Goal: Task Accomplishment & Management: Manage account settings

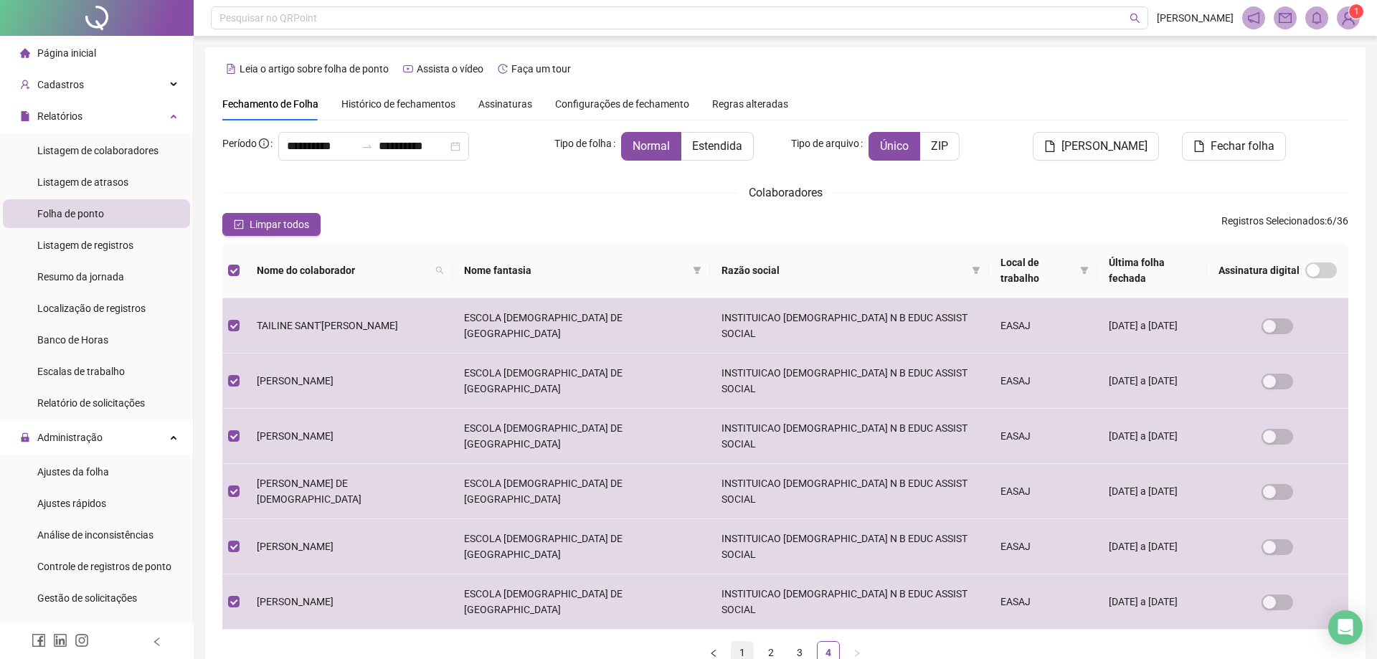
click at [738, 642] on link "1" at bounding box center [742, 653] width 22 height 22
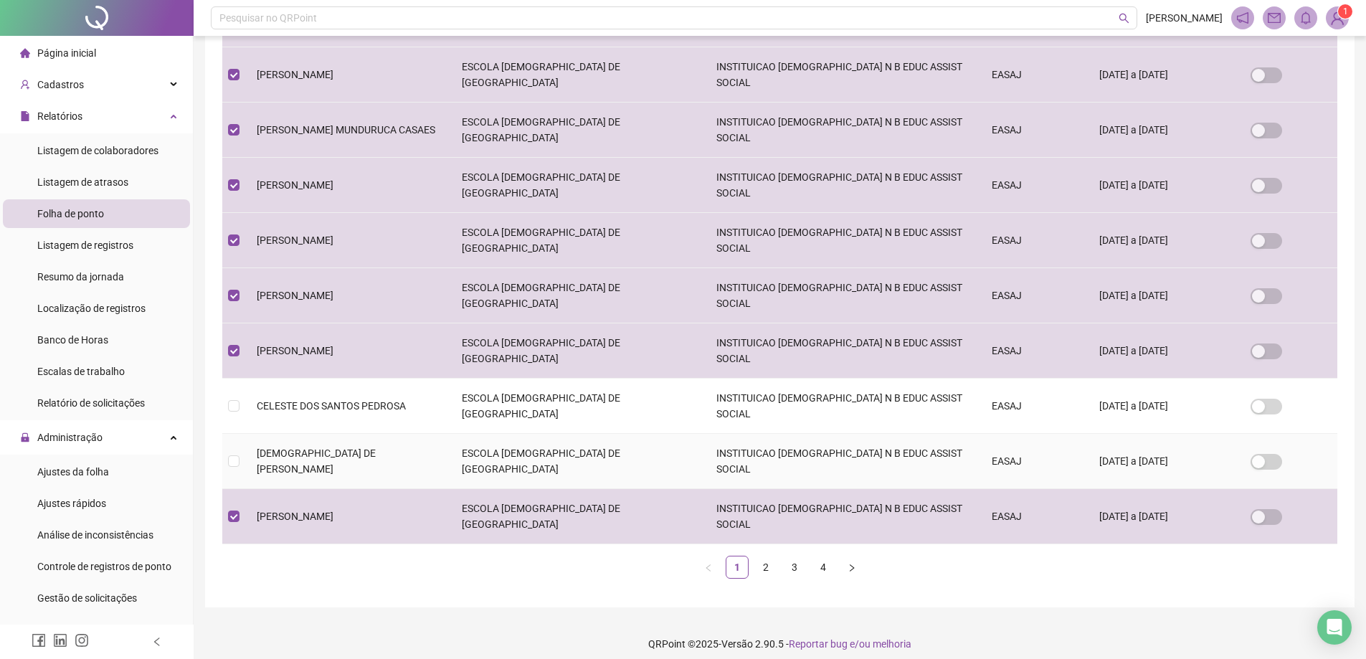
scroll to position [316, 0]
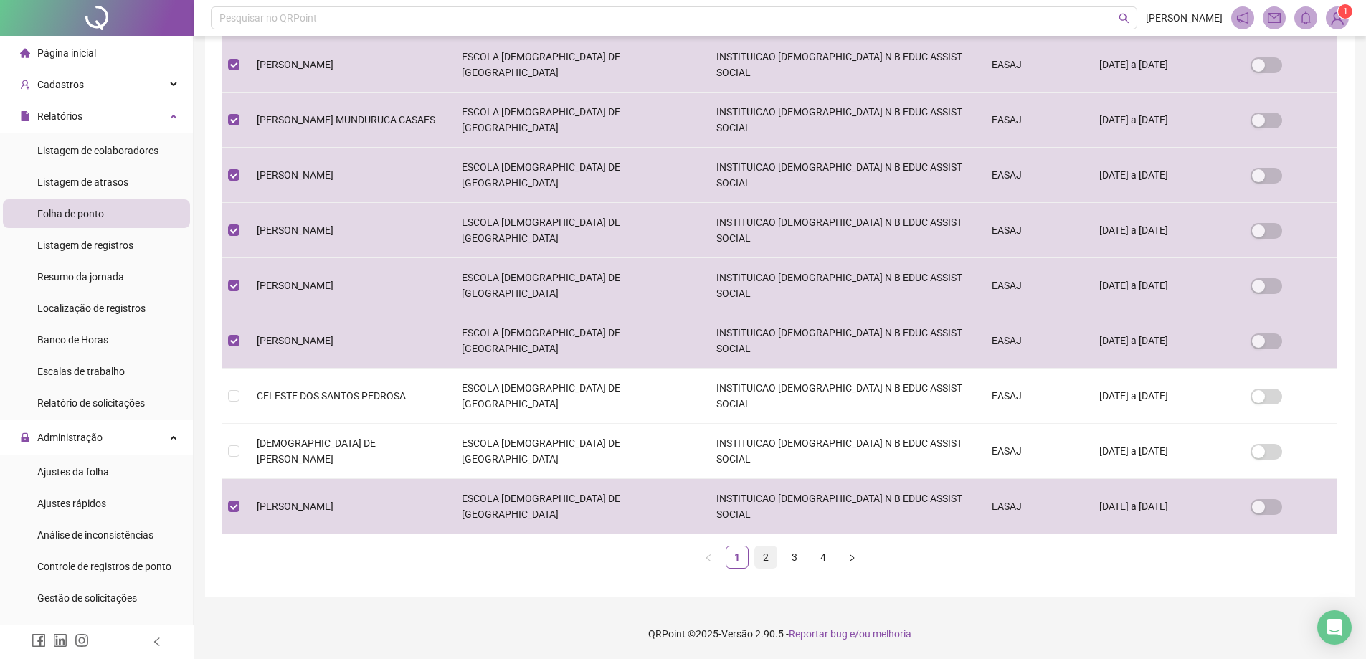
click at [764, 556] on link "2" at bounding box center [766, 557] width 22 height 22
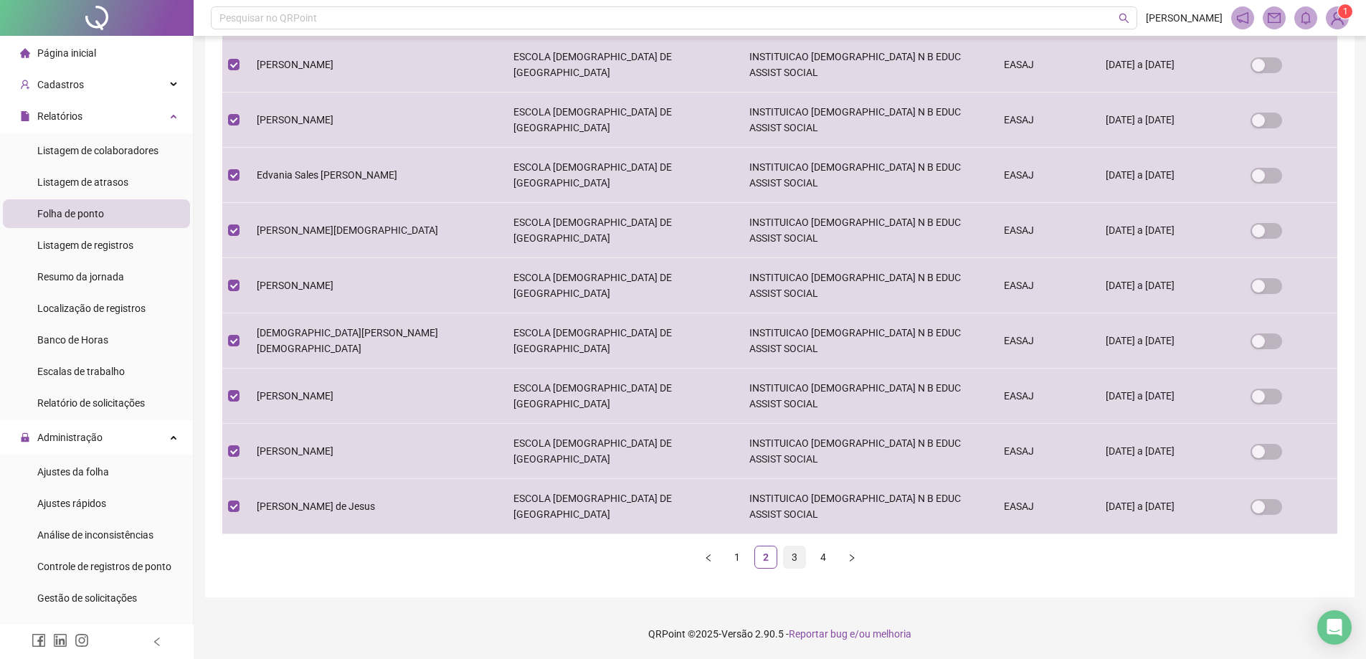
click at [792, 551] on link "3" at bounding box center [795, 557] width 22 height 22
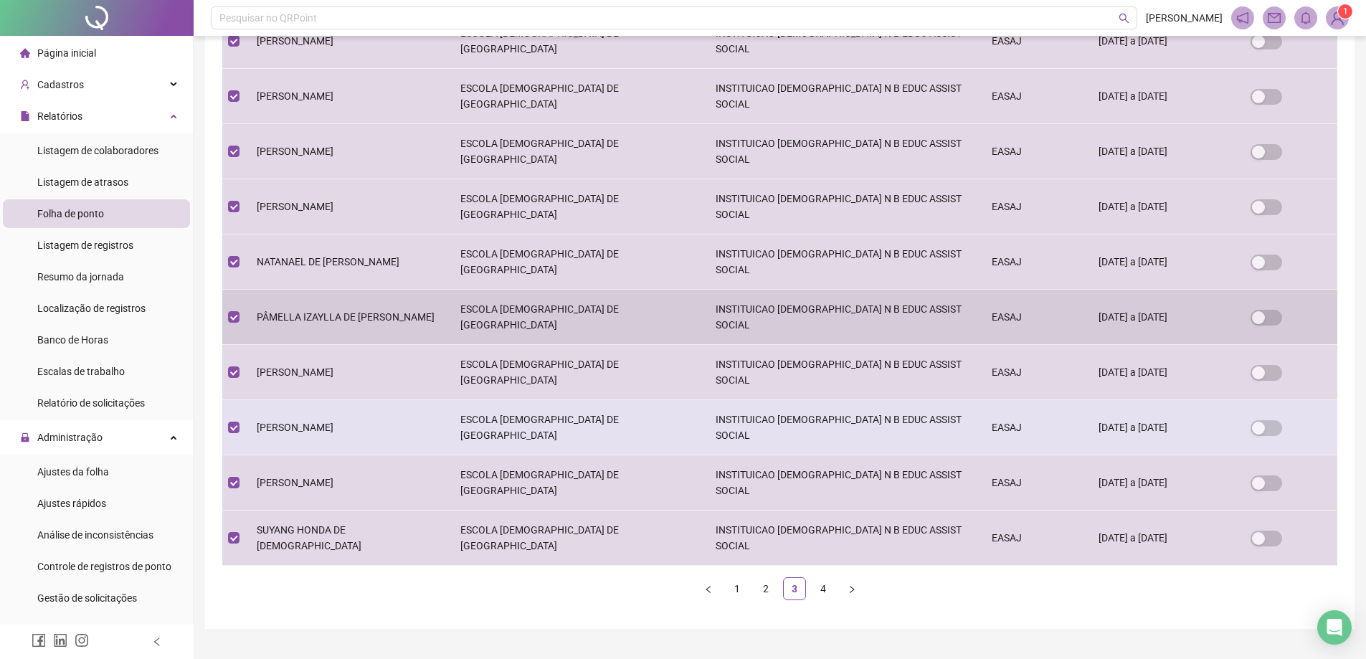
scroll to position [287, 0]
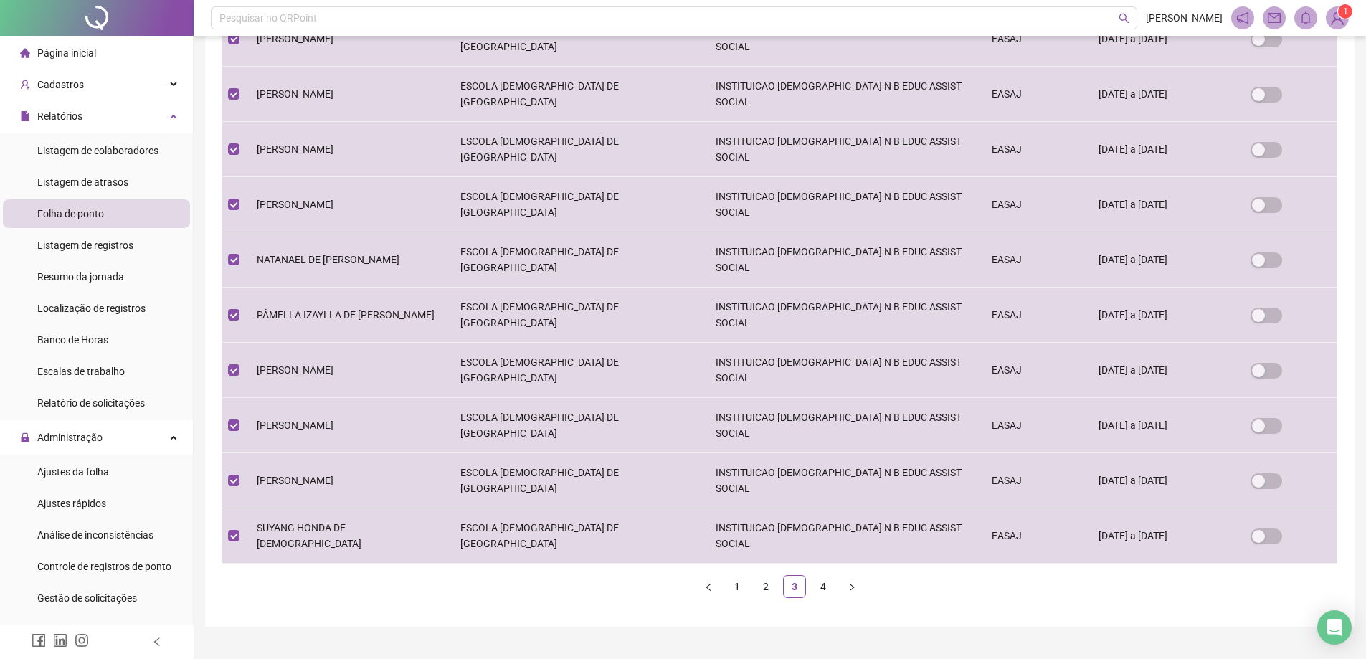
click at [823, 585] on link "4" at bounding box center [823, 587] width 22 height 22
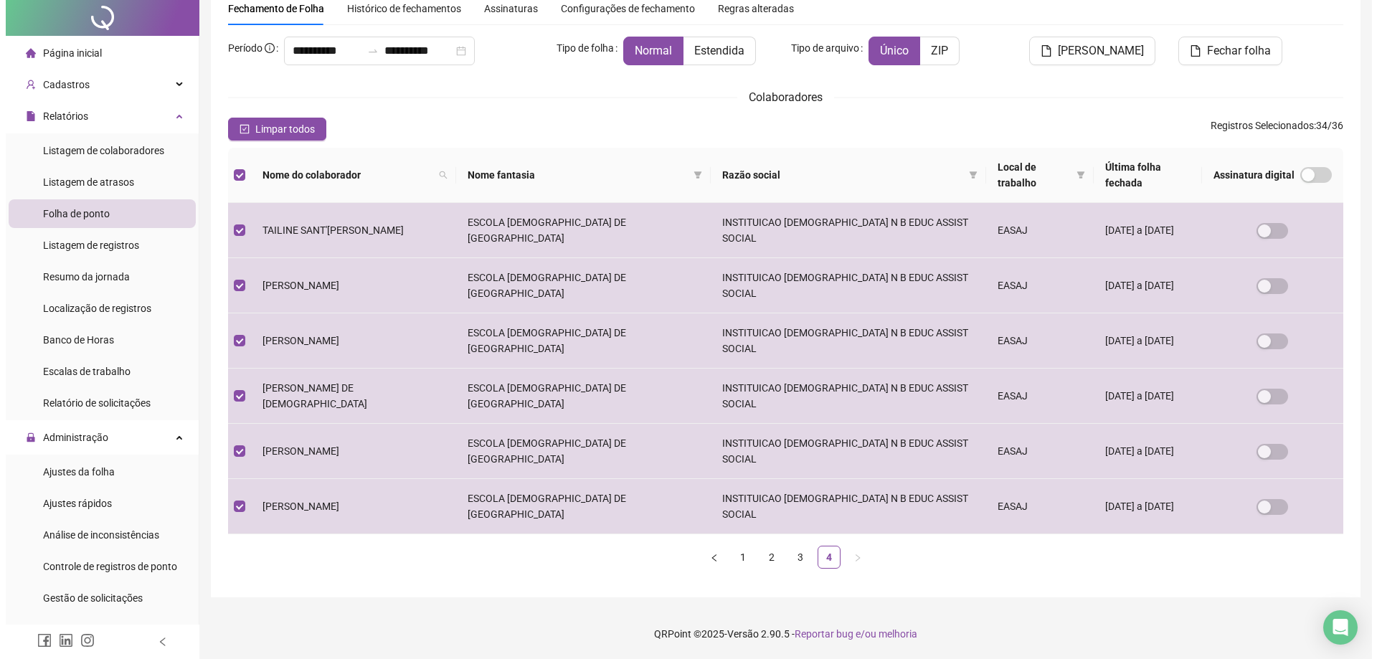
scroll to position [0, 0]
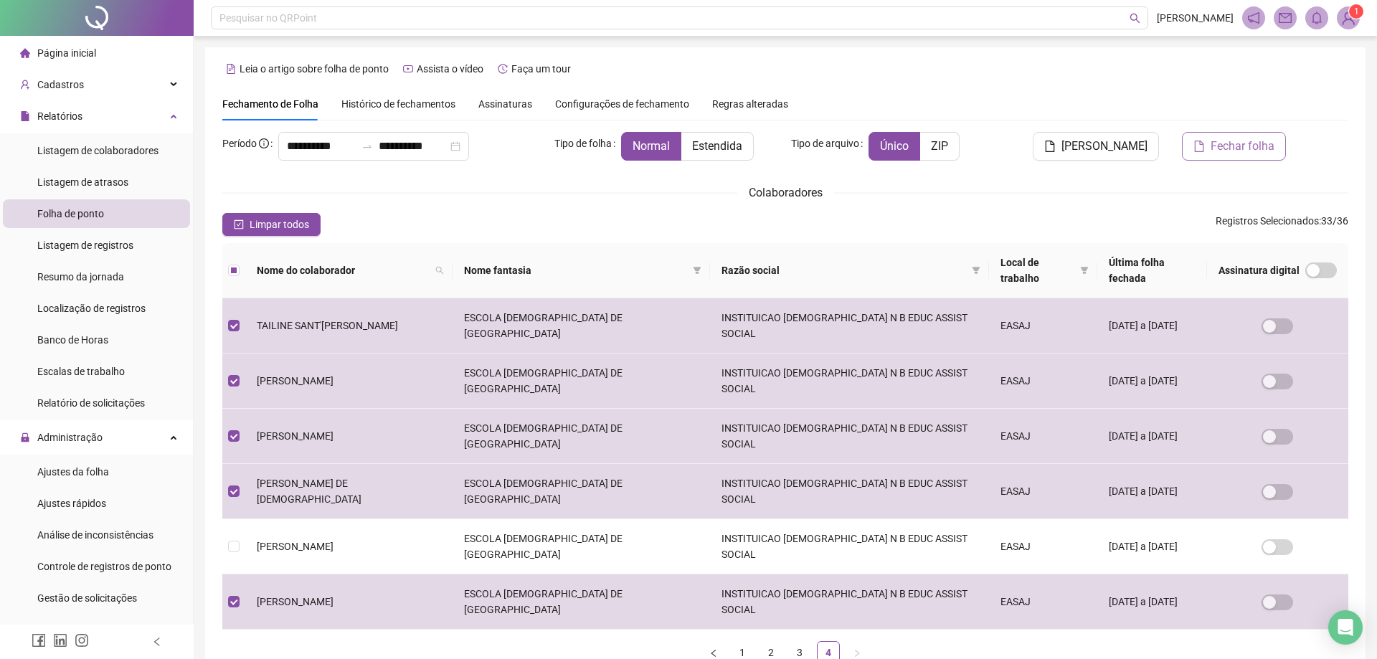
click at [1232, 145] on span "Fechar folha" at bounding box center [1242, 146] width 64 height 17
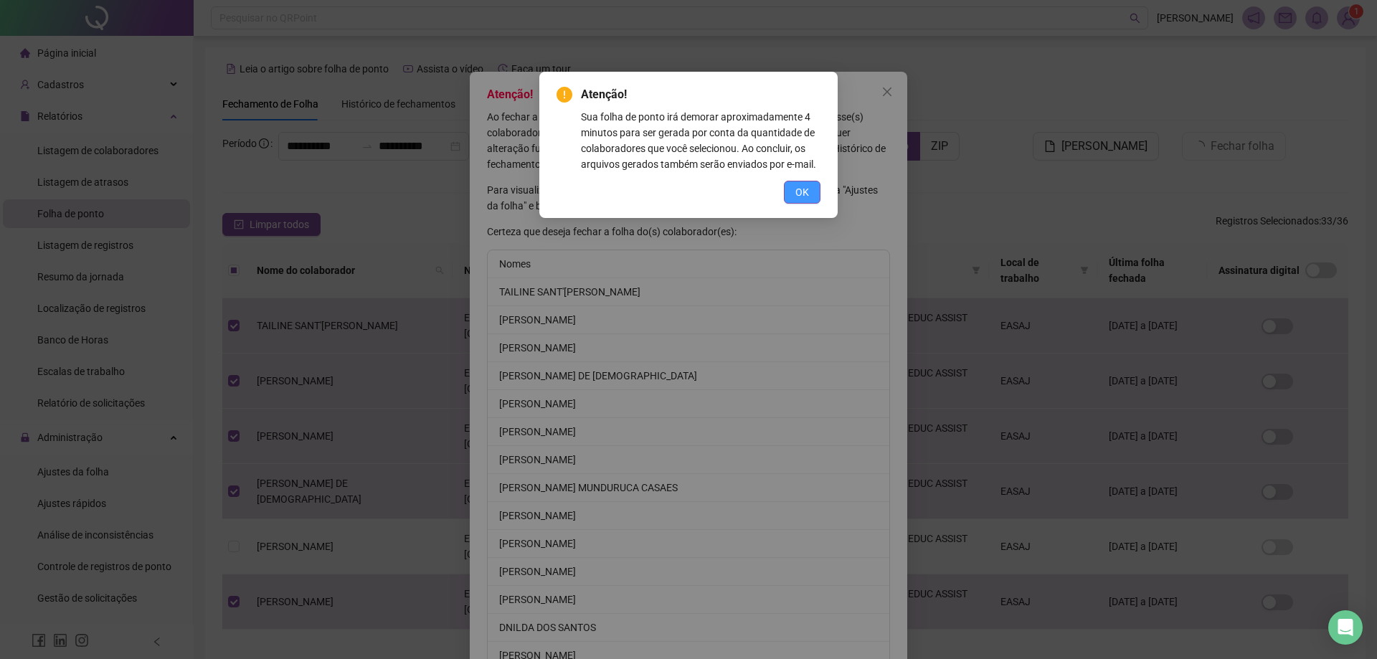
click at [811, 187] on button "OK" at bounding box center [802, 192] width 37 height 23
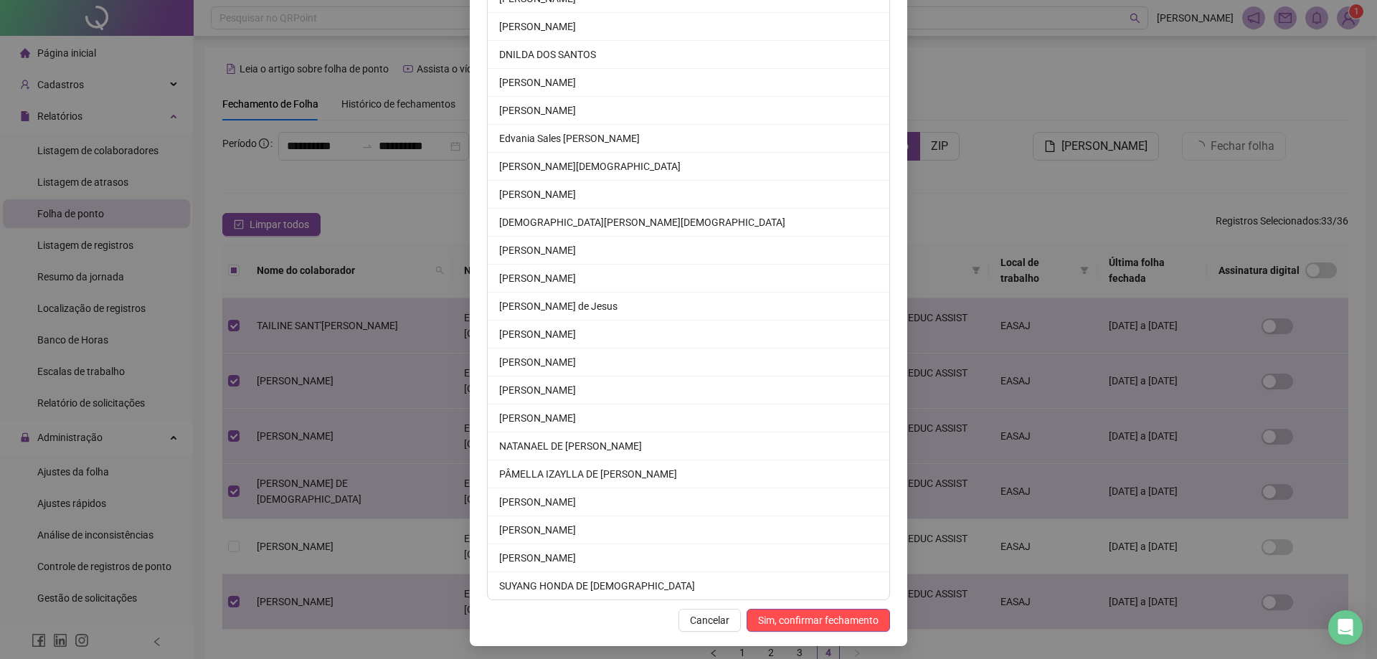
scroll to position [577, 0]
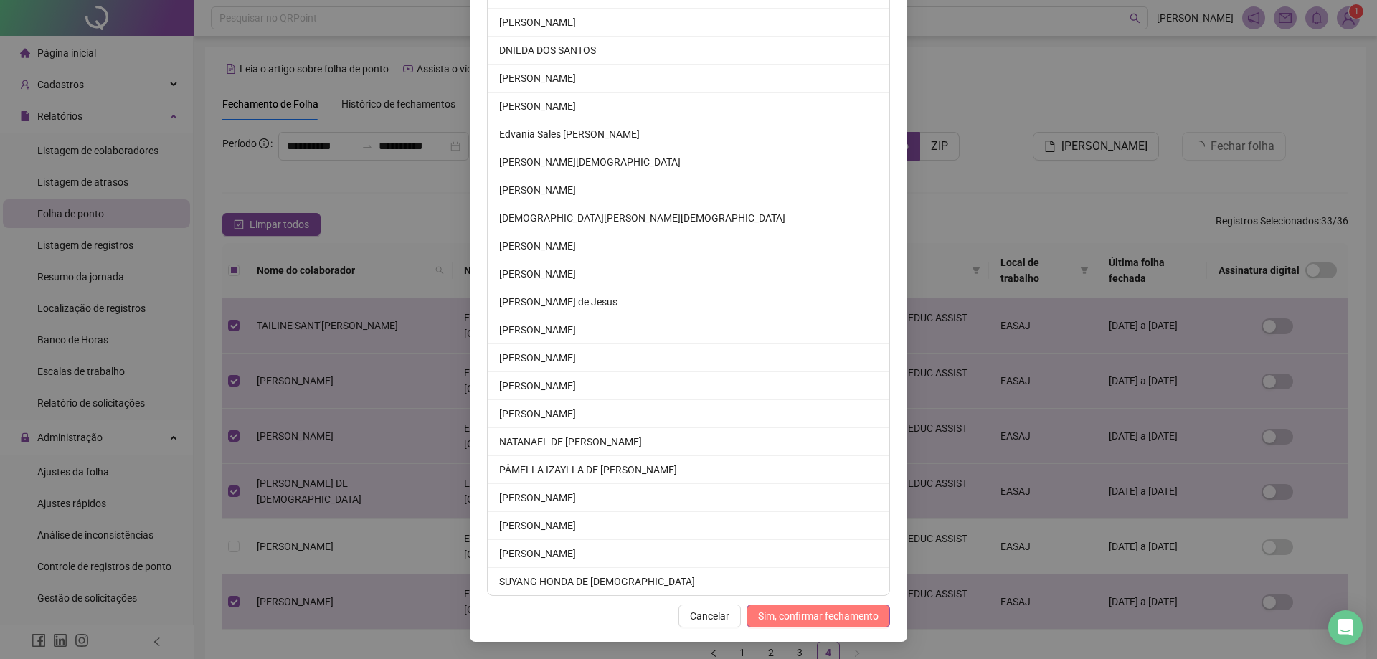
click at [803, 611] on span "Sim, confirmar fechamento" at bounding box center [818, 616] width 120 height 16
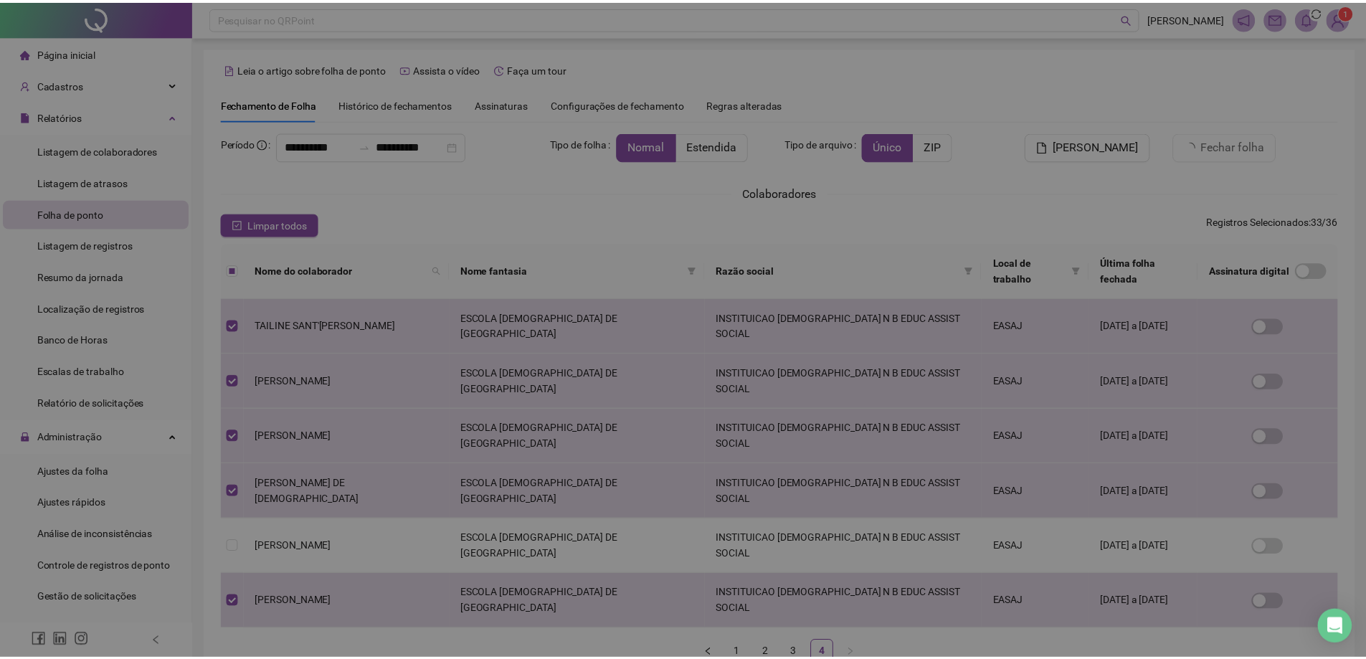
scroll to position [507, 0]
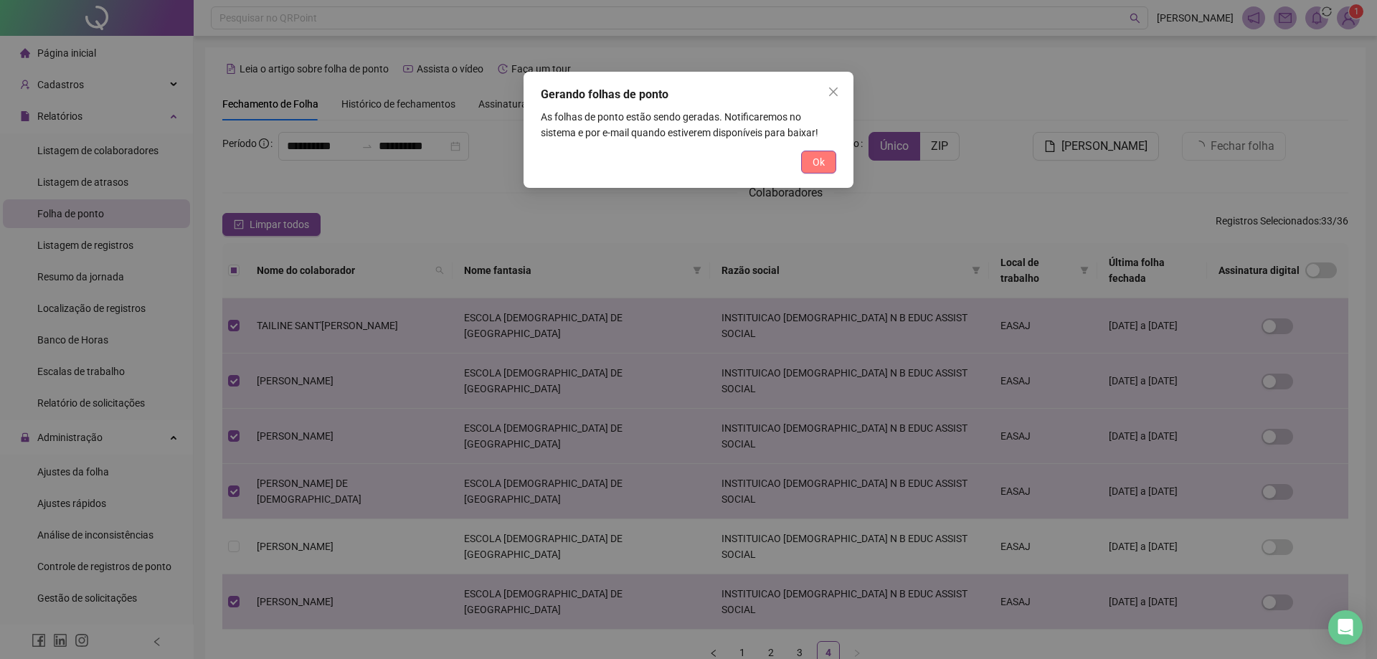
click at [826, 159] on button "Ok" at bounding box center [818, 162] width 35 height 23
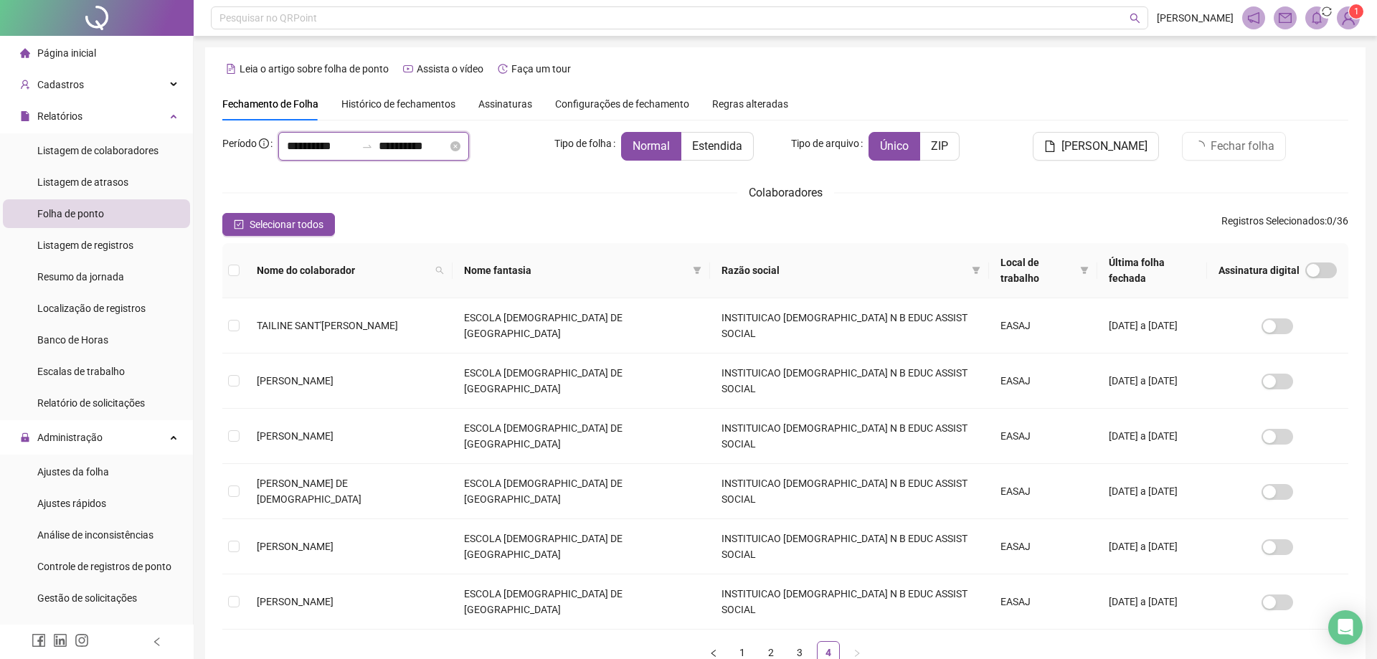
click at [291, 147] on input "**********" at bounding box center [321, 146] width 69 height 17
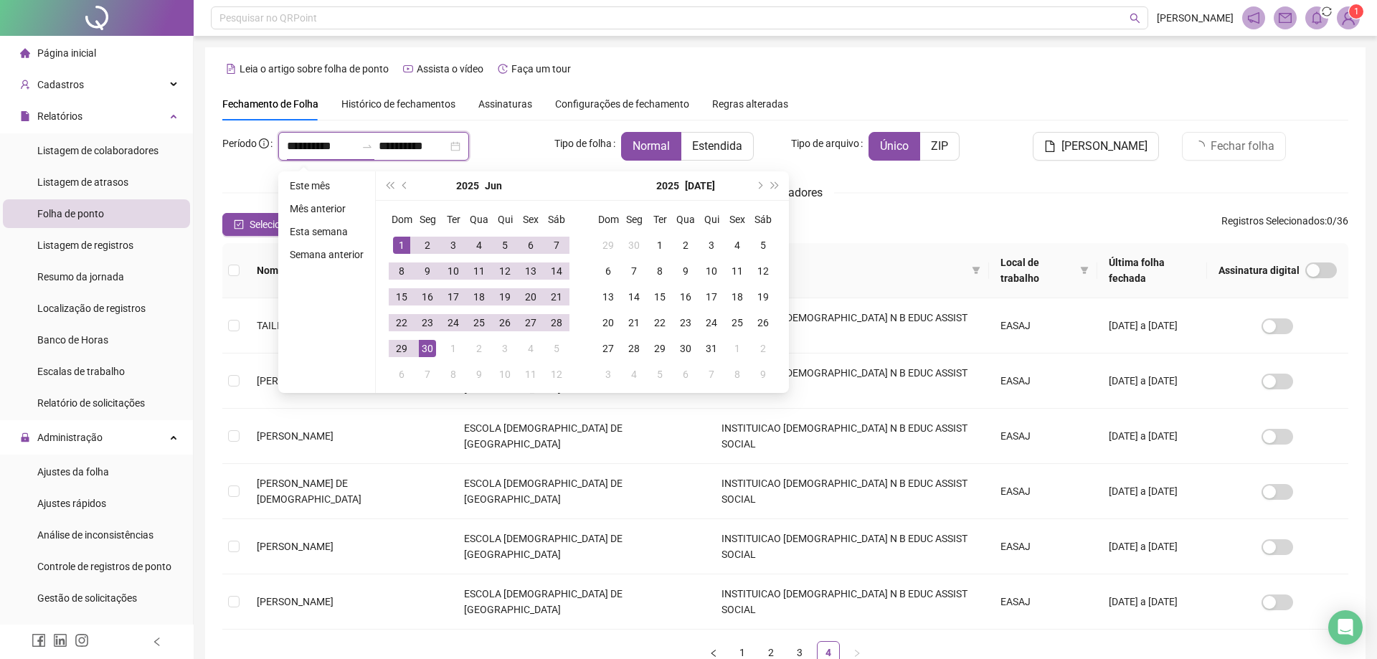
type input "**********"
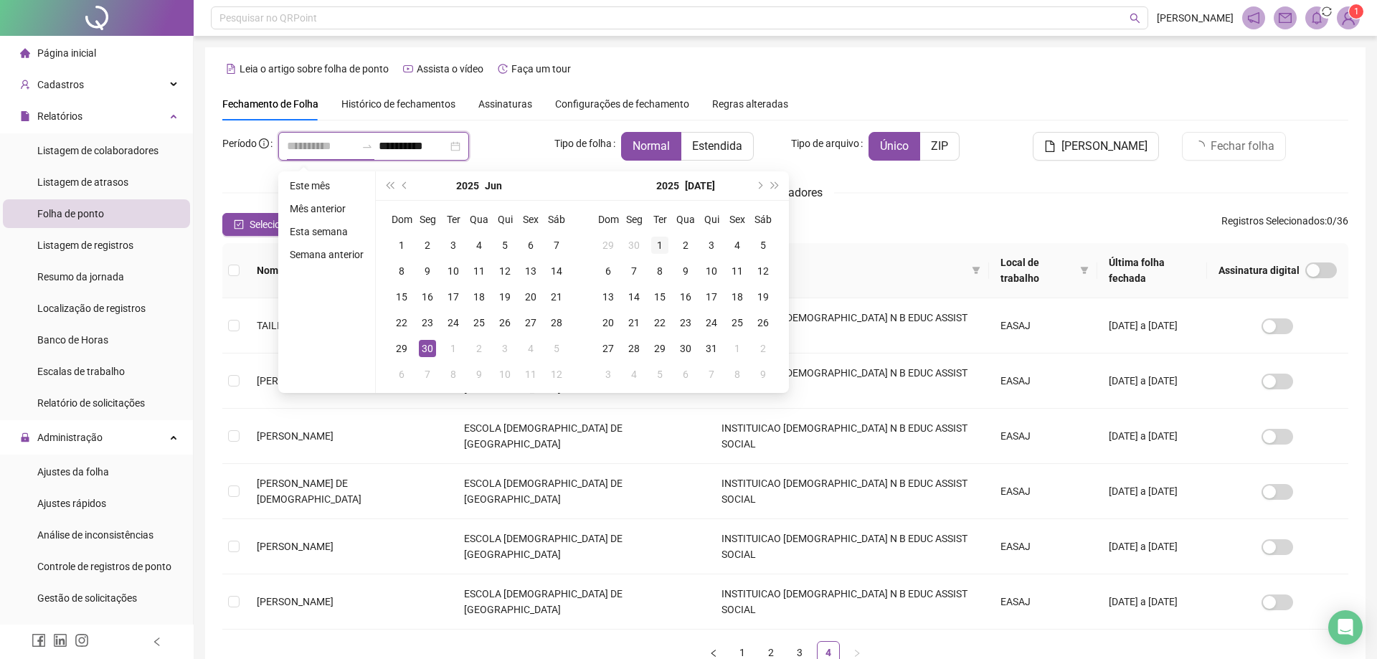
type input "**********"
click at [655, 242] on div "1" at bounding box center [659, 245] width 17 height 17
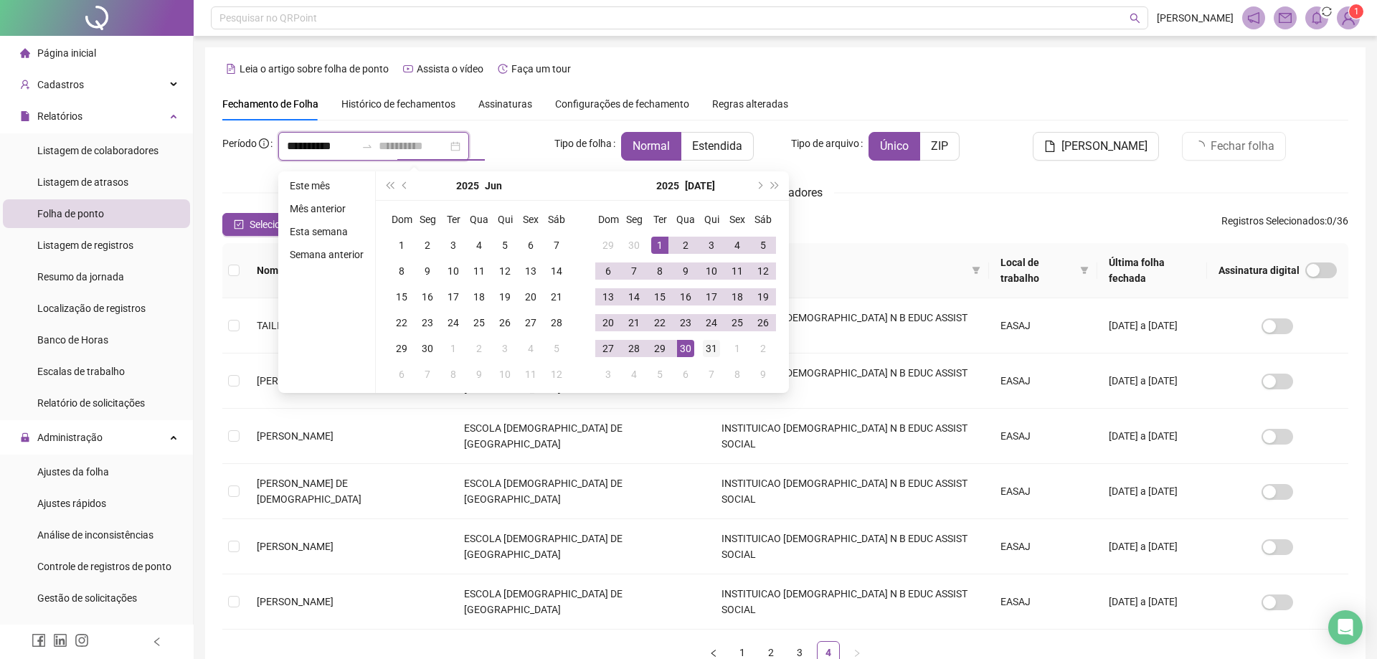
type input "**********"
click at [712, 343] on div "31" at bounding box center [711, 348] width 17 height 17
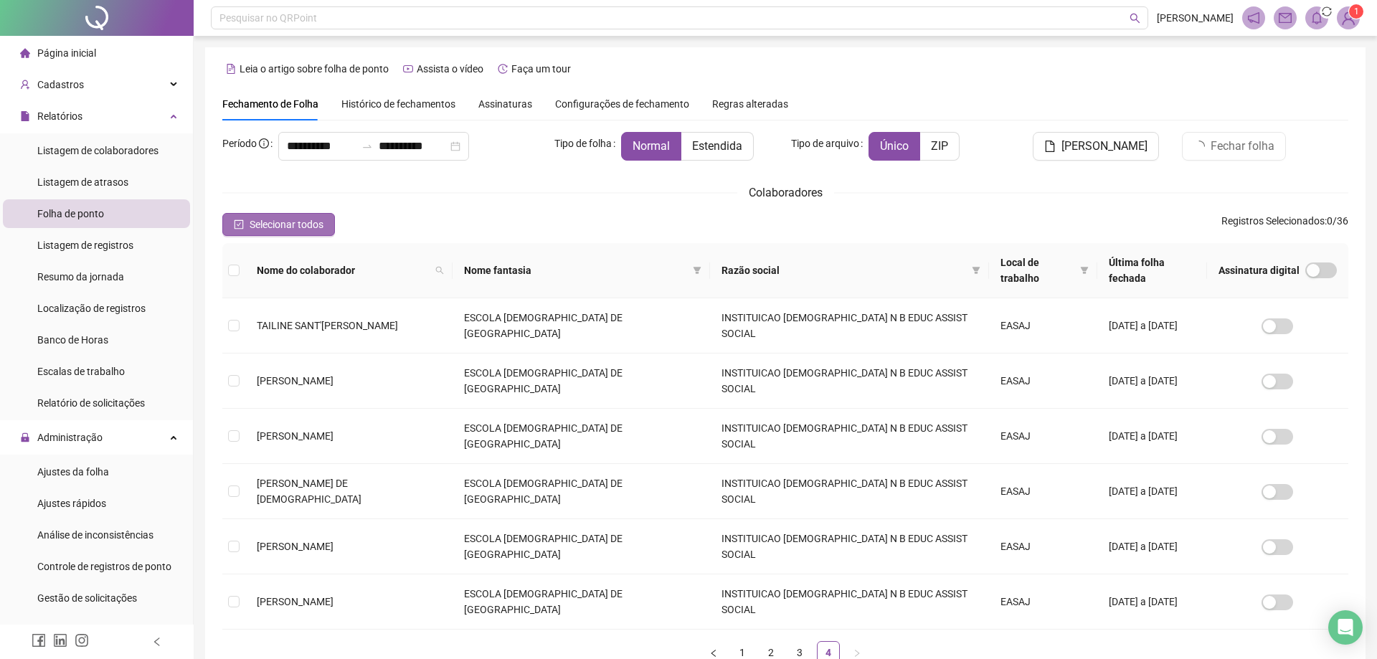
click at [238, 227] on icon "check-square" at bounding box center [239, 224] width 10 height 10
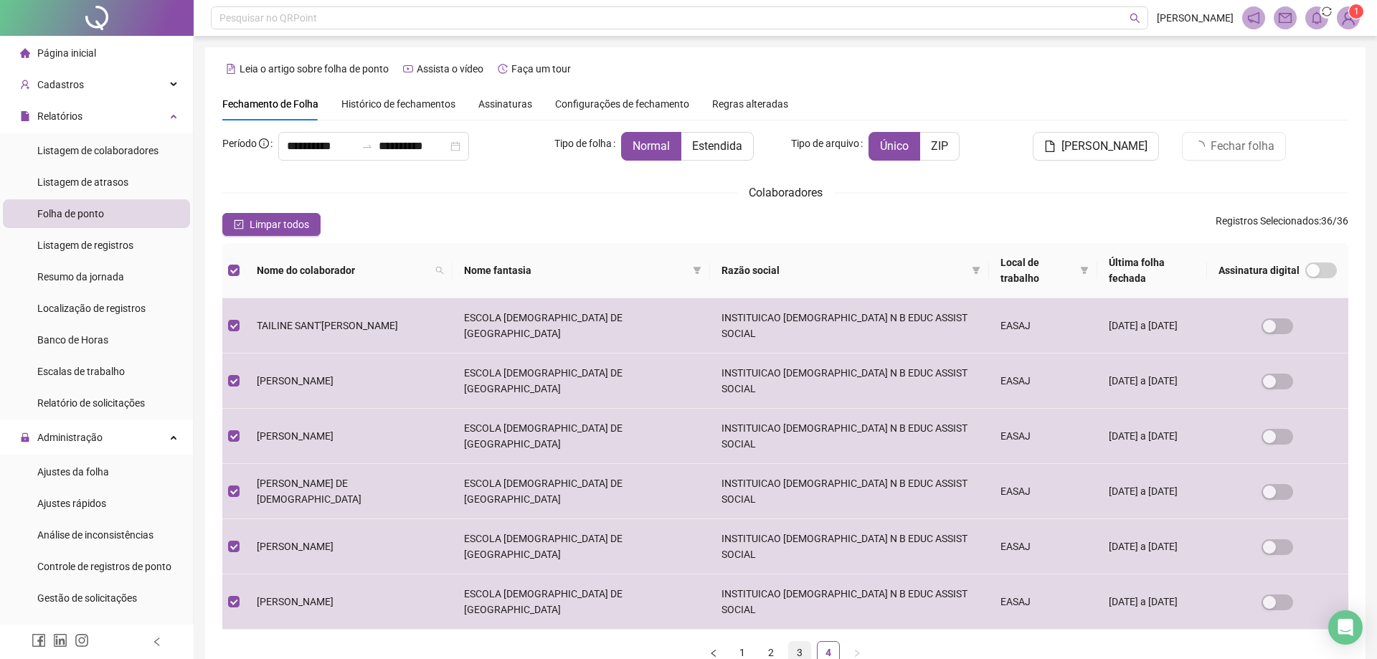
click at [794, 642] on link "3" at bounding box center [800, 653] width 22 height 22
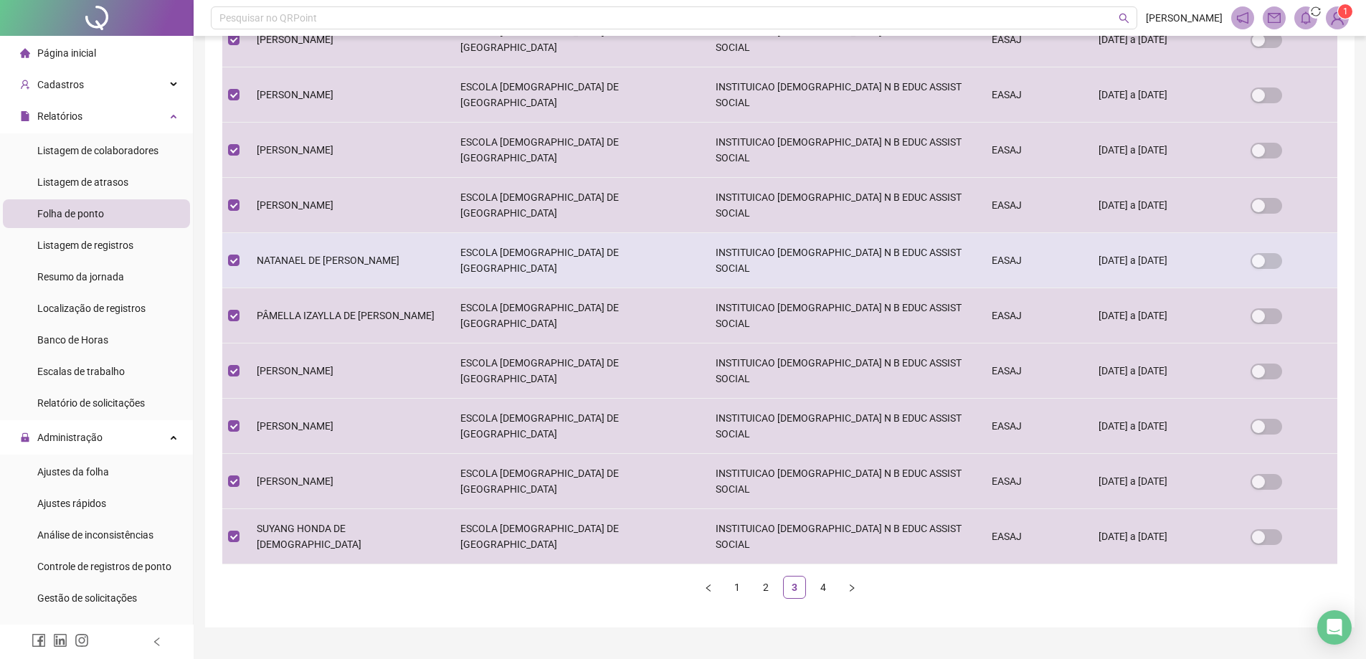
scroll to position [316, 0]
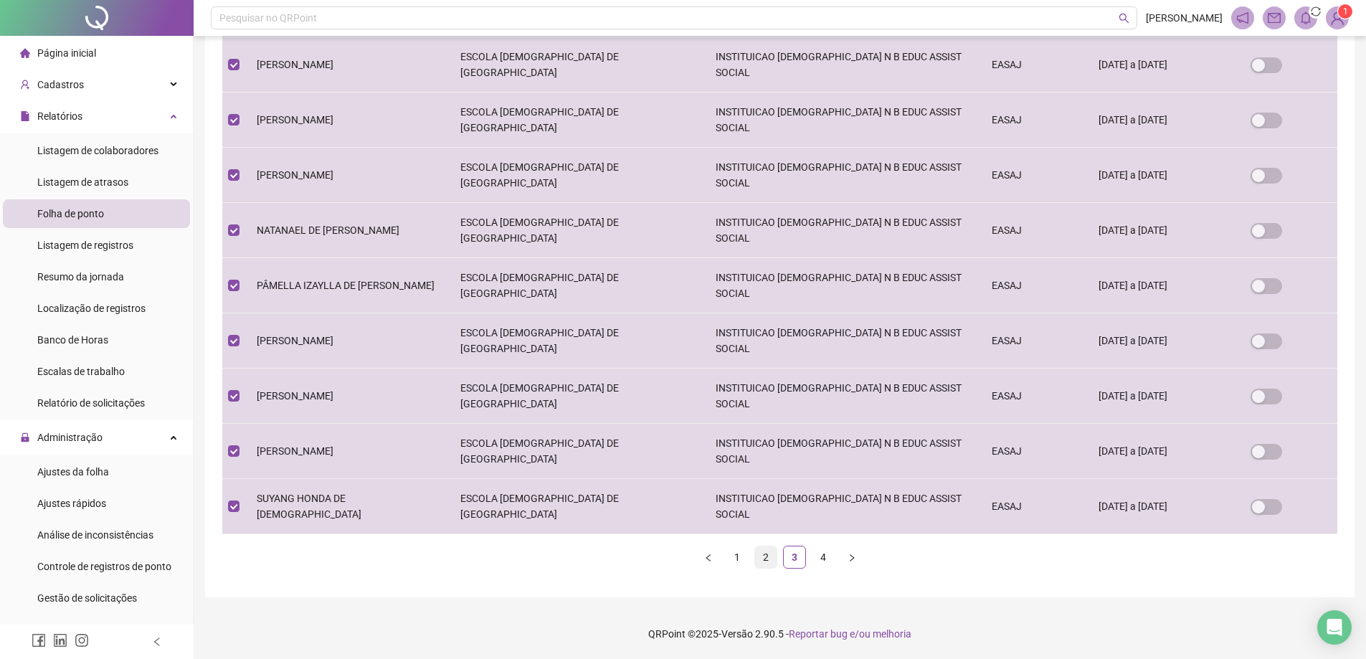
click at [763, 557] on link "2" at bounding box center [766, 557] width 22 height 22
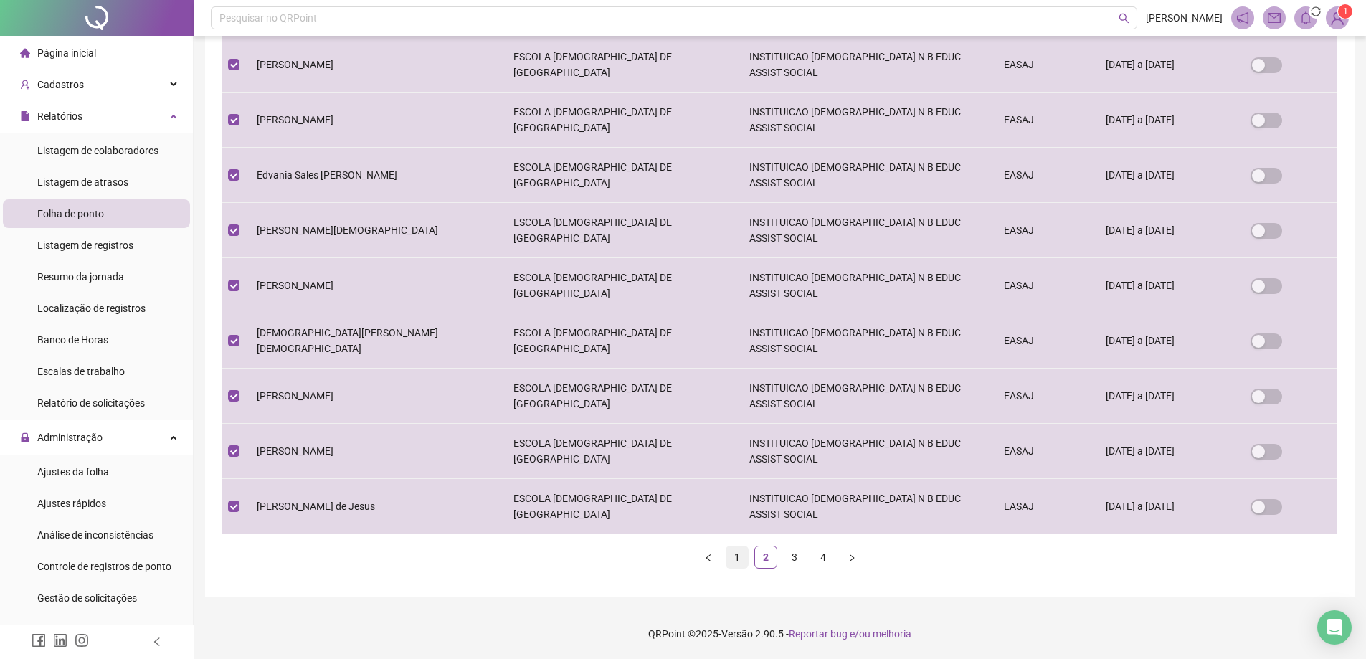
click at [736, 561] on link "1" at bounding box center [737, 557] width 22 height 22
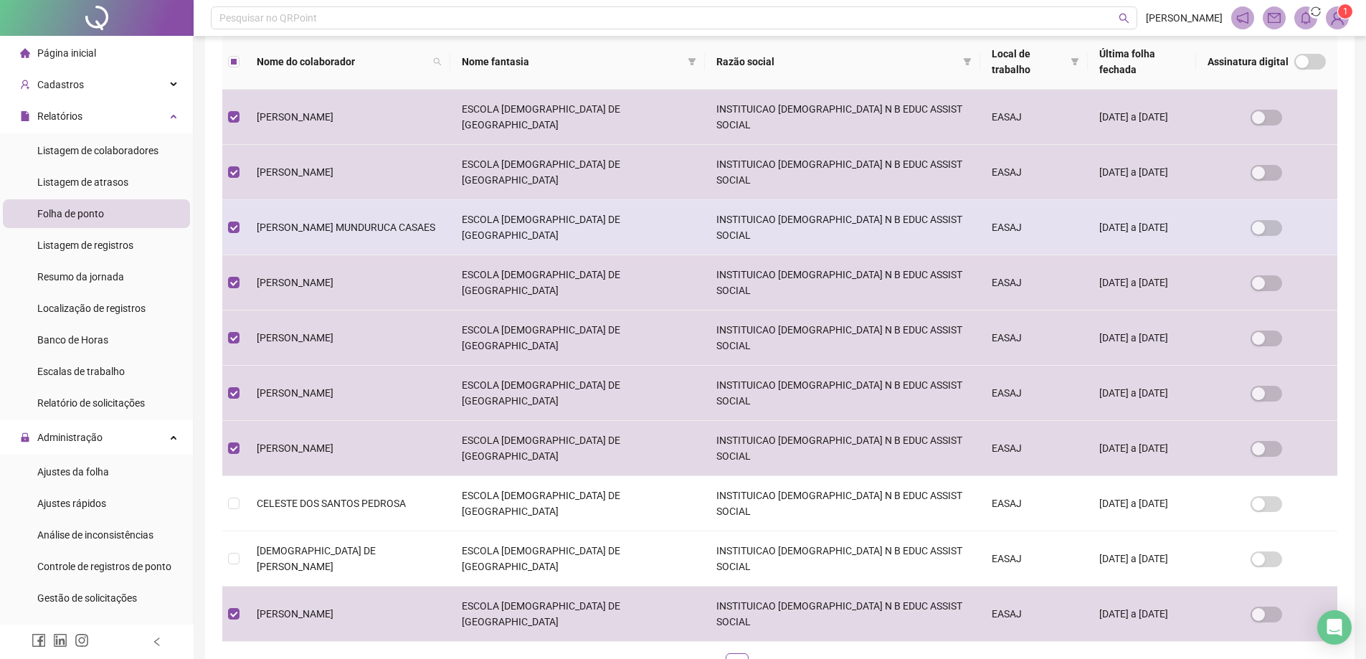
scroll to position [287, 0]
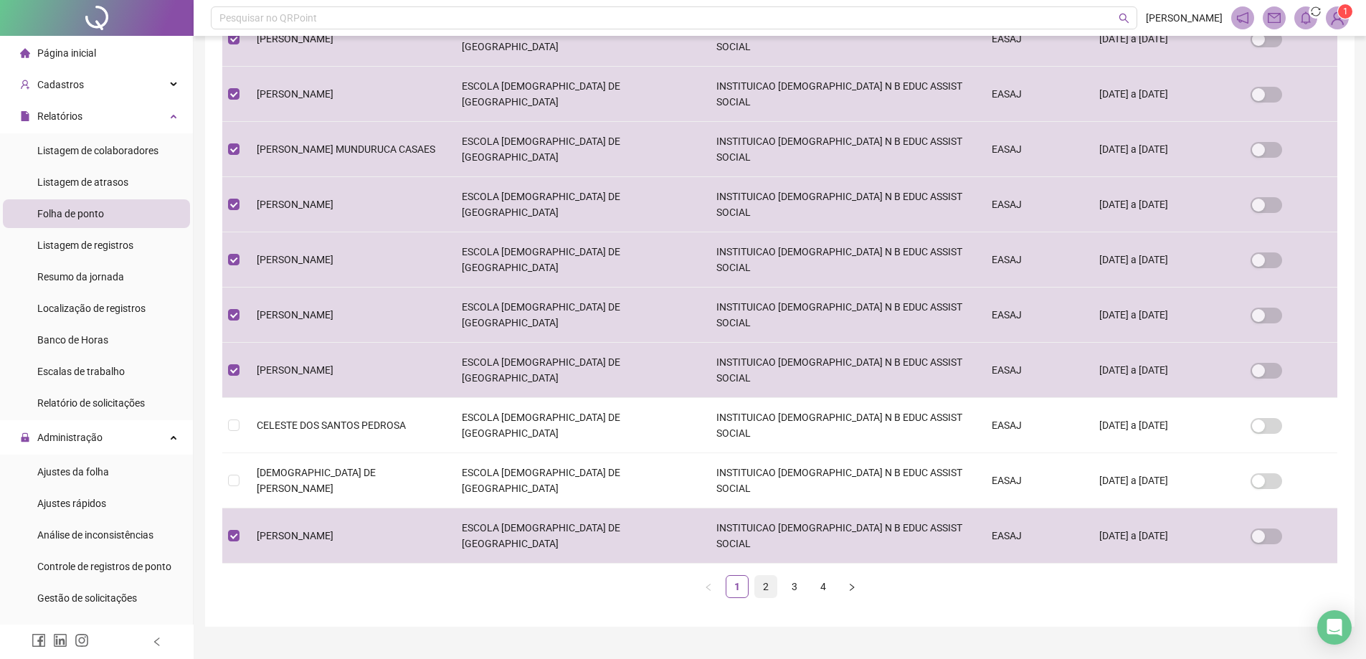
click at [769, 585] on link "2" at bounding box center [766, 587] width 22 height 22
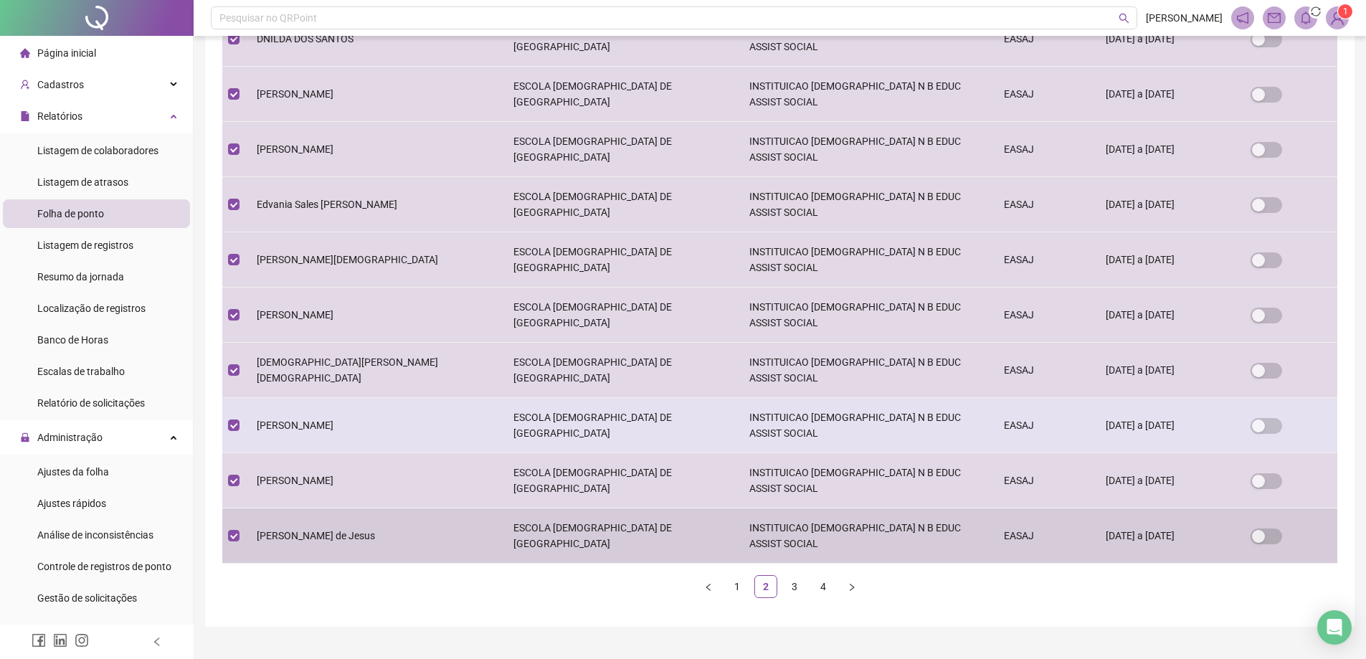
scroll to position [316, 0]
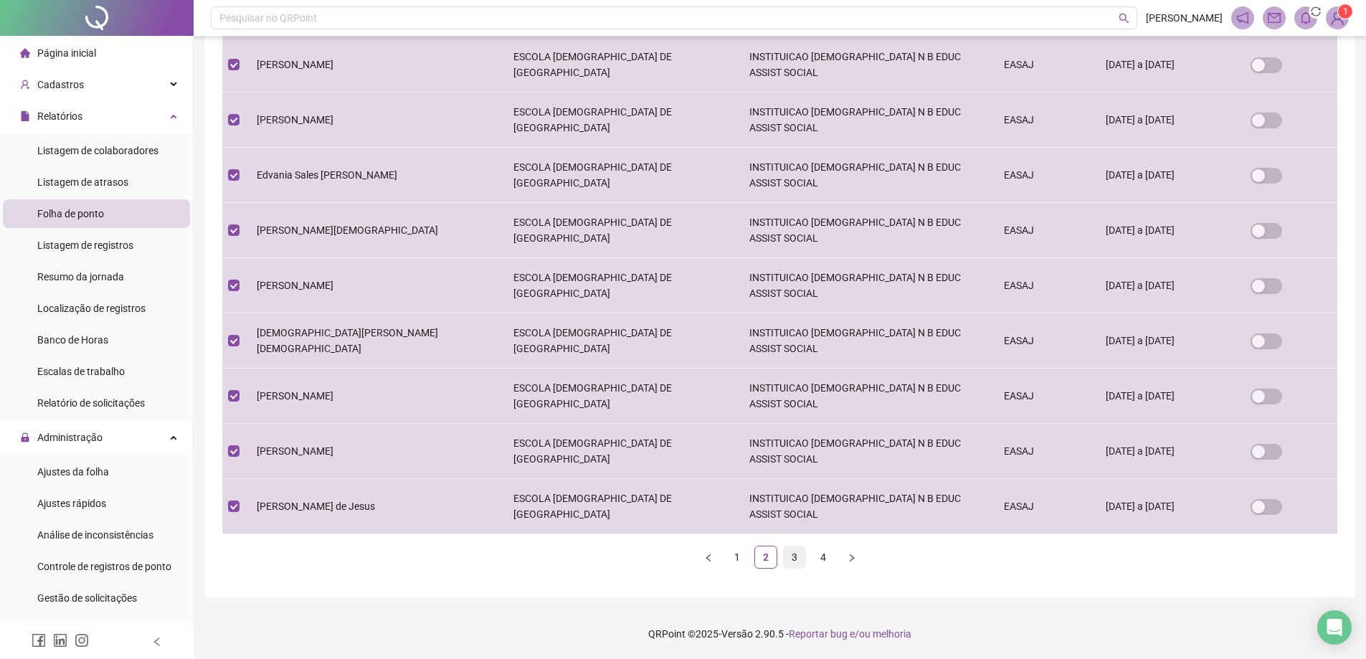
click at [792, 559] on link "3" at bounding box center [795, 557] width 22 height 22
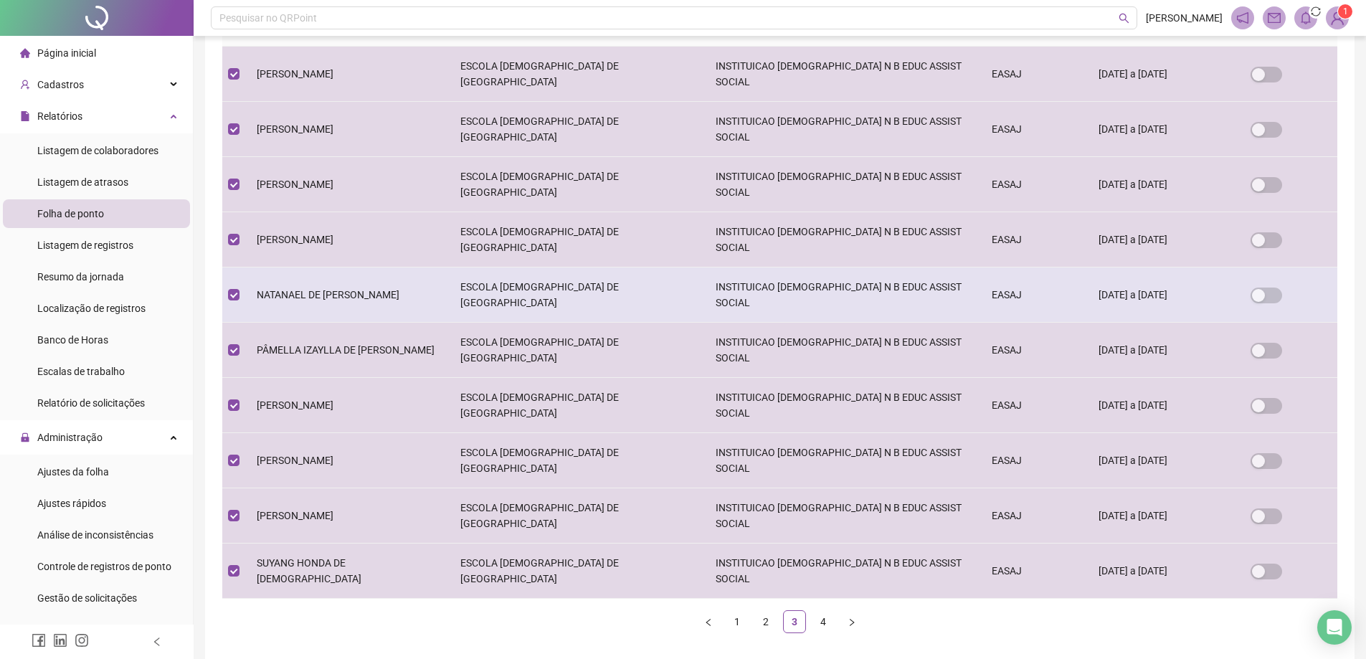
scroll to position [287, 0]
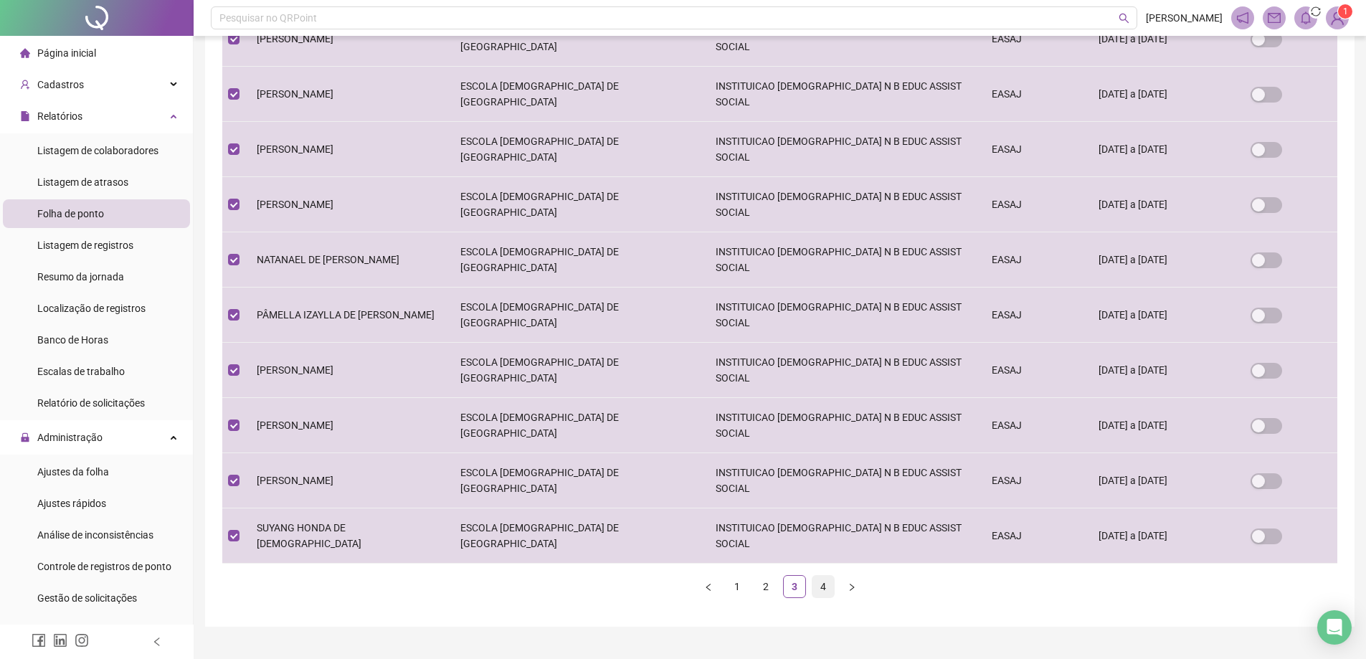
click at [823, 585] on link "4" at bounding box center [823, 587] width 22 height 22
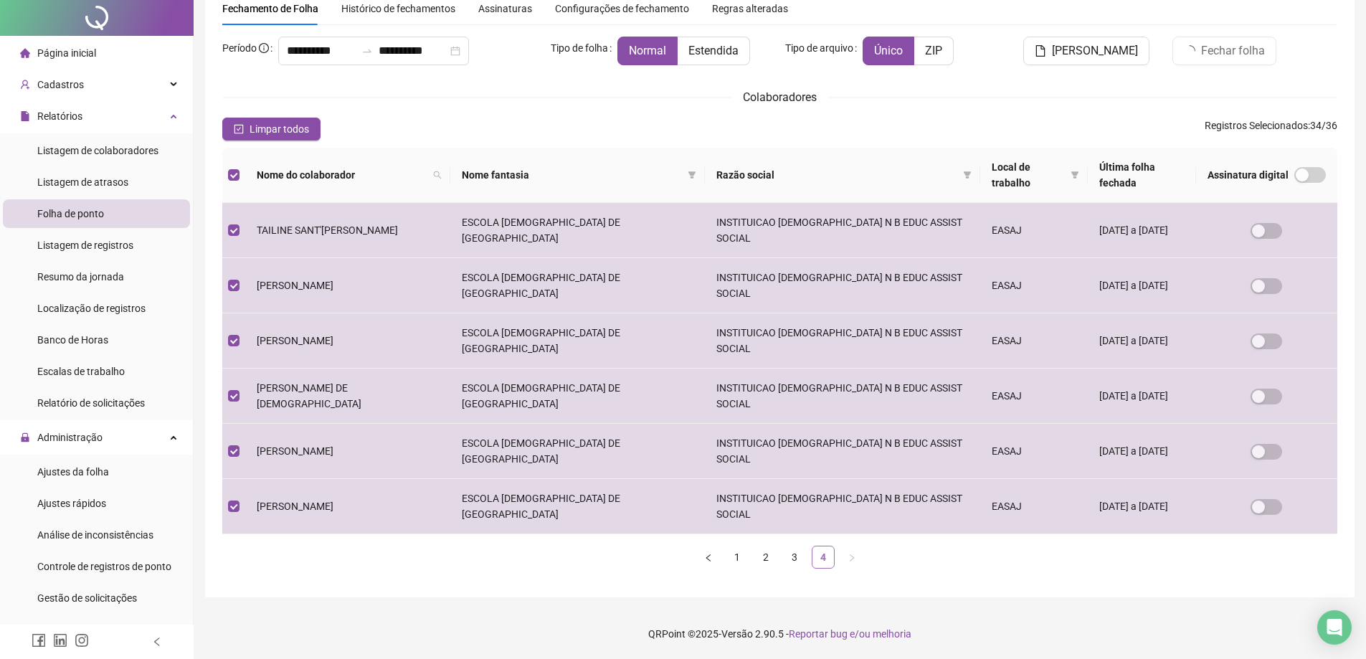
scroll to position [0, 0]
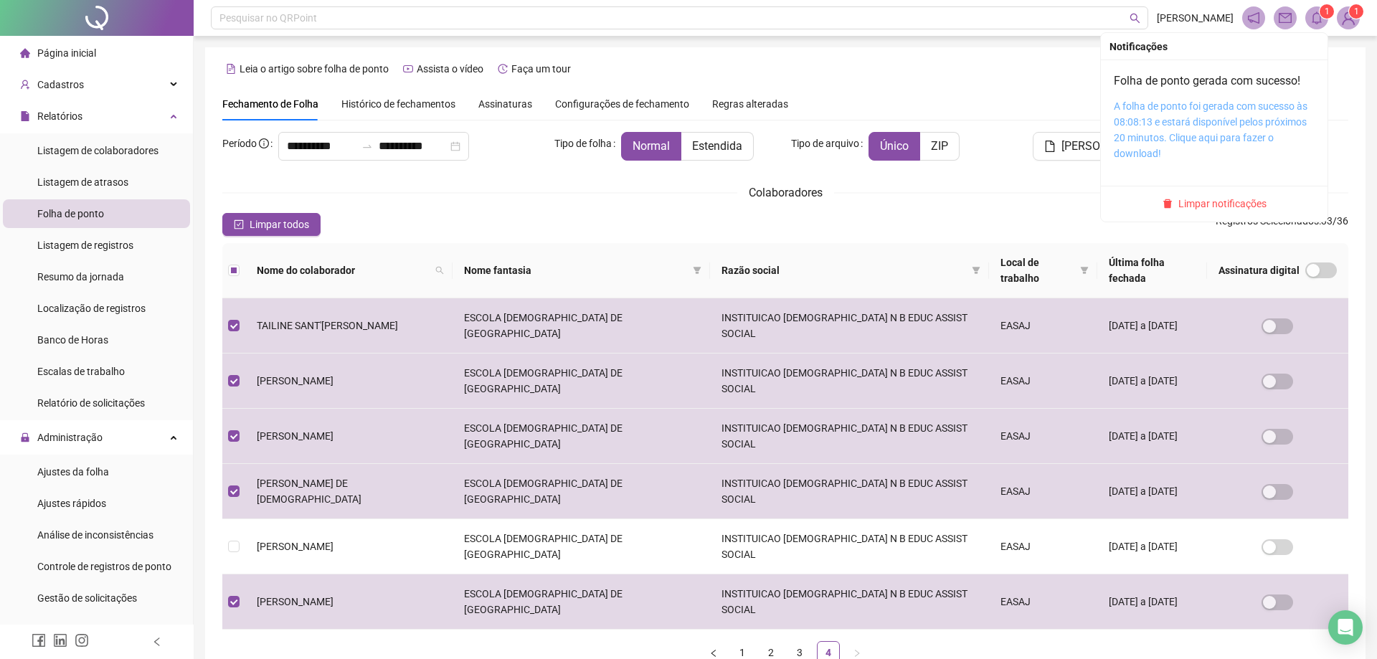
click at [1188, 118] on link "A folha de ponto foi gerada com sucesso às 08:08:13 e estará disponível pelos p…" at bounding box center [1211, 129] width 194 height 59
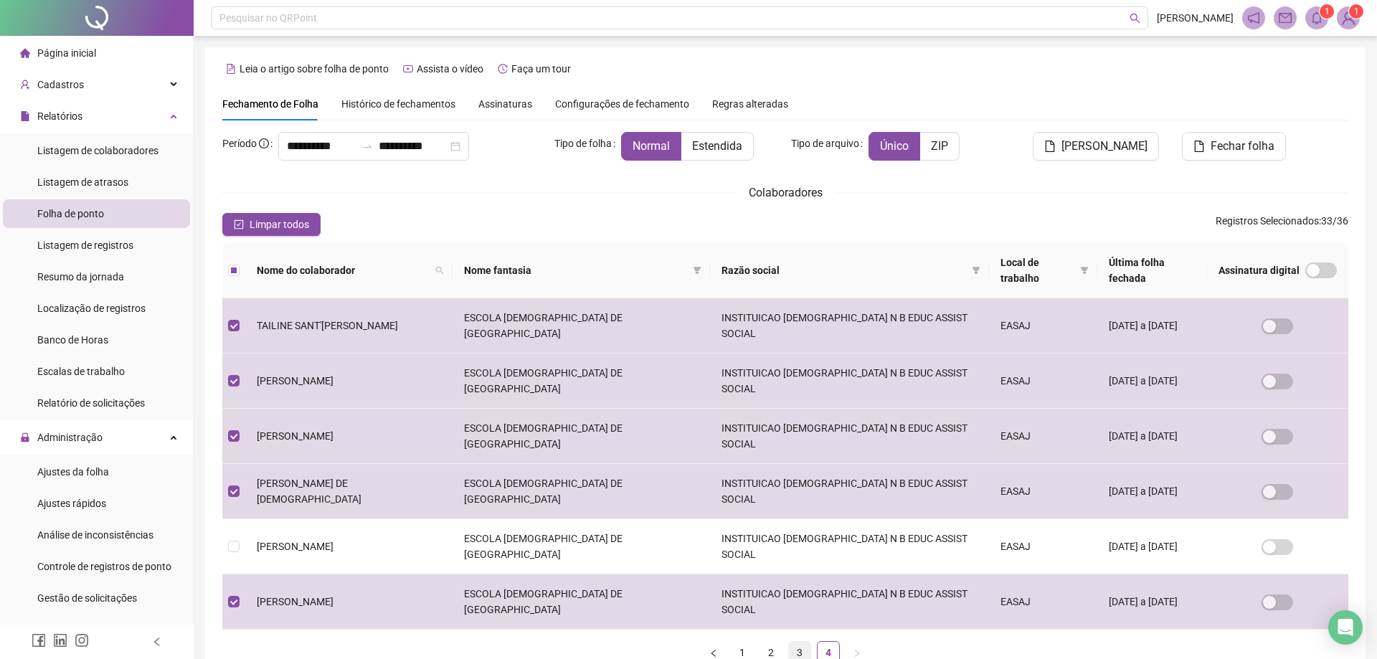
click at [802, 642] on link "3" at bounding box center [800, 653] width 22 height 22
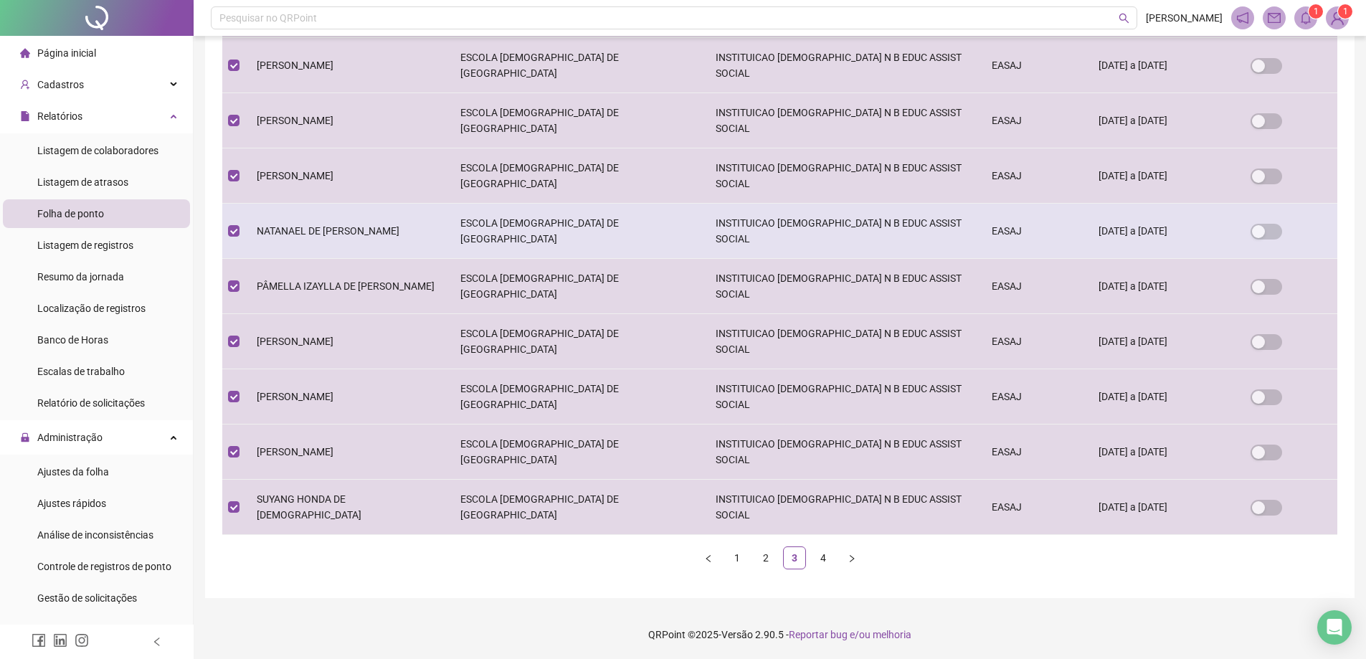
scroll to position [316, 0]
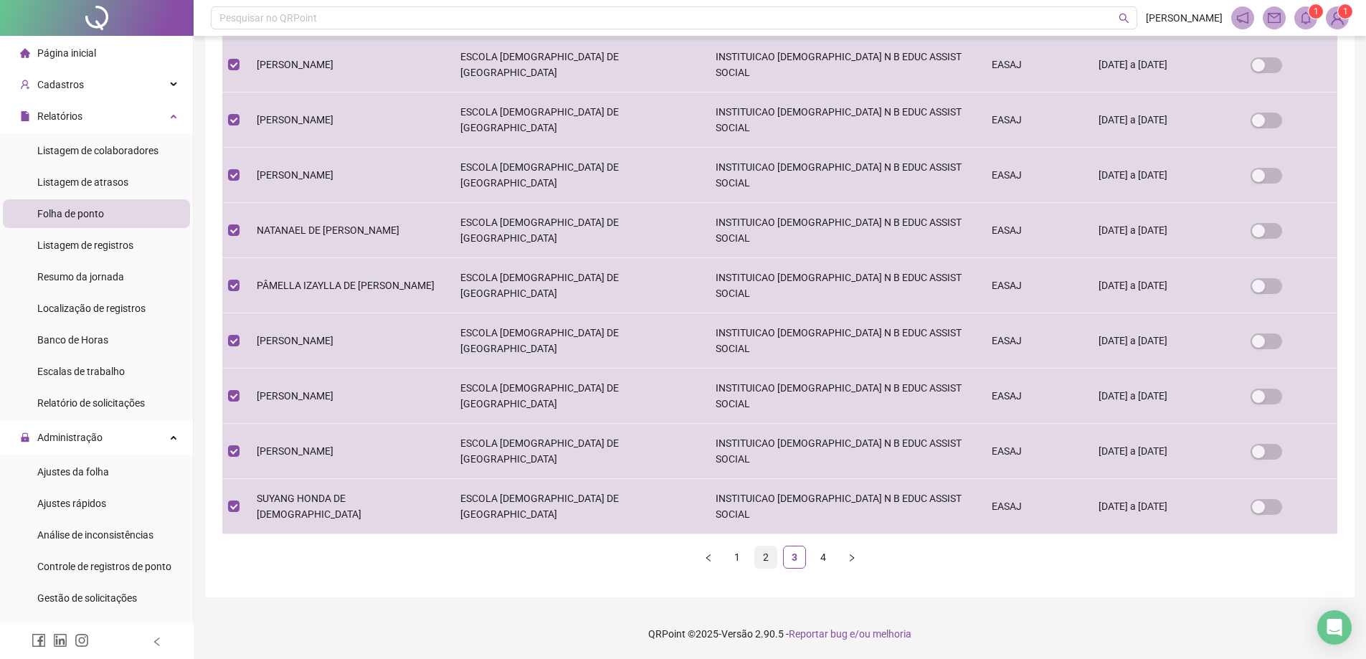
click at [766, 556] on link "2" at bounding box center [766, 557] width 22 height 22
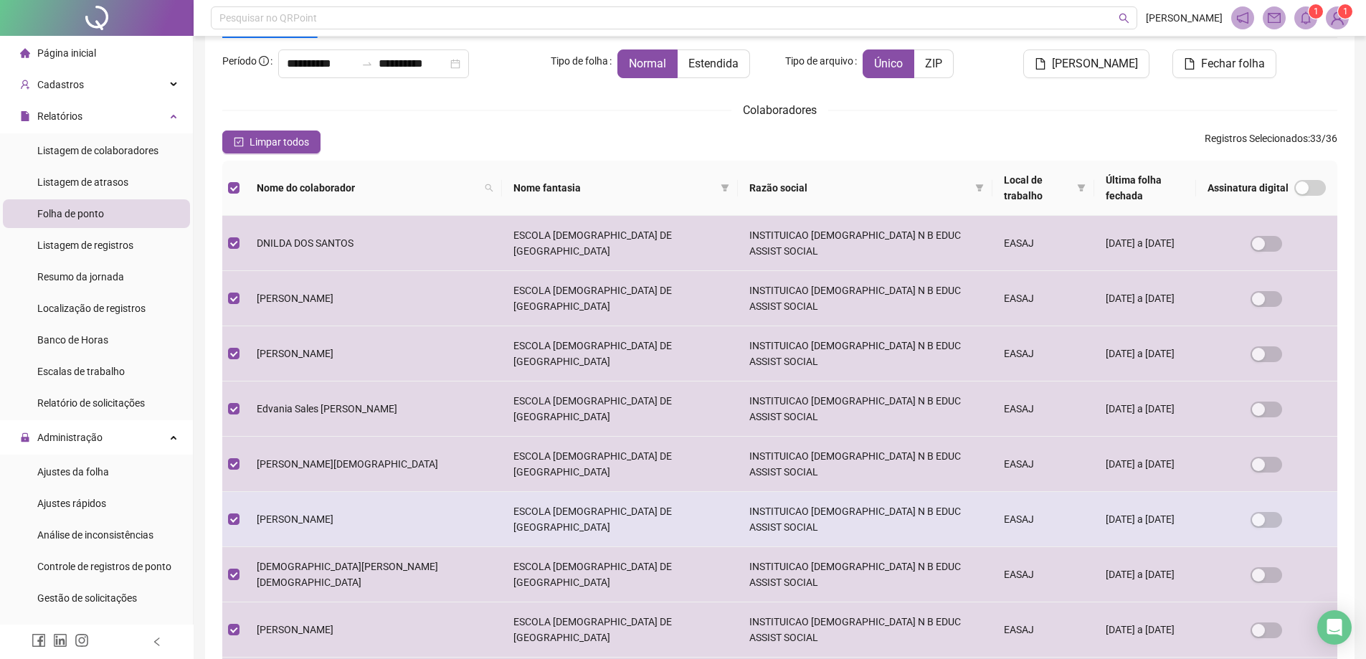
scroll to position [287, 0]
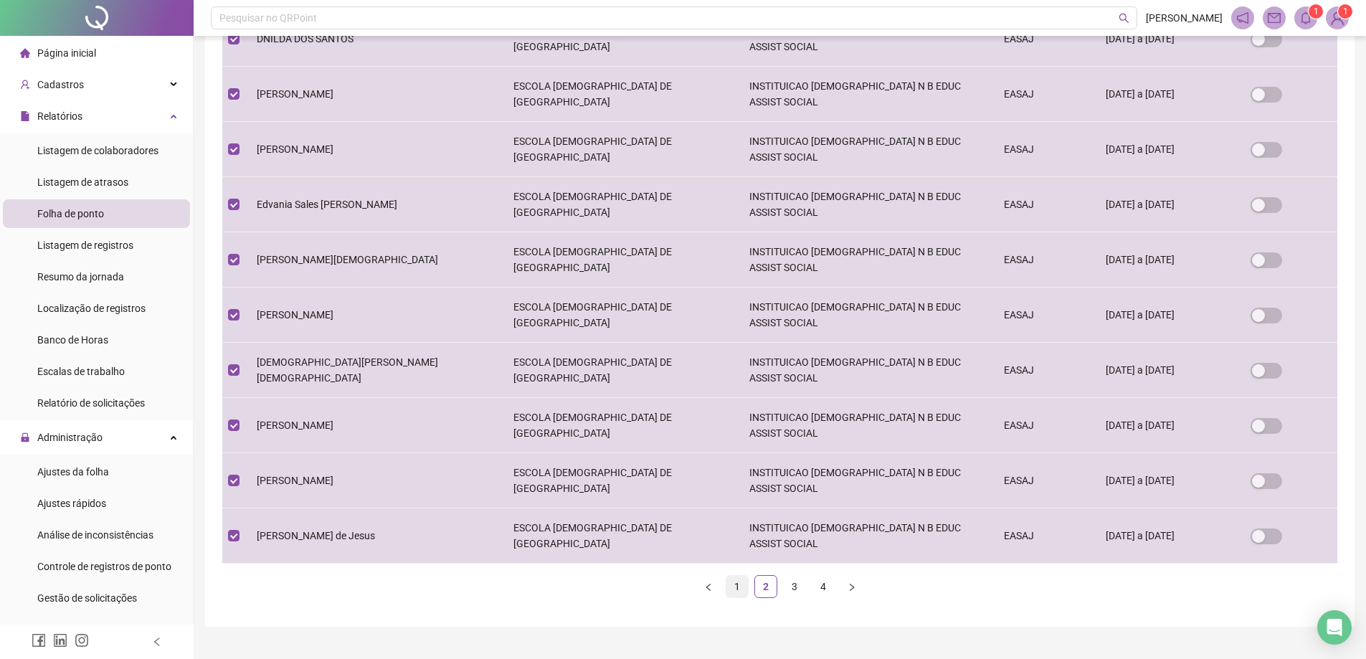
click at [734, 583] on link "1" at bounding box center [737, 587] width 22 height 22
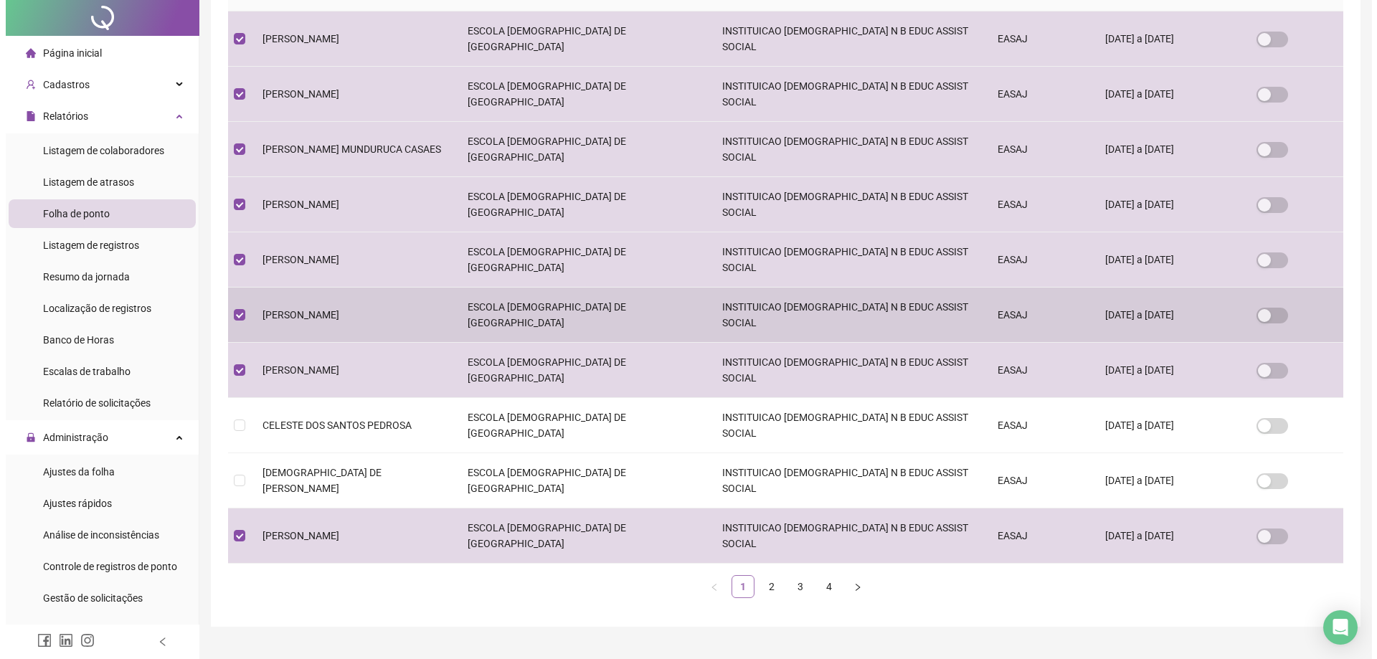
scroll to position [0, 0]
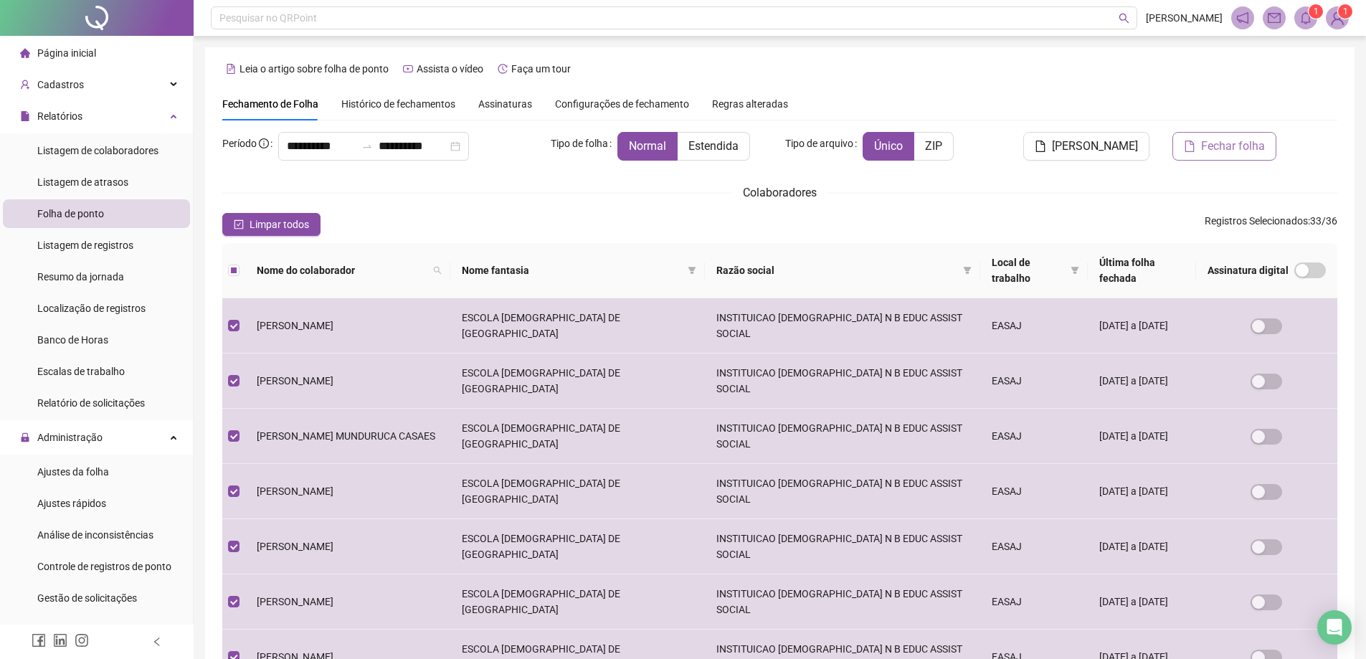
click at [1217, 143] on span "Fechar folha" at bounding box center [1233, 146] width 64 height 17
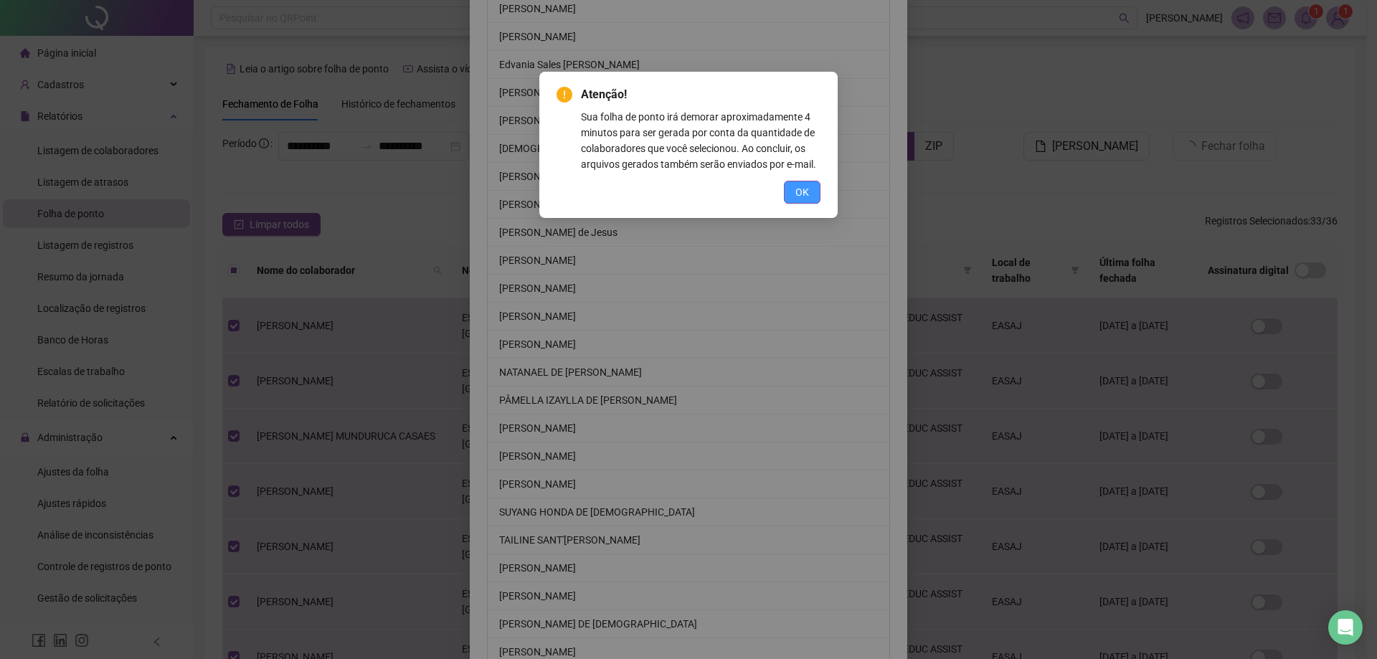
click at [796, 187] on span "OK" at bounding box center [802, 192] width 14 height 16
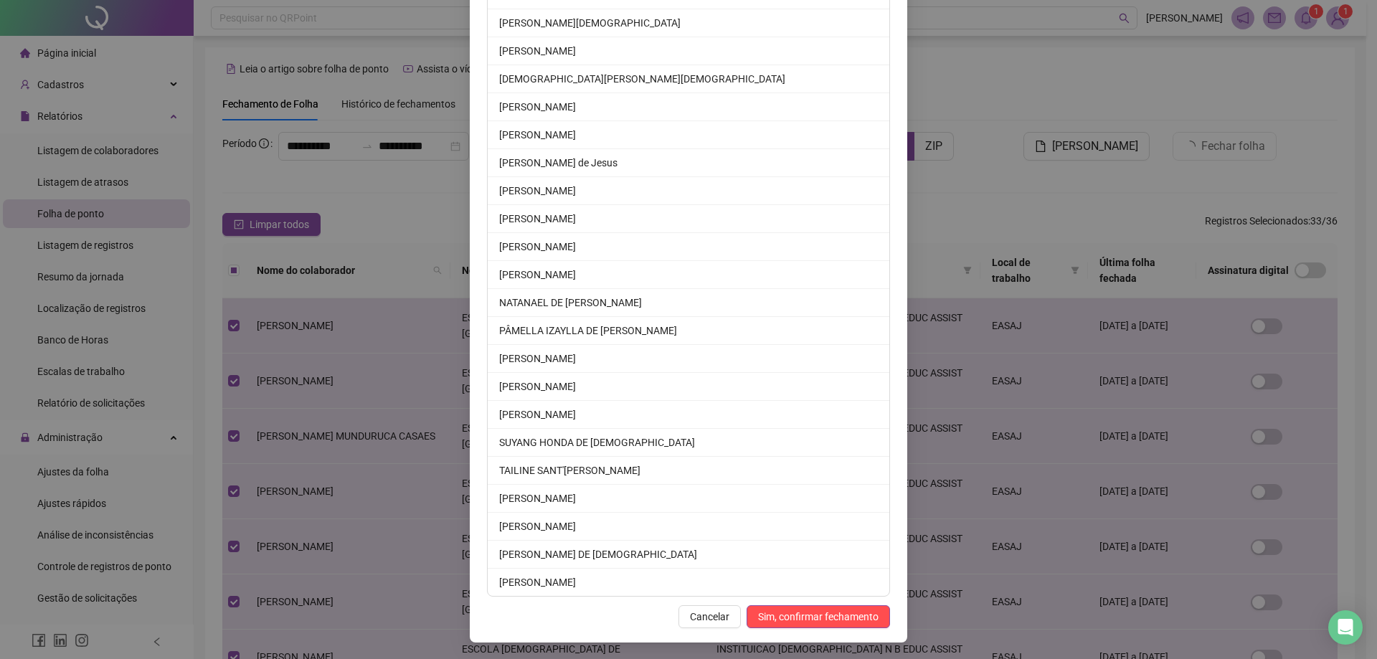
scroll to position [577, 0]
click at [796, 615] on span "Sim, confirmar fechamento" at bounding box center [818, 616] width 120 height 16
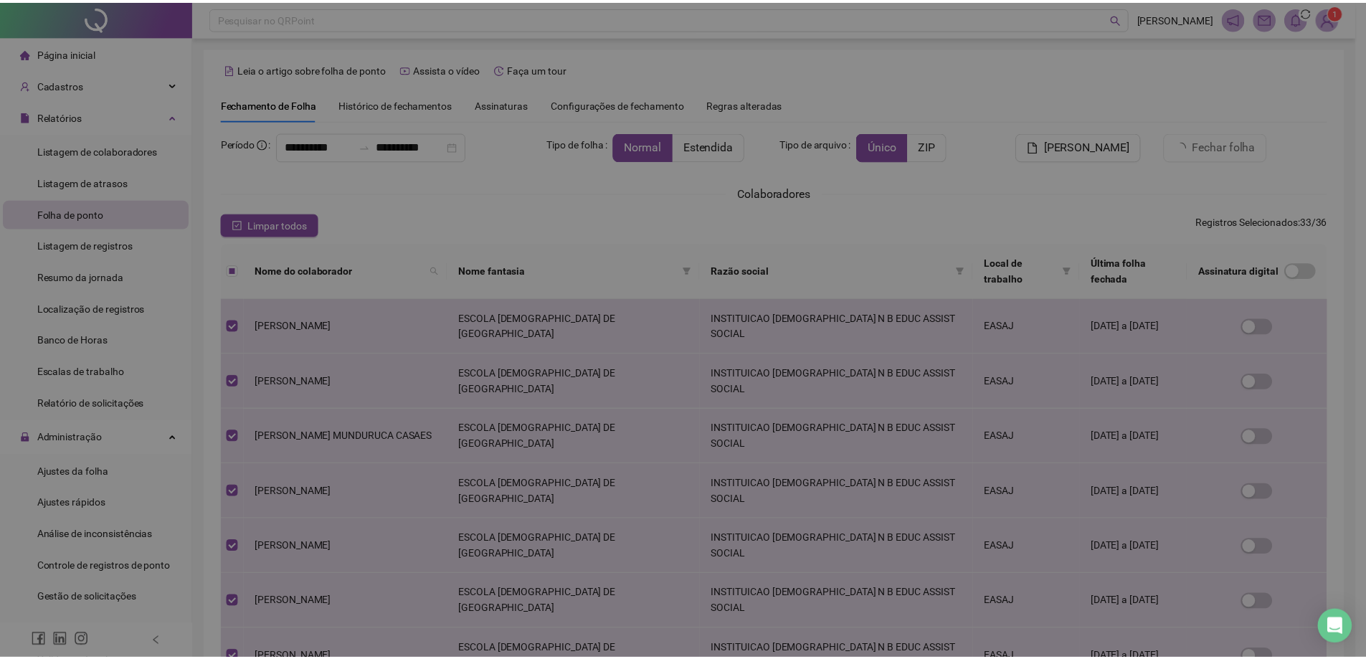
scroll to position [507, 0]
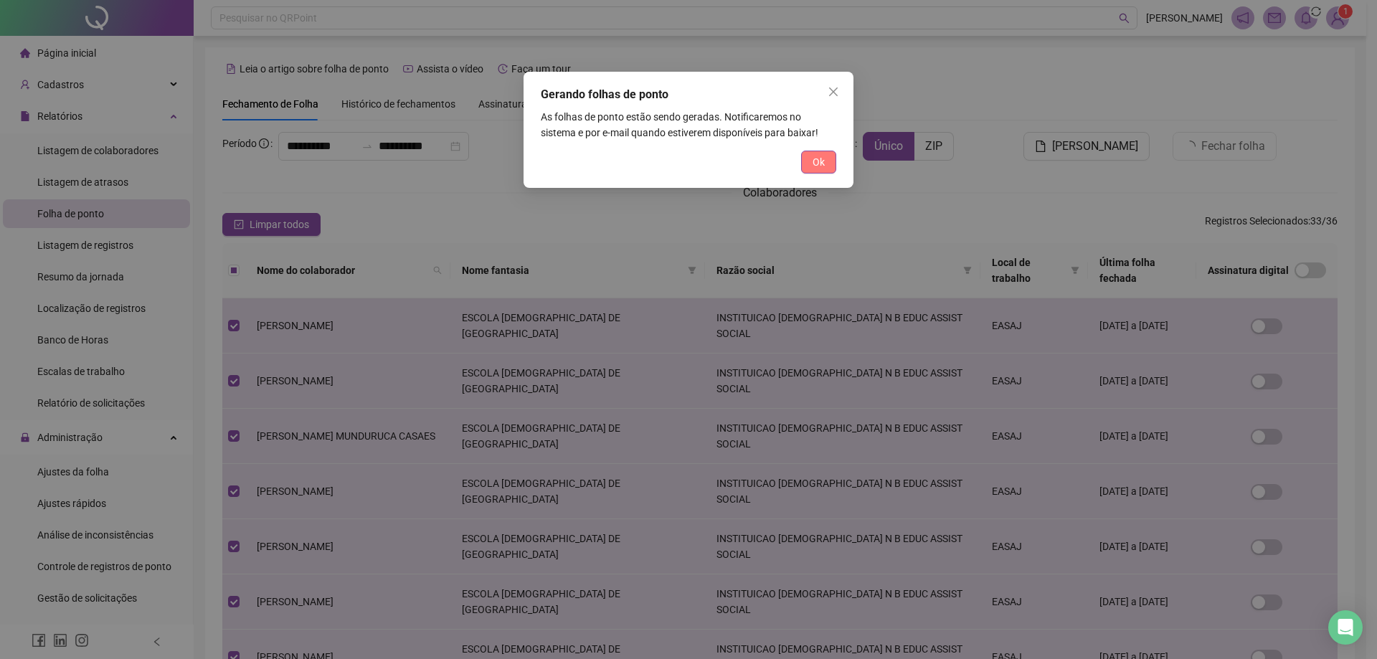
click at [821, 158] on span "Ok" at bounding box center [818, 162] width 12 height 16
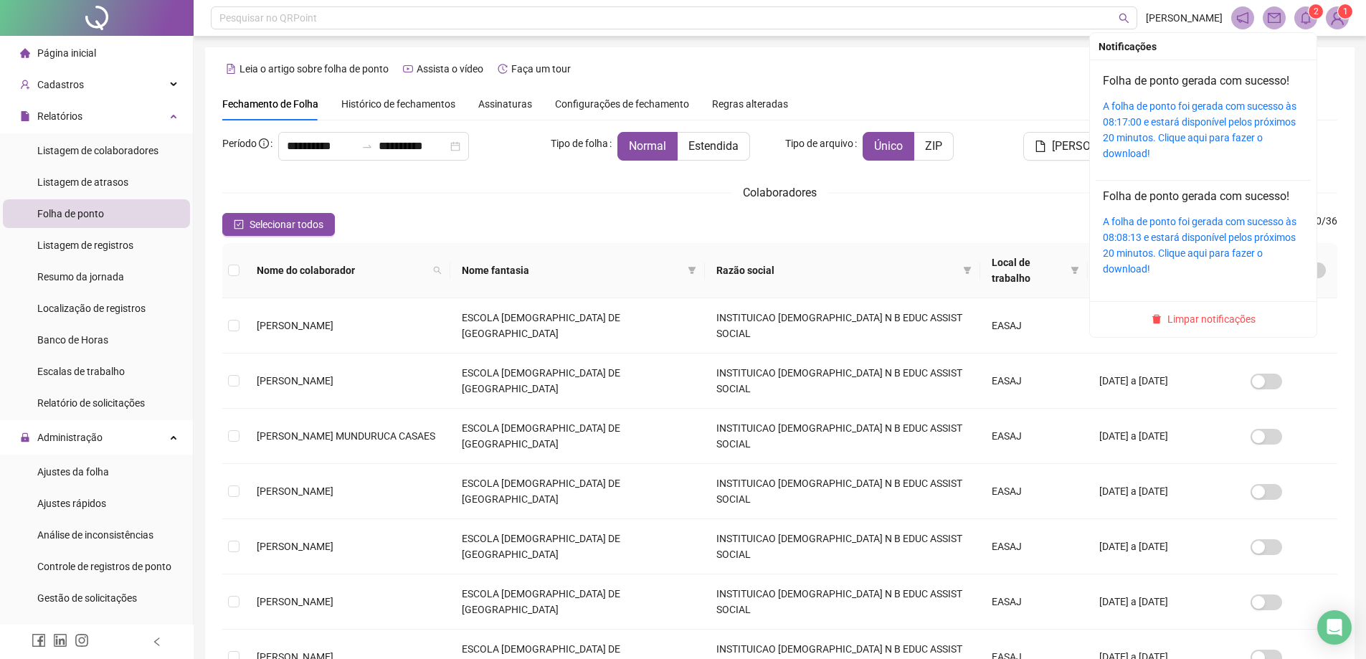
click at [1310, 19] on icon "bell" at bounding box center [1305, 17] width 13 height 13
click at [1208, 106] on link "A folha de ponto foi gerada com sucesso às 08:17:00 e estará disponível pelos p…" at bounding box center [1200, 129] width 194 height 59
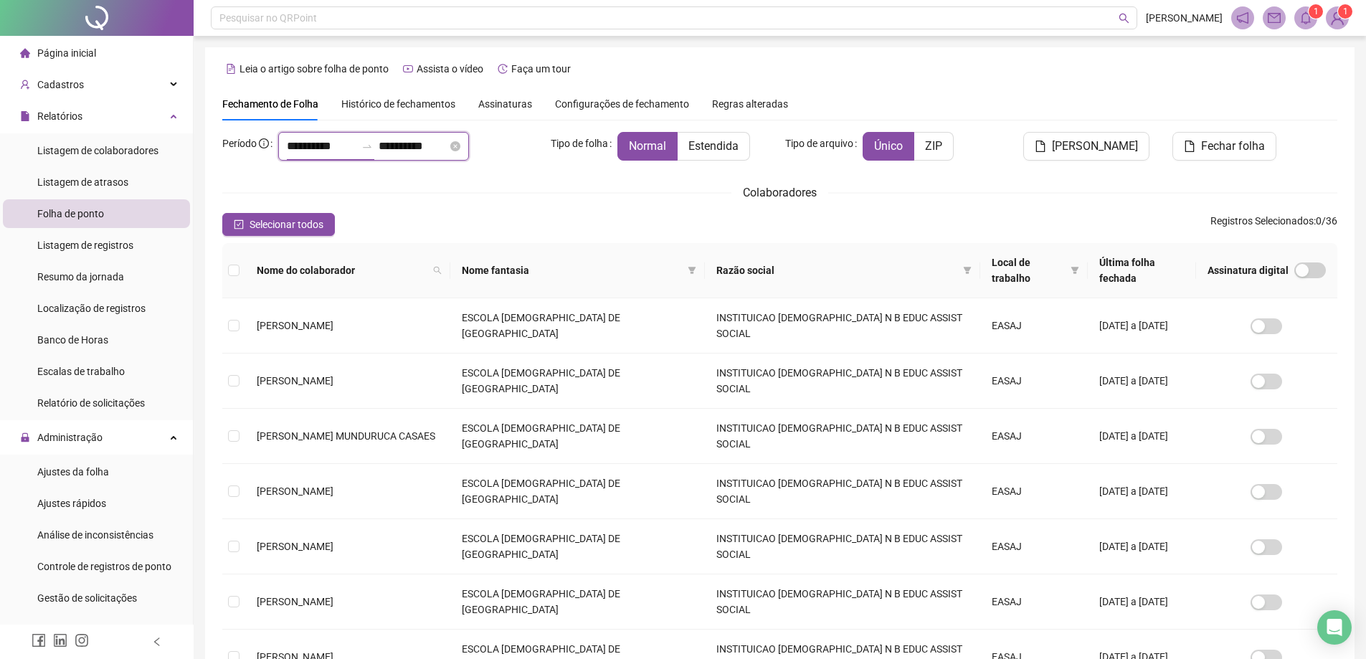
click at [292, 148] on input "**********" at bounding box center [321, 146] width 69 height 17
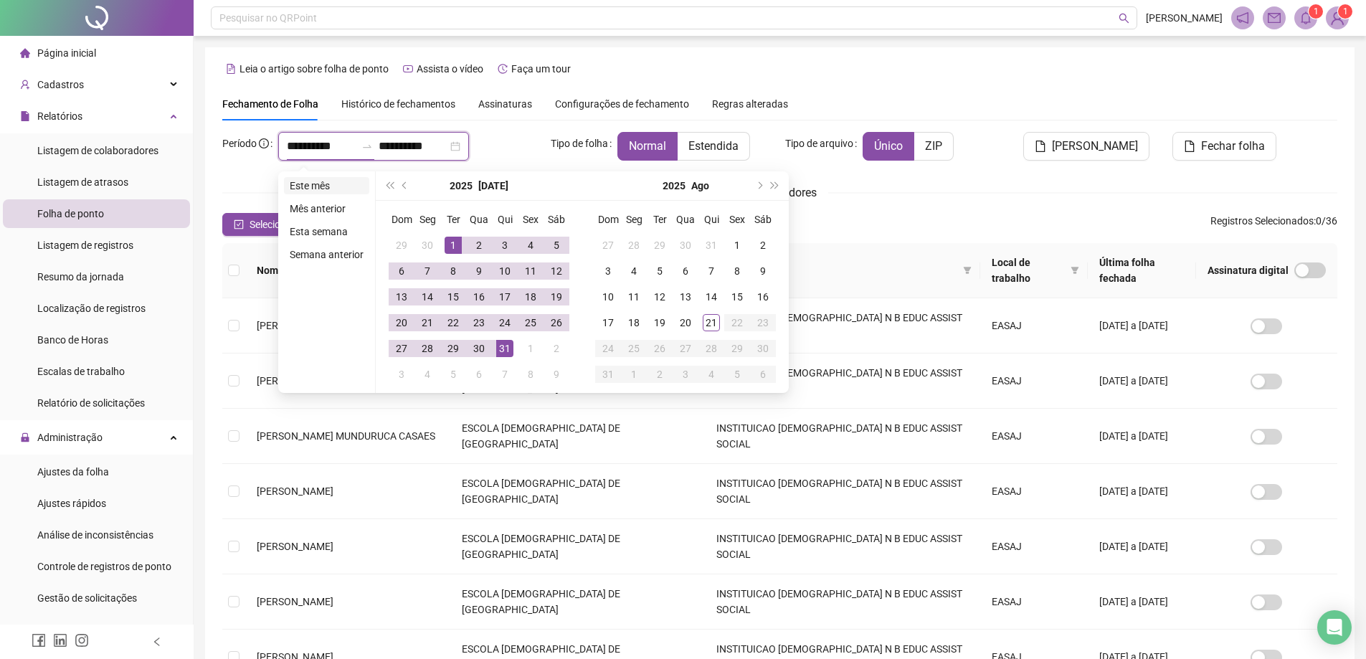
type input "**********"
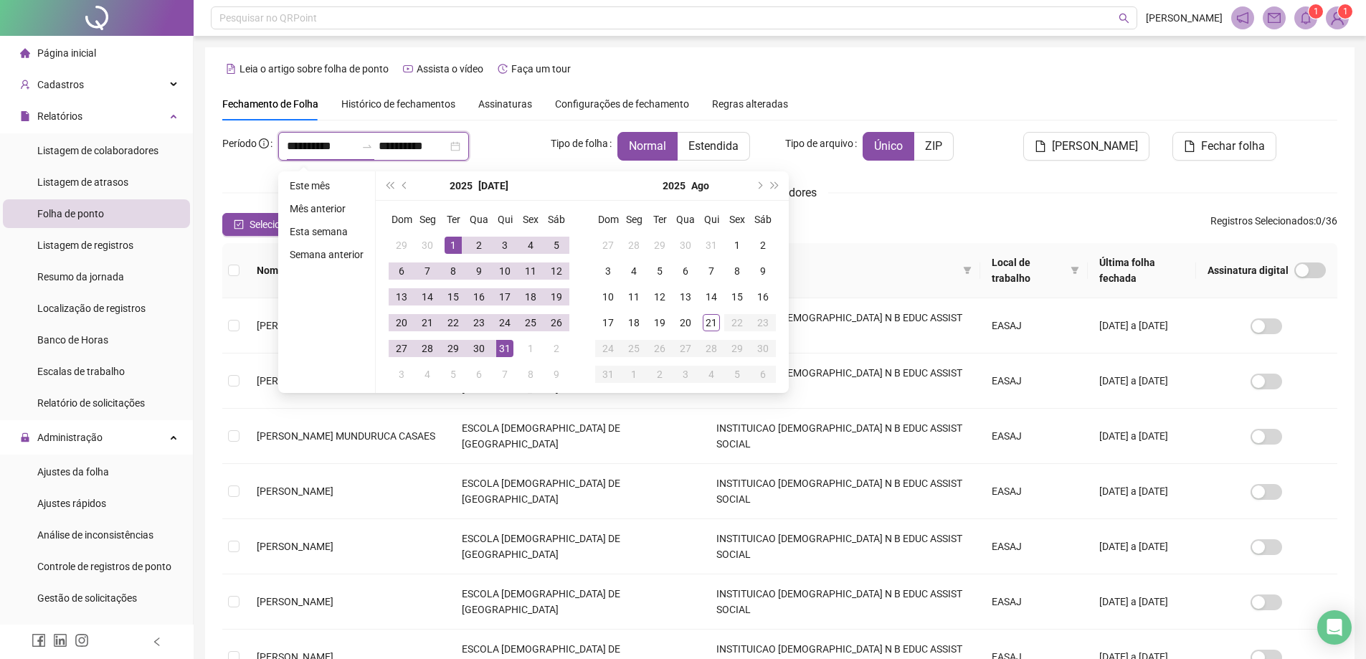
type input "**********"
click at [401, 186] on button "prev-year" at bounding box center [405, 185] width 16 height 29
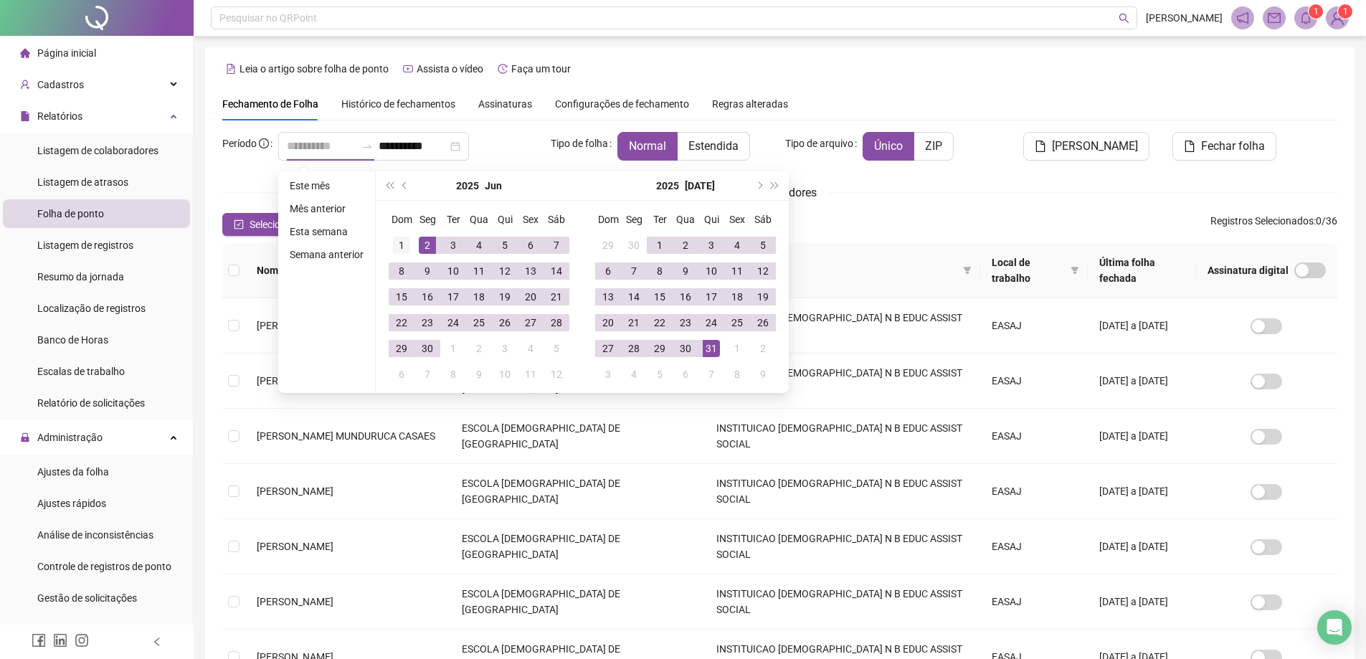
type input "**********"
click at [401, 243] on div "1" at bounding box center [401, 245] width 17 height 17
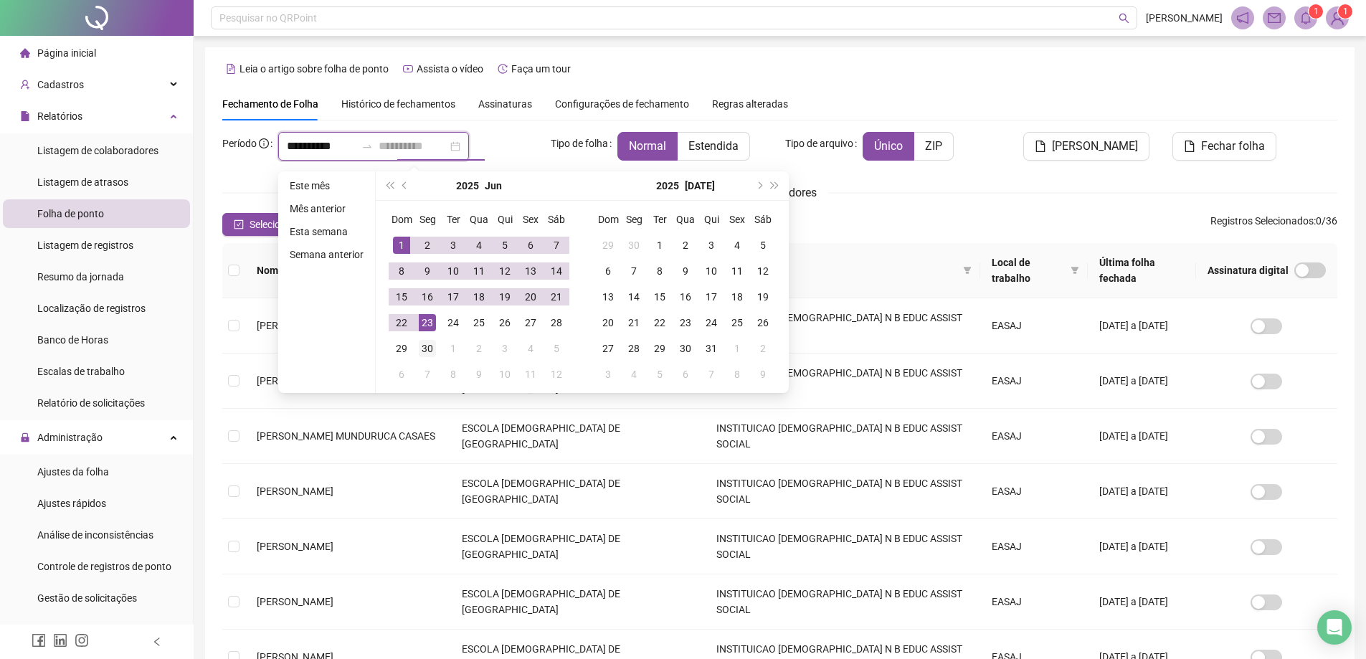
type input "**********"
click at [431, 343] on div "30" at bounding box center [427, 348] width 17 height 17
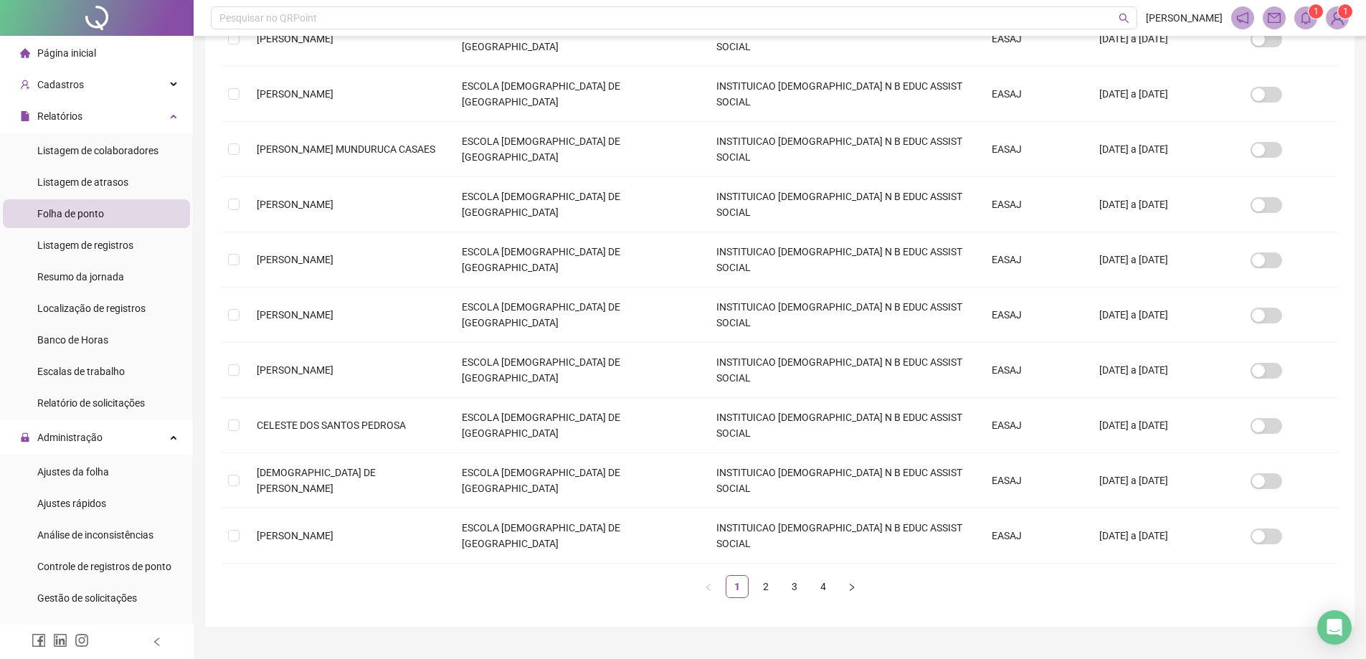
scroll to position [316, 0]
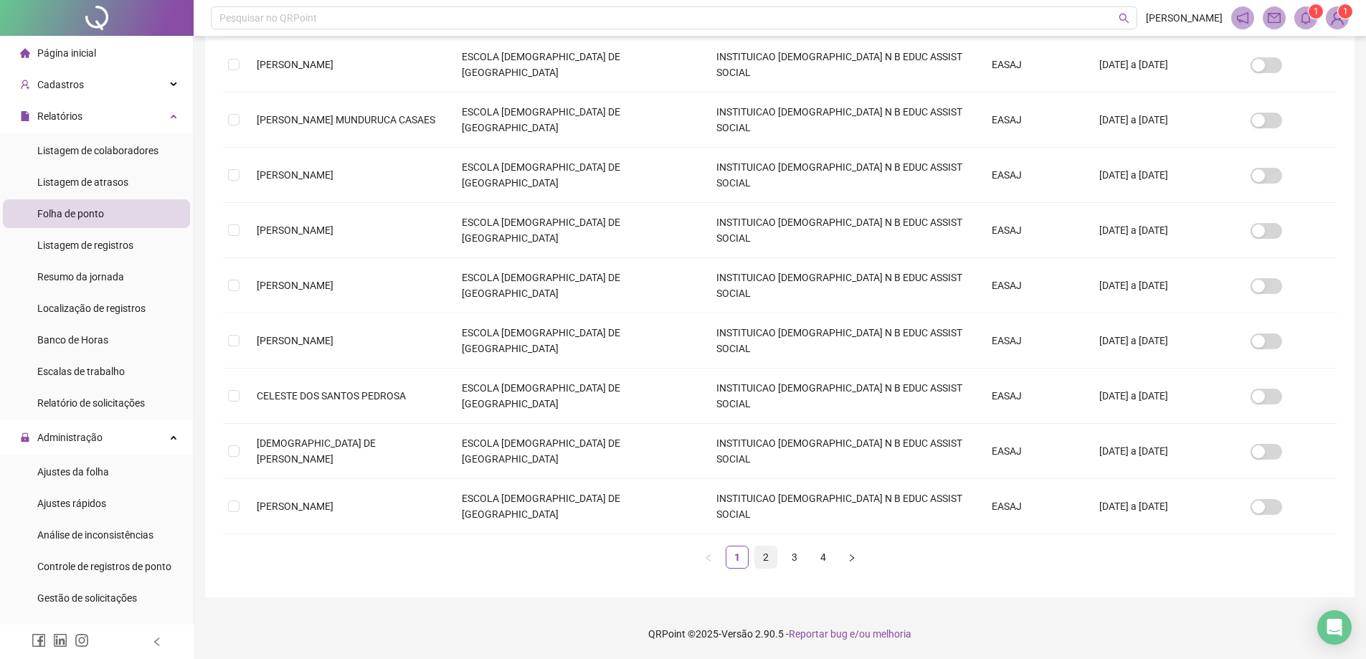
click at [760, 555] on link "2" at bounding box center [766, 557] width 22 height 22
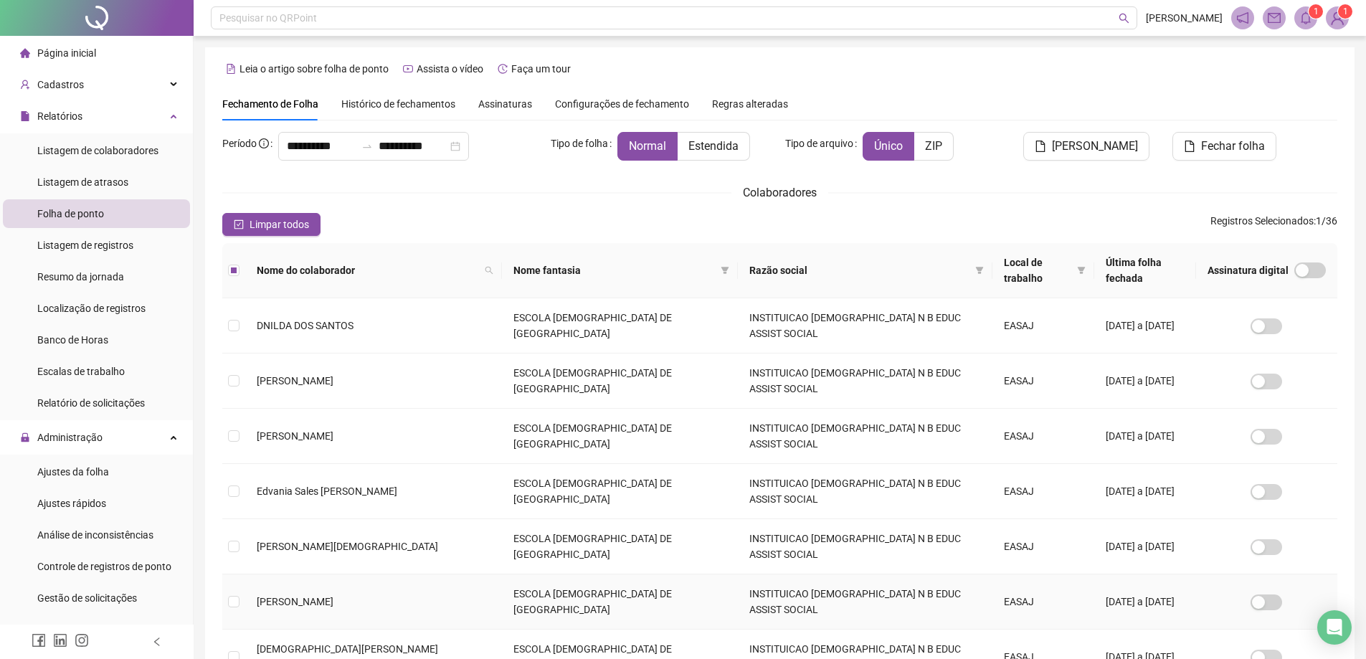
scroll to position [287, 0]
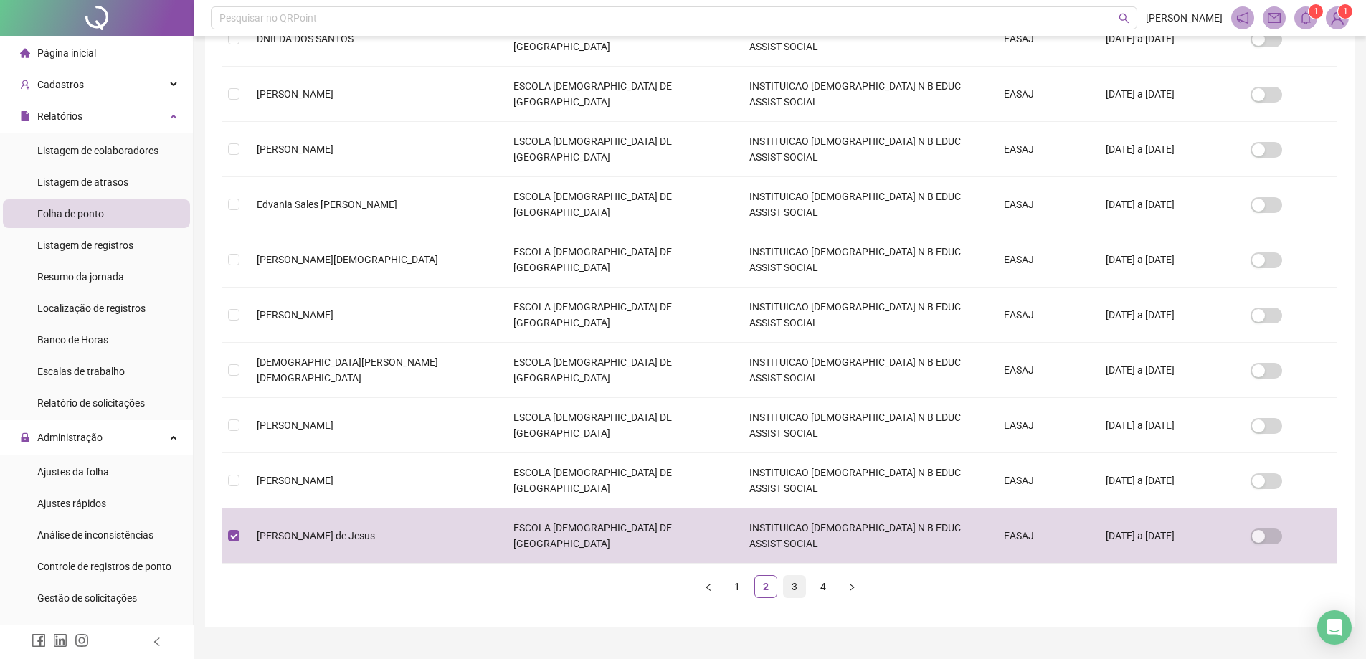
click at [795, 587] on link "3" at bounding box center [795, 587] width 22 height 22
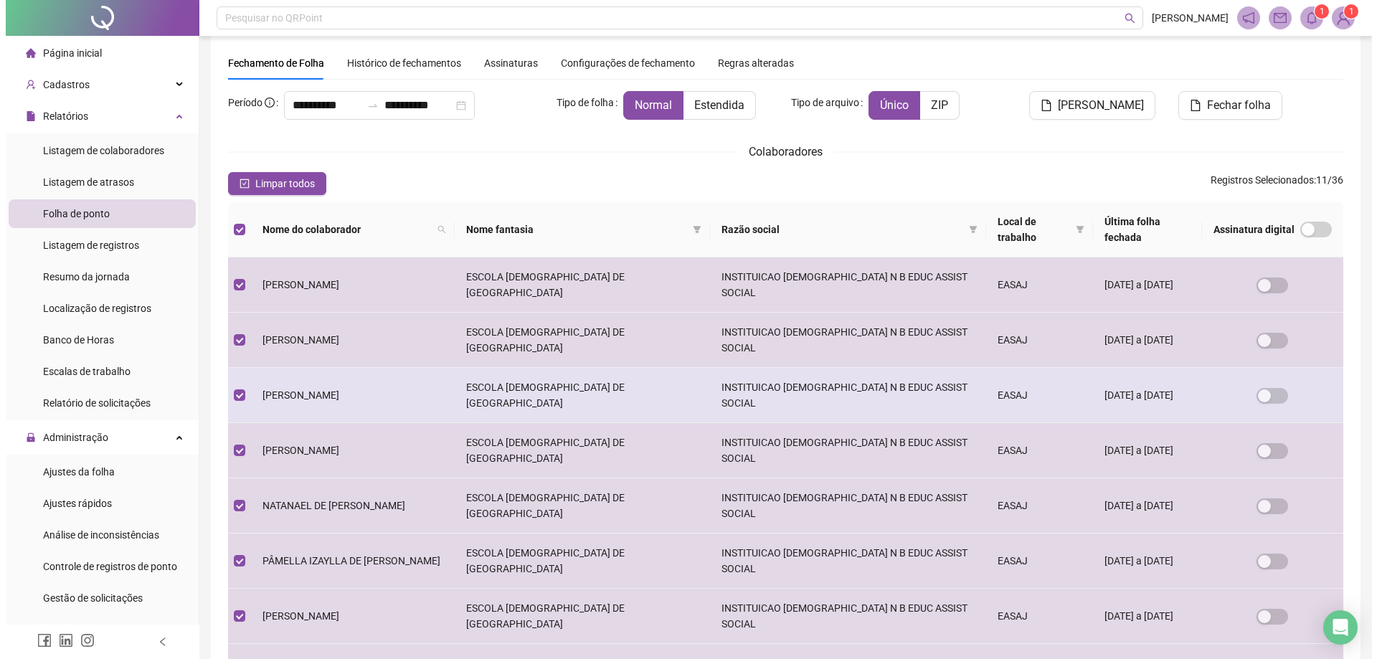
scroll to position [0, 0]
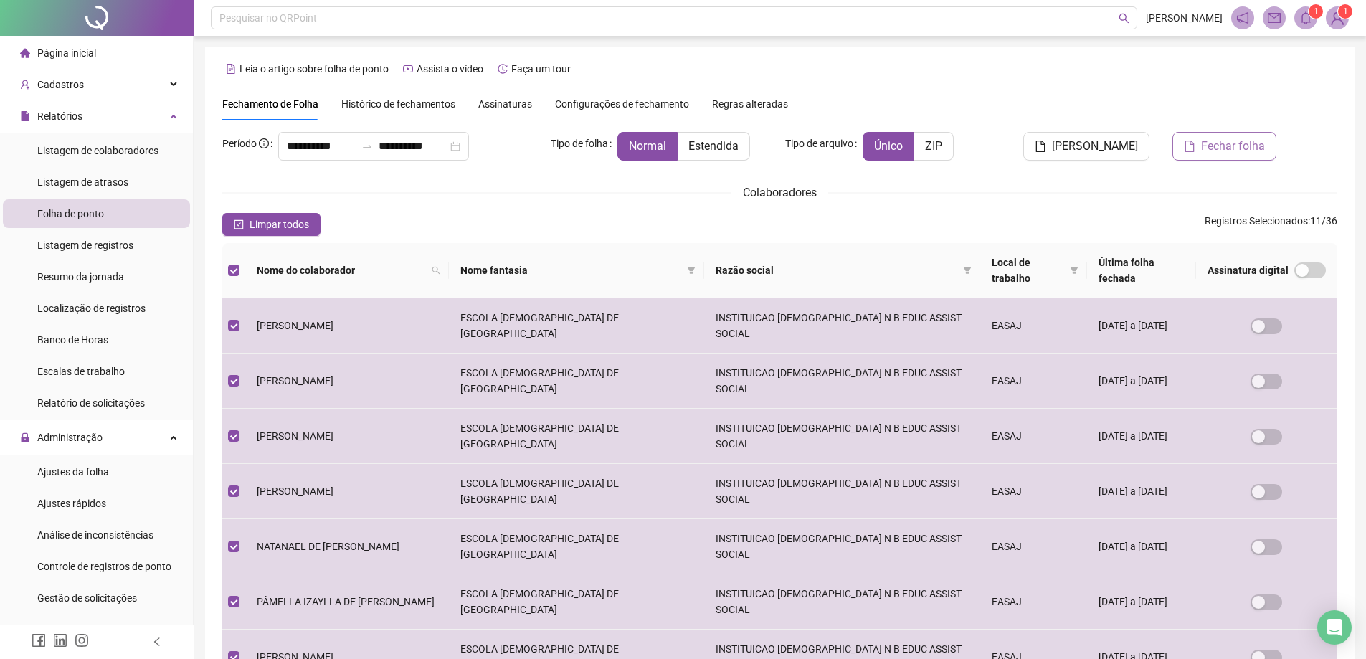
click at [1220, 143] on span "Fechar folha" at bounding box center [1233, 146] width 64 height 17
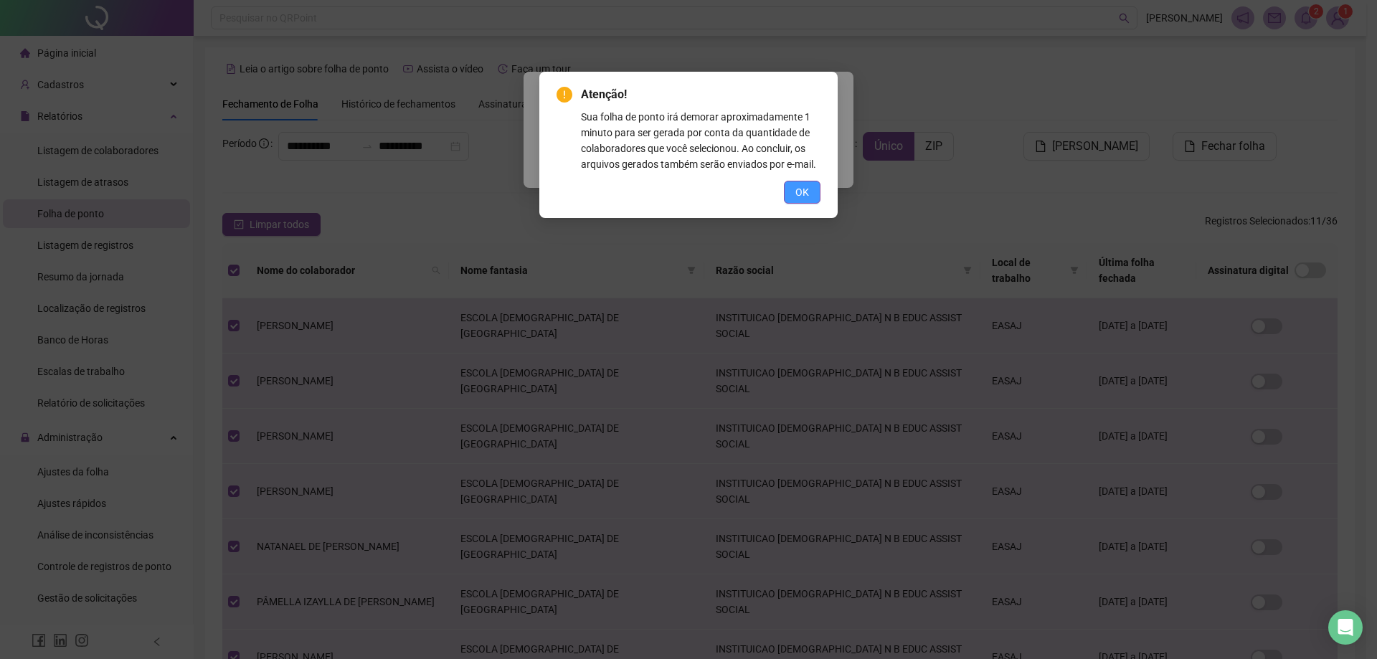
click at [807, 191] on span "OK" at bounding box center [802, 192] width 14 height 16
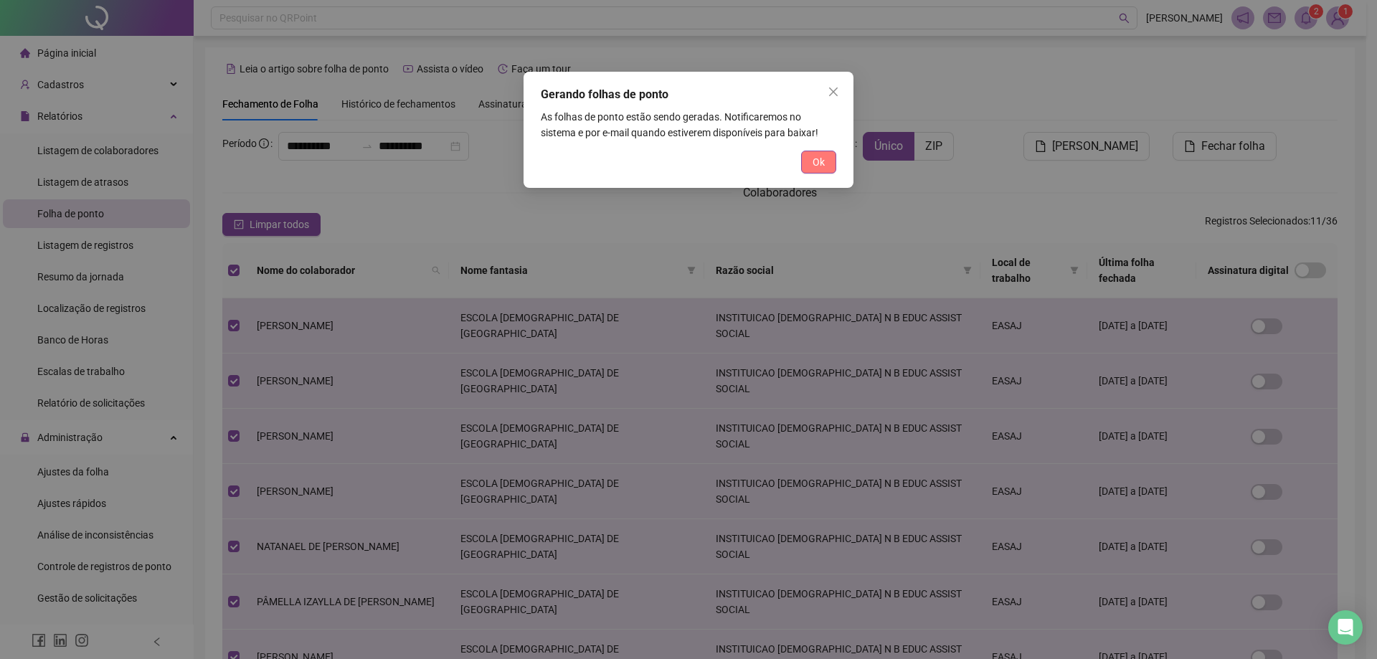
click at [813, 163] on span "Ok" at bounding box center [818, 162] width 12 height 16
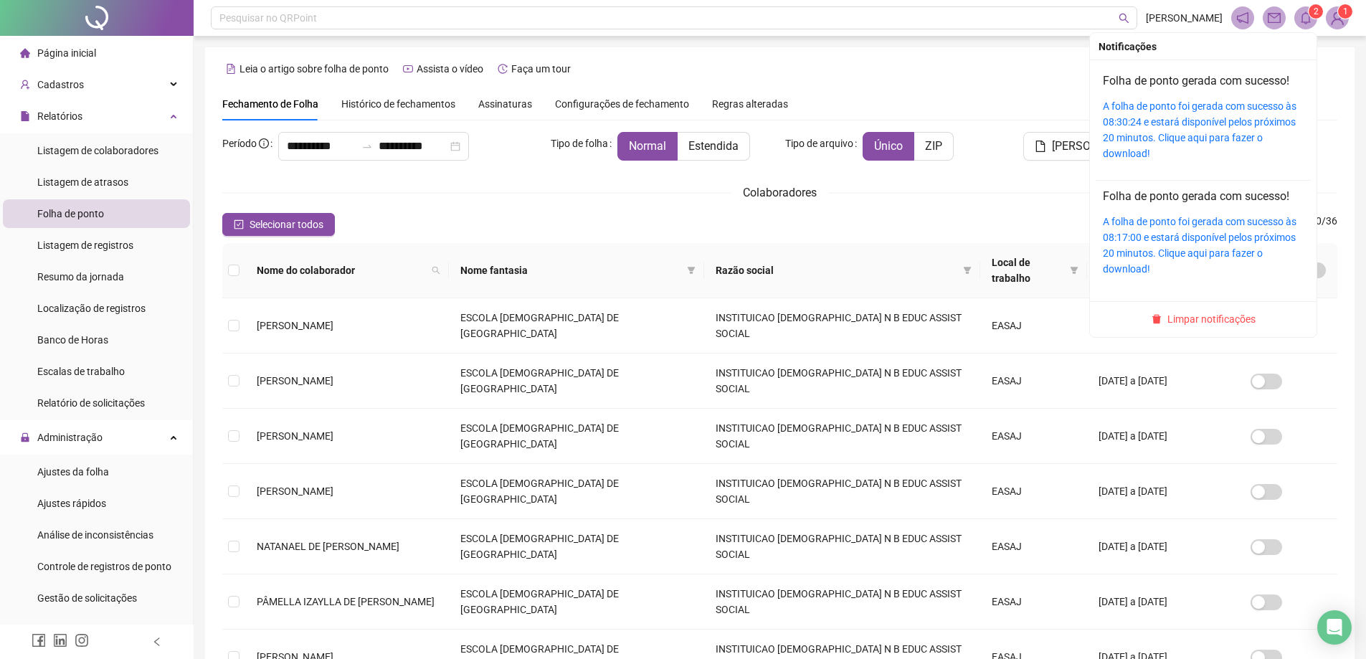
click at [1194, 113] on div "A folha de ponto foi gerada com sucesso às 08:30:24 e estará disponível pelos p…" at bounding box center [1203, 129] width 201 height 63
click at [1186, 118] on link "A folha de ponto foi gerada com sucesso às 08:30:24 e estará disponível pelos p…" at bounding box center [1200, 129] width 194 height 59
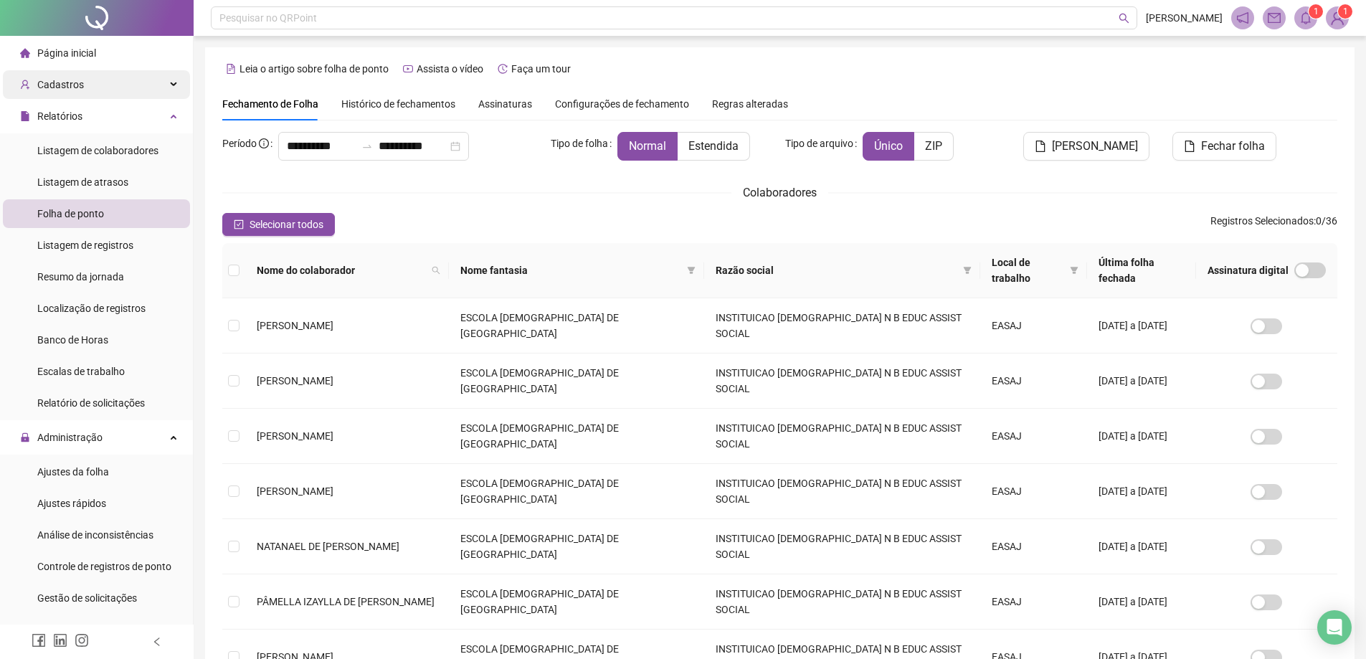
click at [70, 85] on span "Cadastros" at bounding box center [60, 84] width 47 height 11
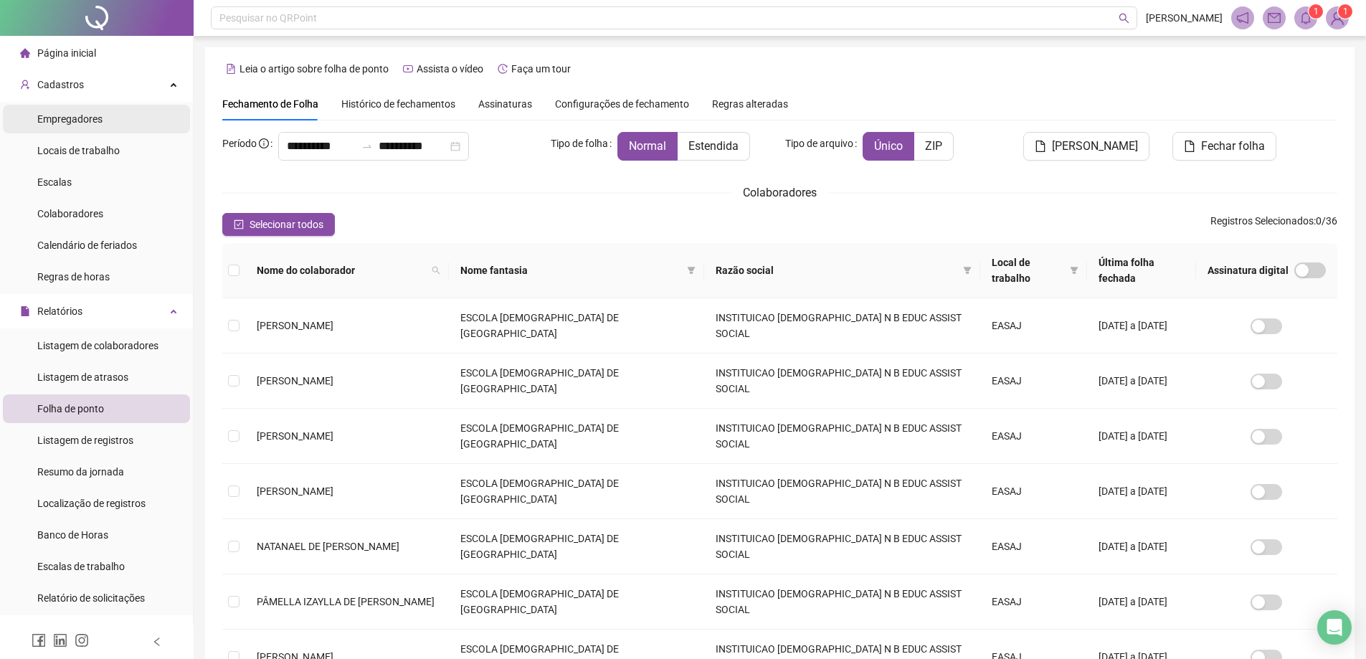
click at [75, 119] on span "Empregadores" at bounding box center [69, 118] width 65 height 11
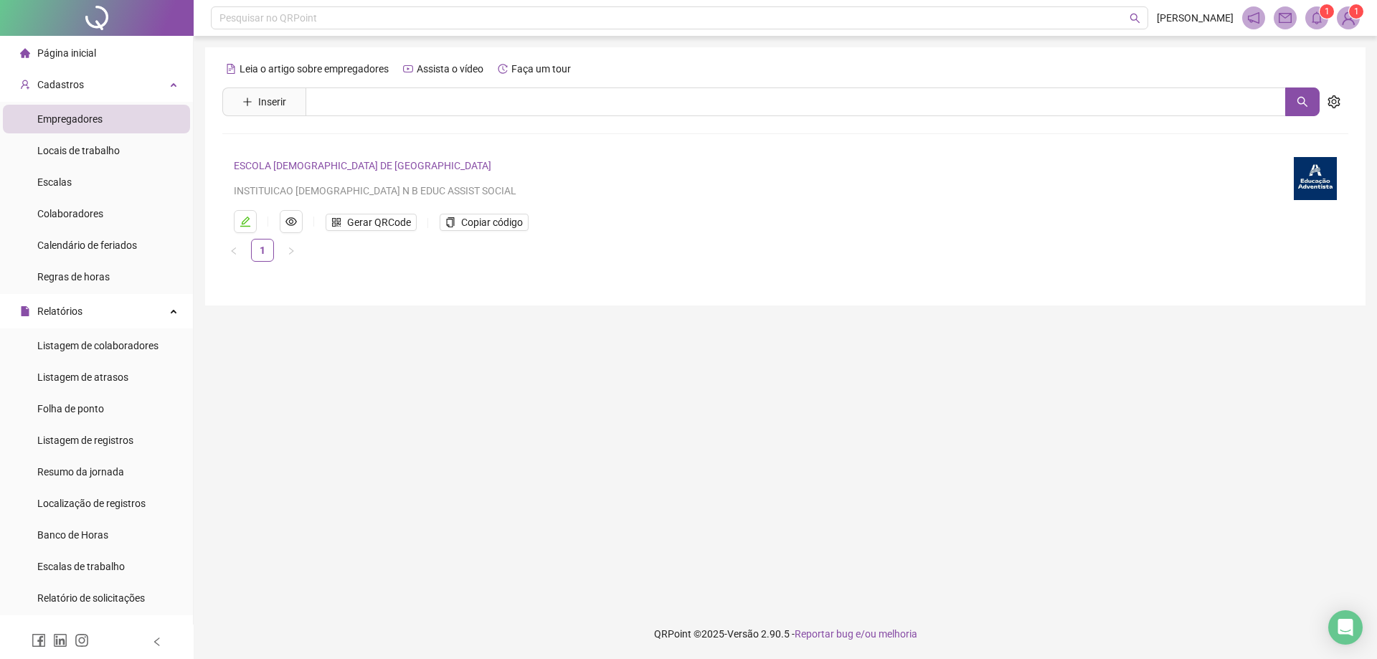
click at [114, 122] on li "Empregadores" at bounding box center [96, 119] width 187 height 29
click at [269, 184] on div "INSTITUICAO [DEMOGRAPHIC_DATA] N B EDUC ASSIST SOCIAL" at bounding box center [755, 191] width 1043 height 16
click at [305, 163] on link "ESCOLA [DEMOGRAPHIC_DATA] DE [GEOGRAPHIC_DATA]" at bounding box center [362, 165] width 257 height 11
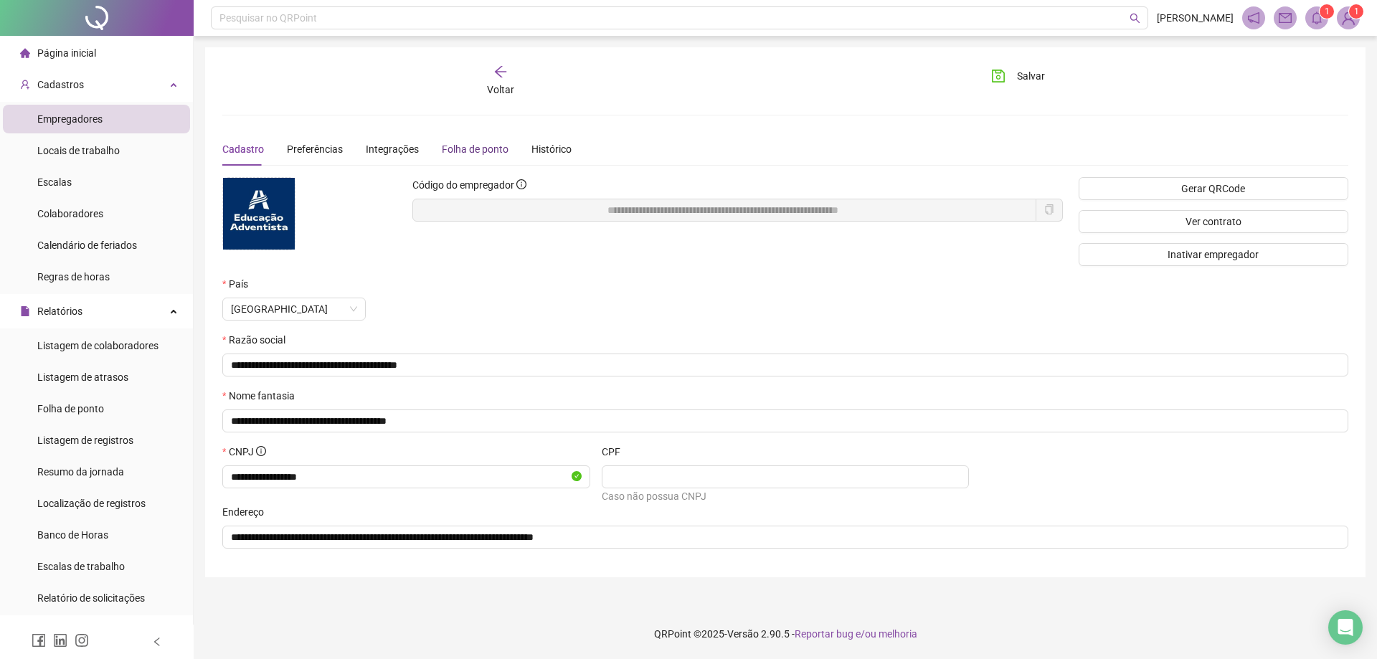
click at [469, 145] on div "Folha de ponto" at bounding box center [475, 149] width 67 height 16
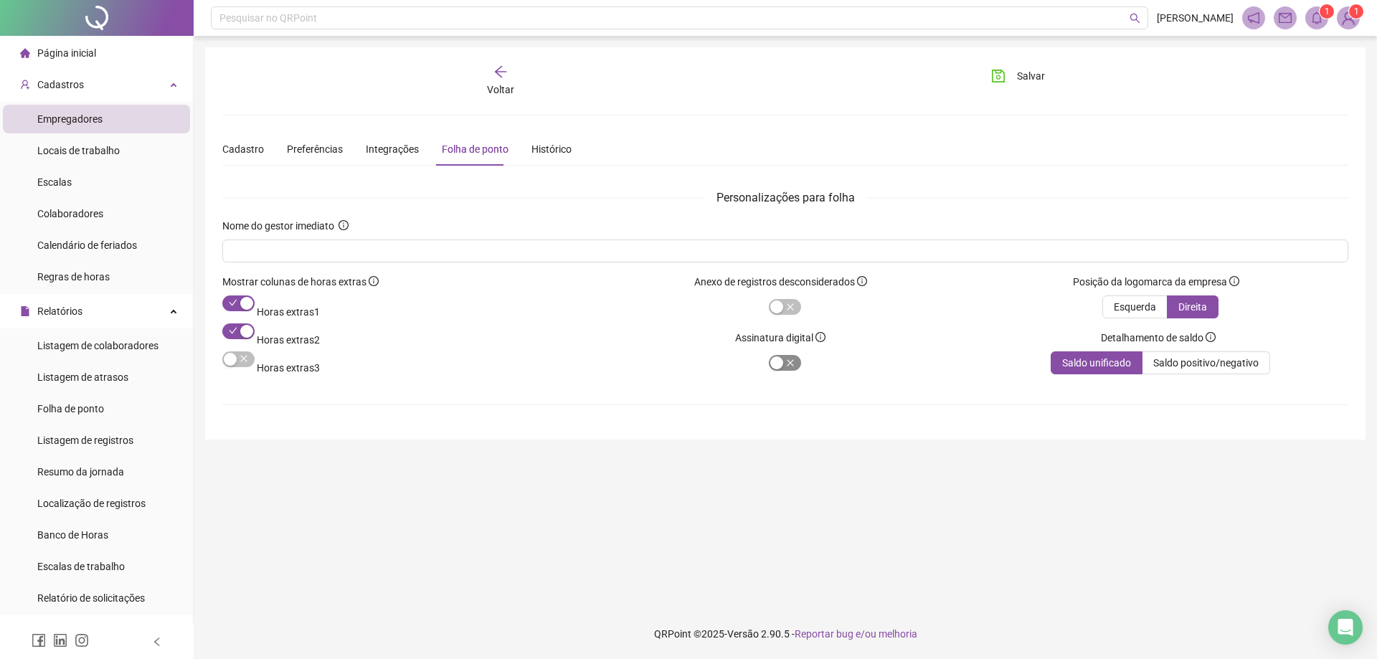
click at [776, 355] on span "button" at bounding box center [785, 363] width 32 height 16
click at [1001, 74] on icon "save" at bounding box center [998, 76] width 14 height 14
click at [95, 85] on div "Cadastros" at bounding box center [96, 84] width 187 height 29
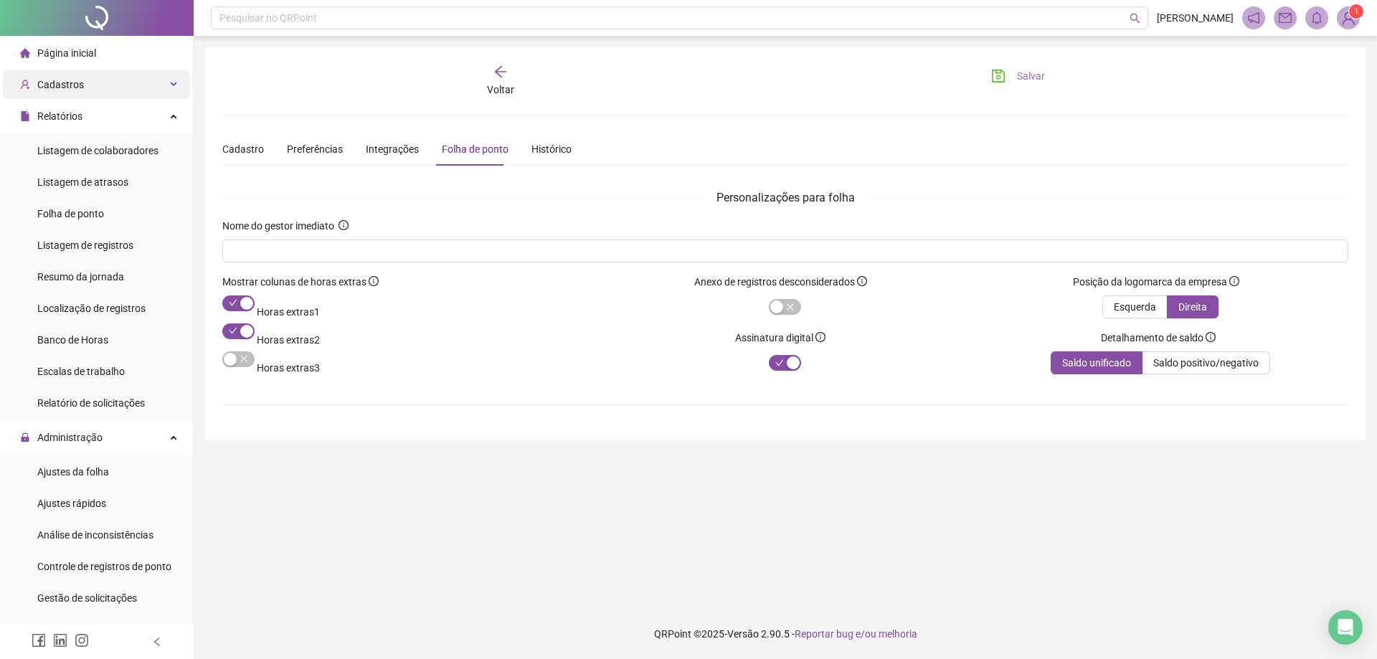
click at [95, 85] on div "Cadastros" at bounding box center [96, 84] width 187 height 29
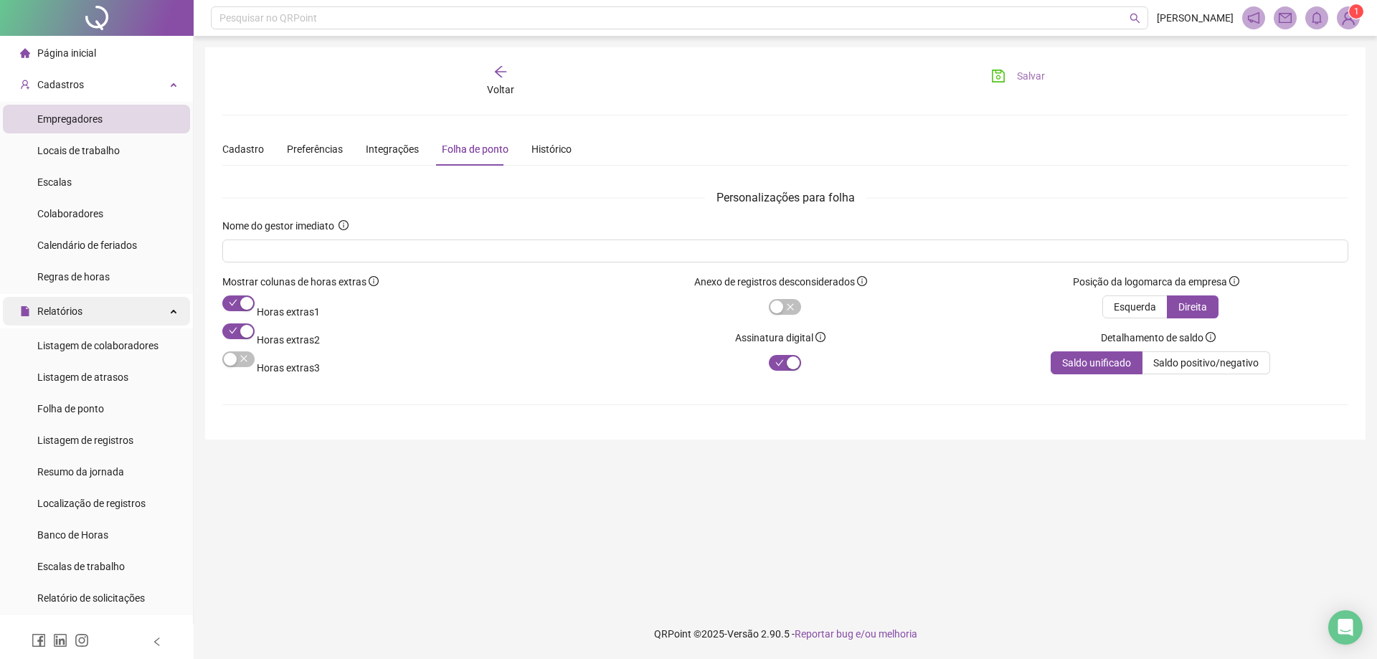
click at [67, 311] on span "Relatórios" at bounding box center [59, 310] width 45 height 11
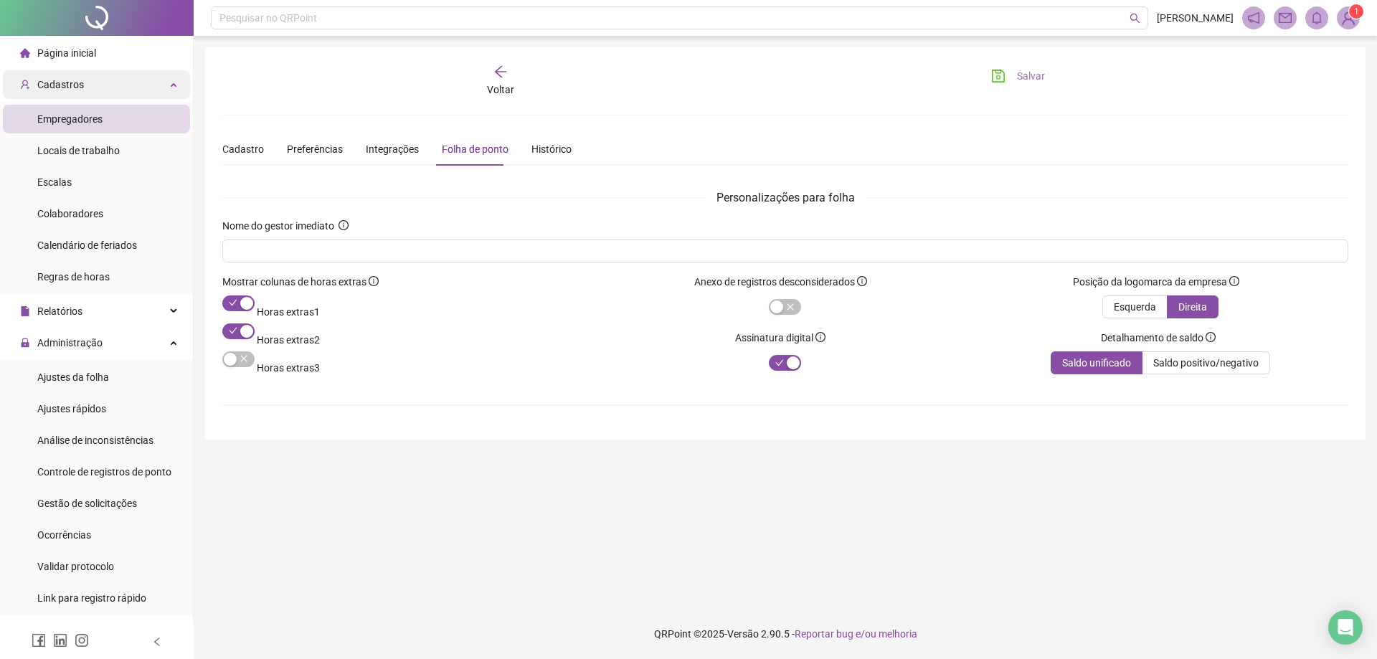
click at [90, 87] on div "Cadastros" at bounding box center [96, 84] width 187 height 29
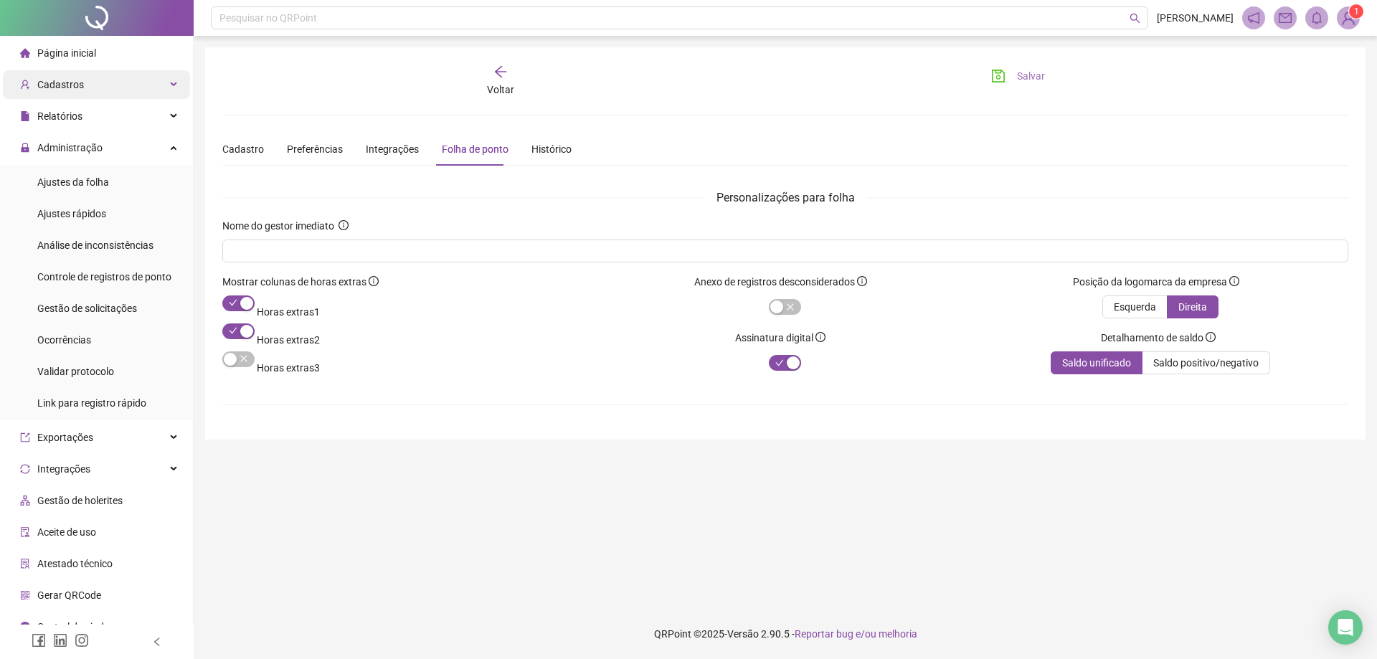
click at [90, 87] on div "Cadastros" at bounding box center [96, 84] width 187 height 29
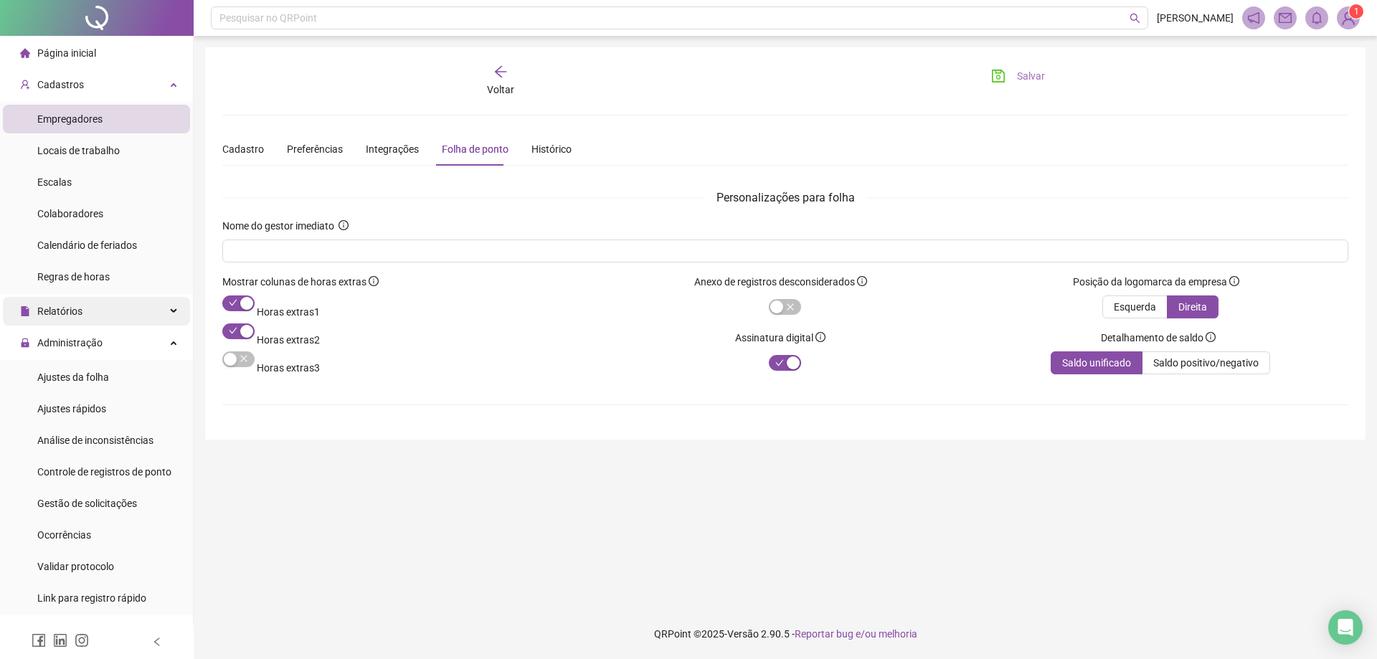
click at [58, 311] on span "Relatórios" at bounding box center [59, 310] width 45 height 11
click at [69, 407] on span "Folha de ponto" at bounding box center [70, 408] width 67 height 11
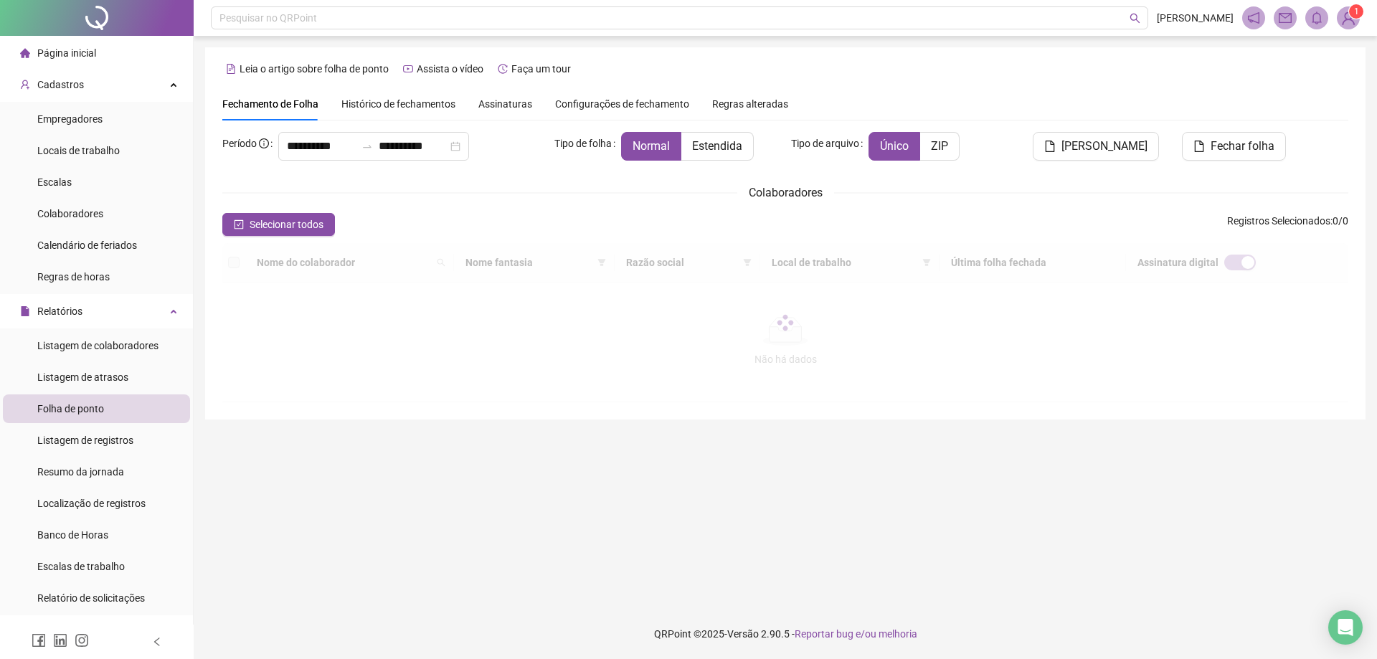
click at [420, 102] on span "Histórico de fechamentos" at bounding box center [398, 103] width 114 height 11
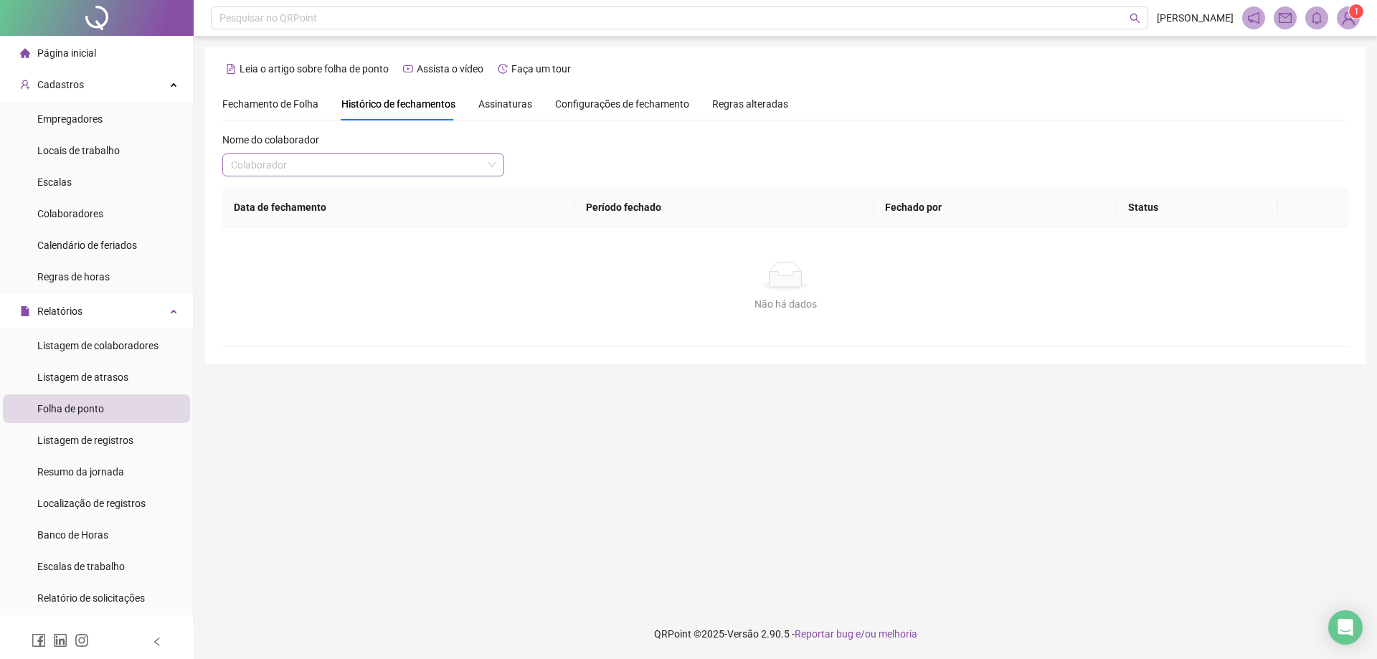
click at [289, 161] on input "search" at bounding box center [357, 165] width 252 height 22
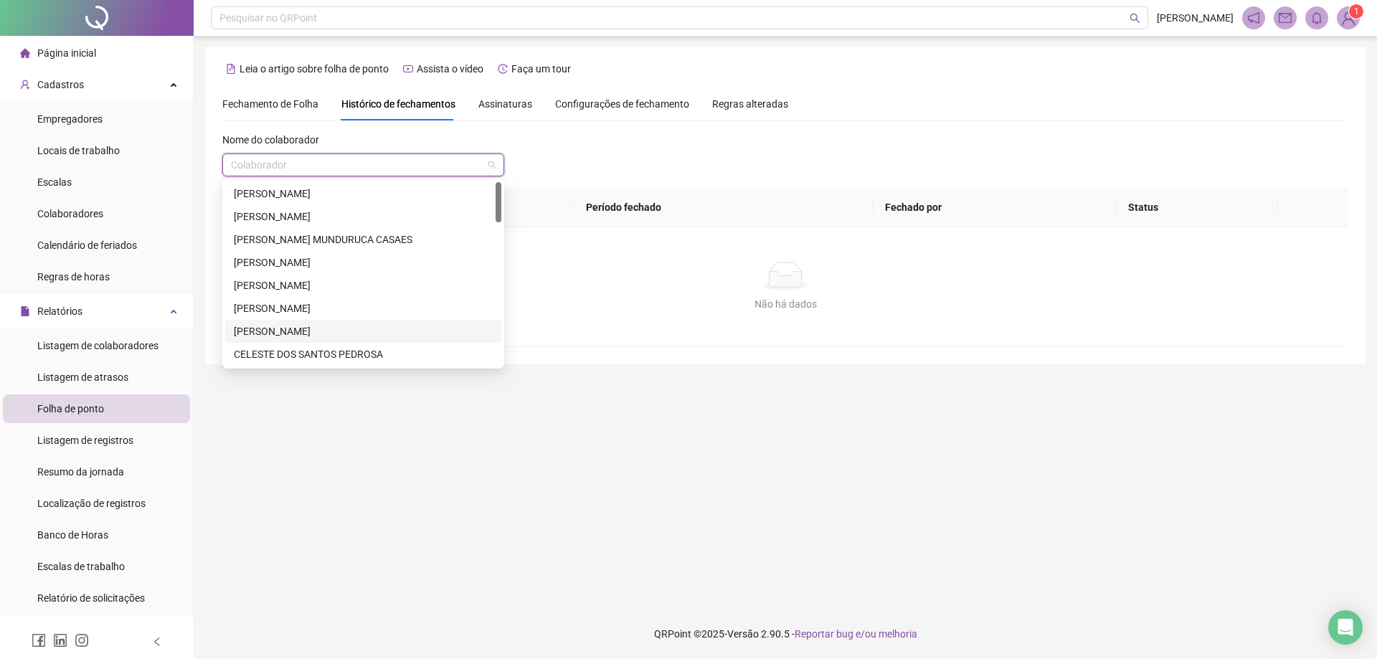
click at [296, 331] on div "[PERSON_NAME]" at bounding box center [363, 331] width 259 height 16
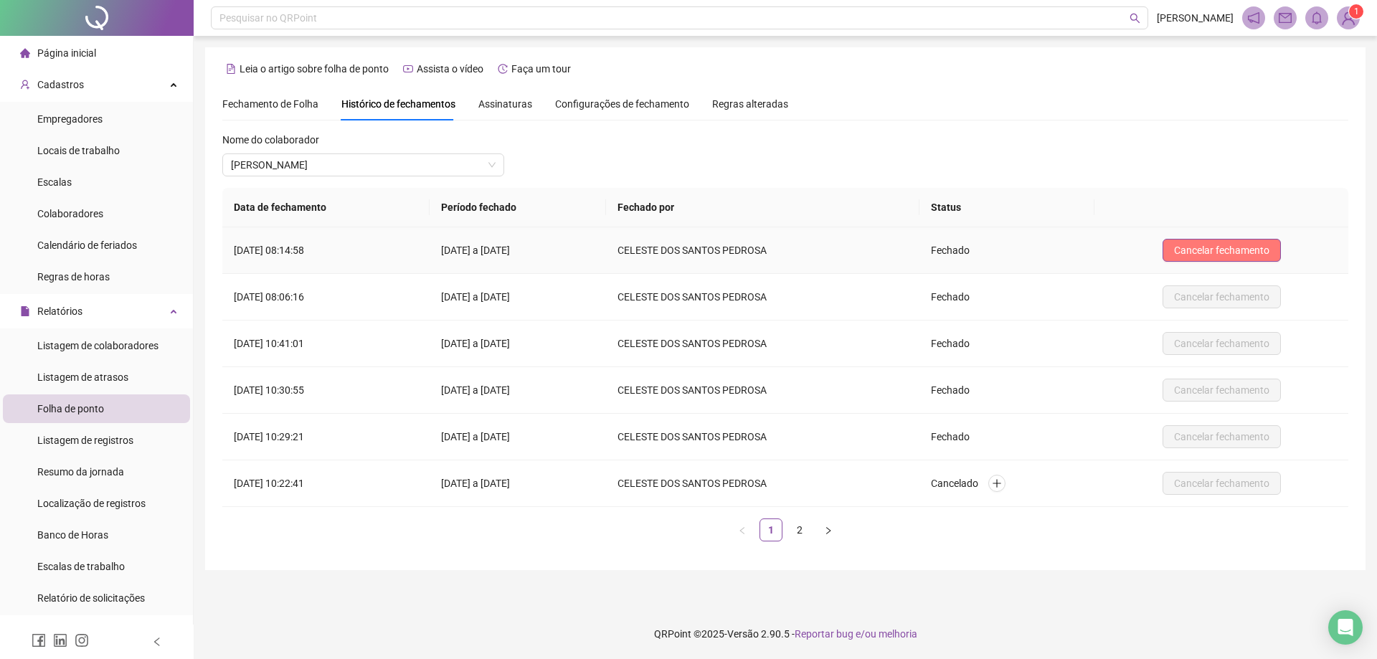
click at [1239, 248] on span "Cancelar fechamento" at bounding box center [1221, 250] width 95 height 16
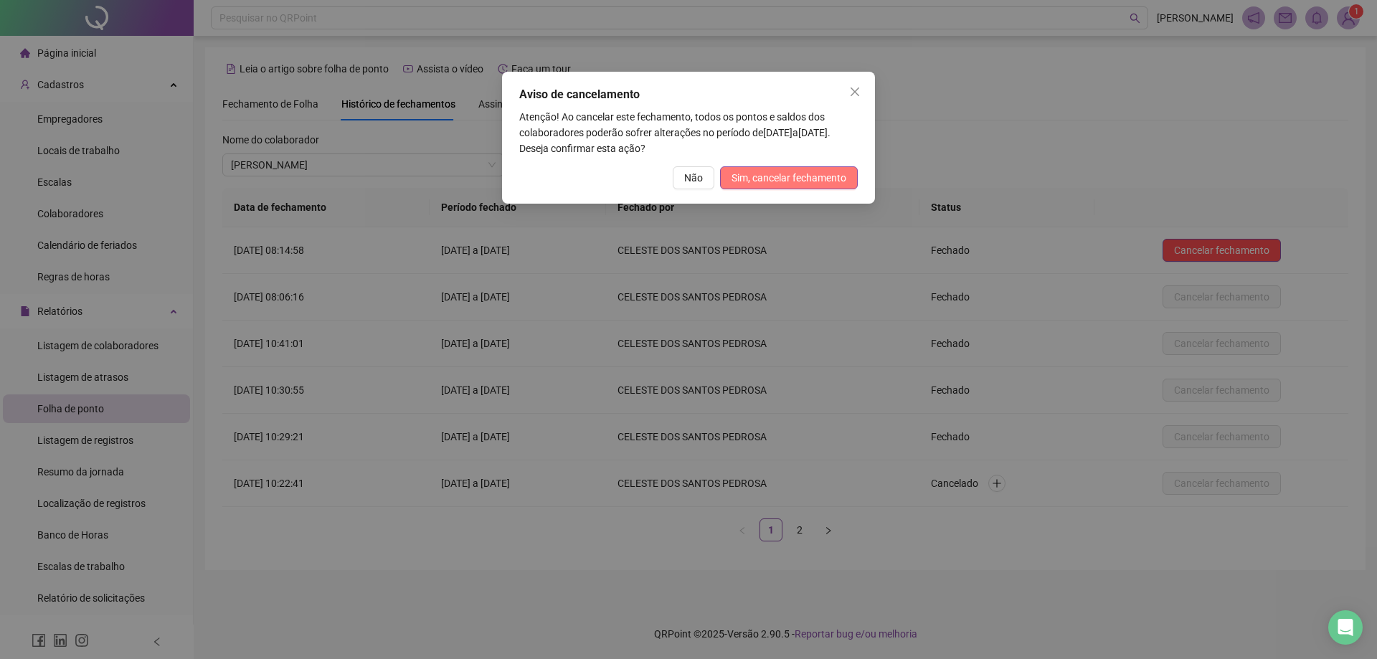
click at [797, 172] on span "Sim, cancelar fechamento" at bounding box center [788, 178] width 115 height 16
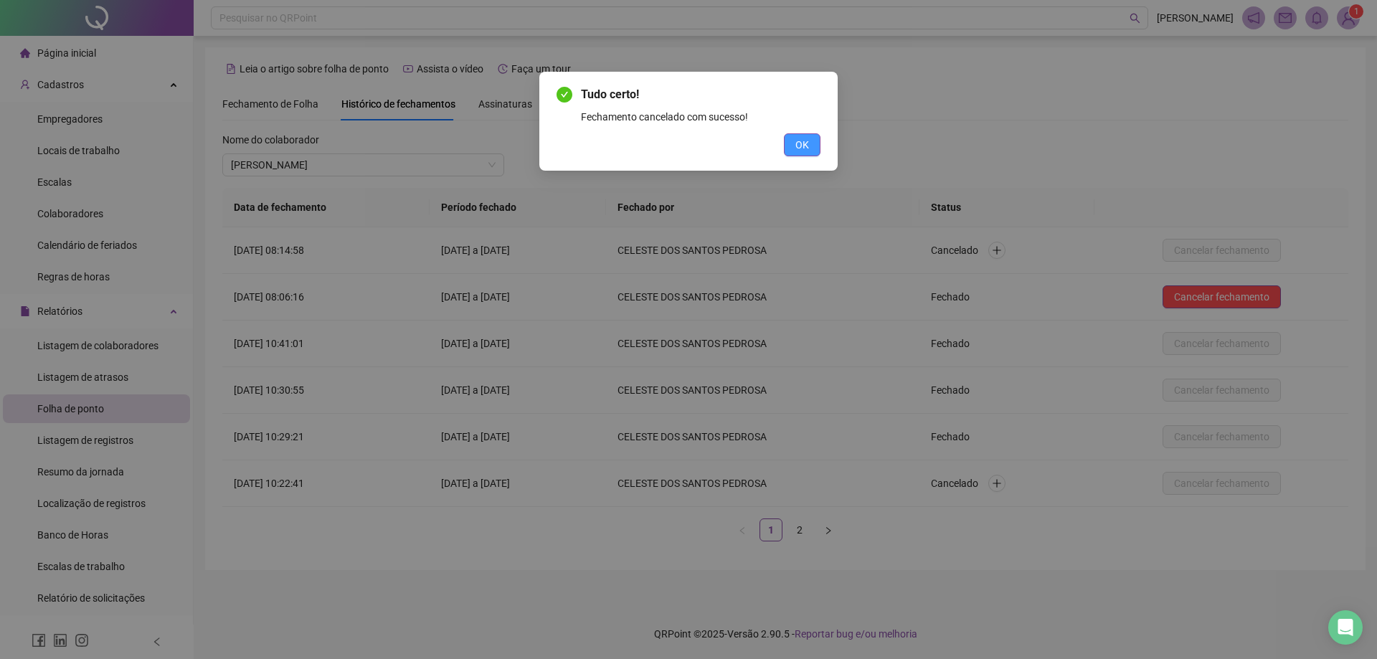
click at [802, 141] on span "OK" at bounding box center [802, 145] width 14 height 16
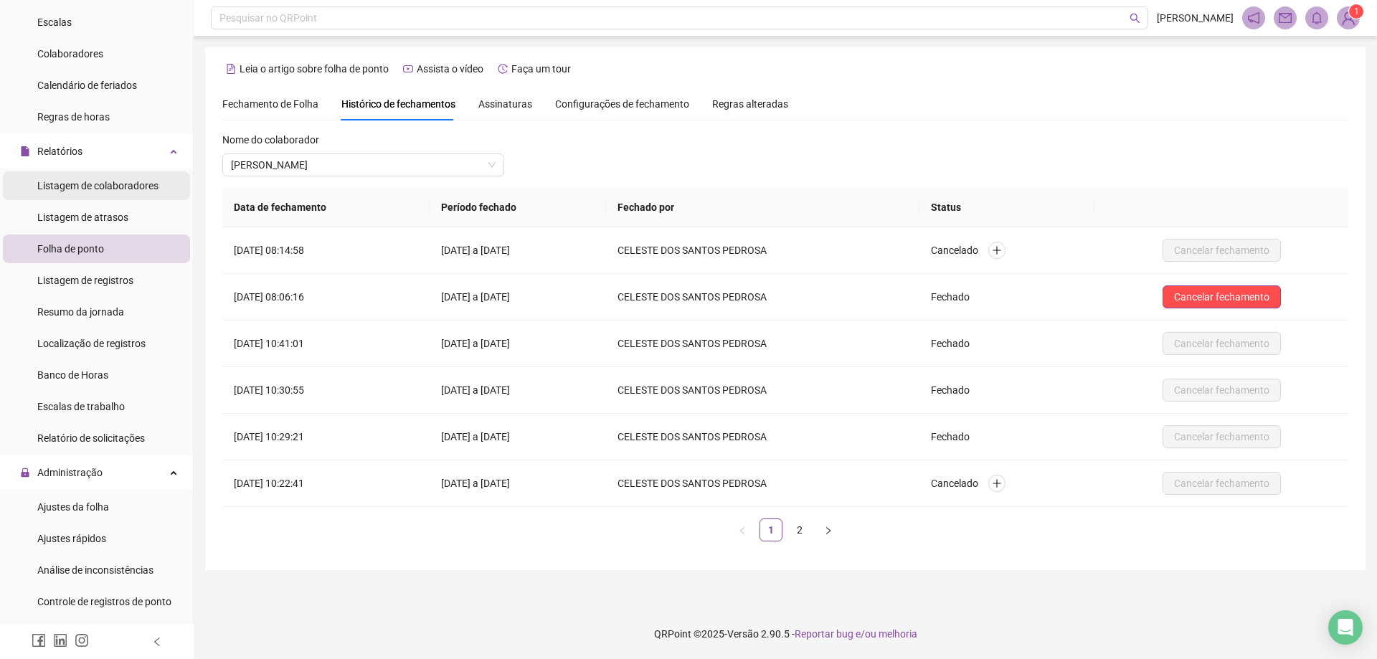
scroll to position [143, 0]
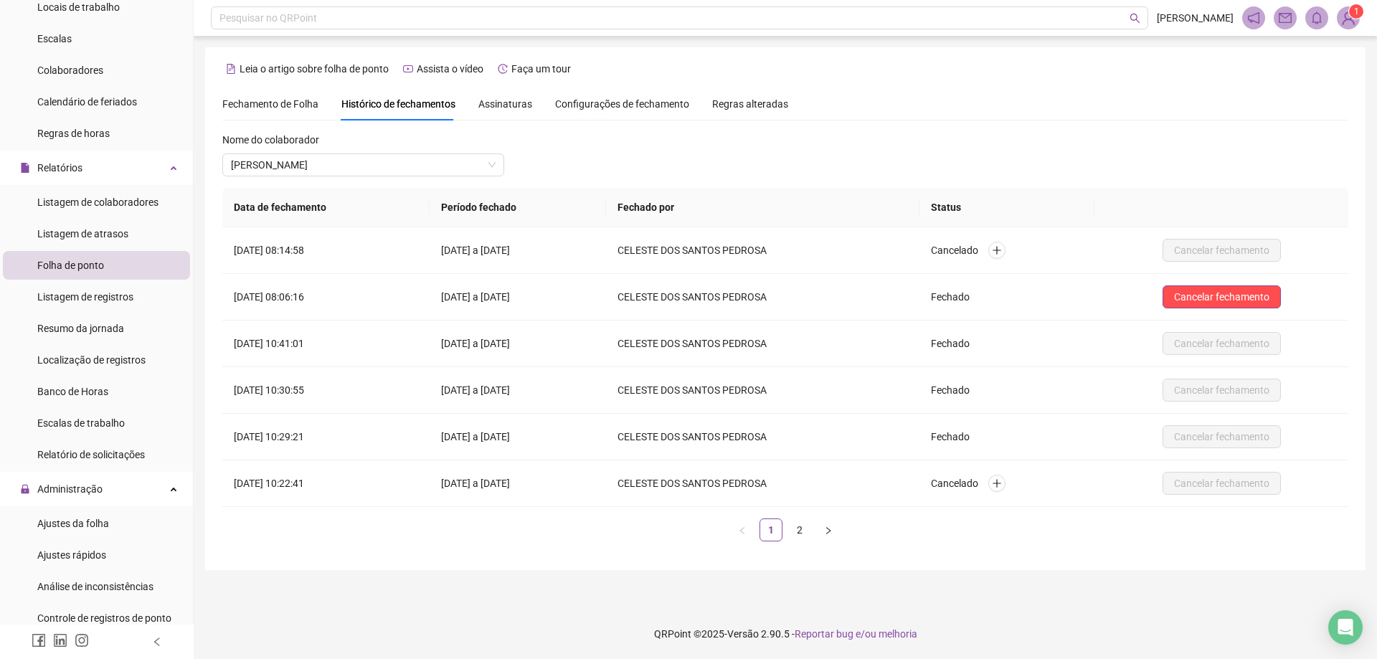
click at [95, 268] on span "Folha de ponto" at bounding box center [70, 265] width 67 height 11
click at [75, 554] on span "Ajustes rápidos" at bounding box center [71, 554] width 69 height 11
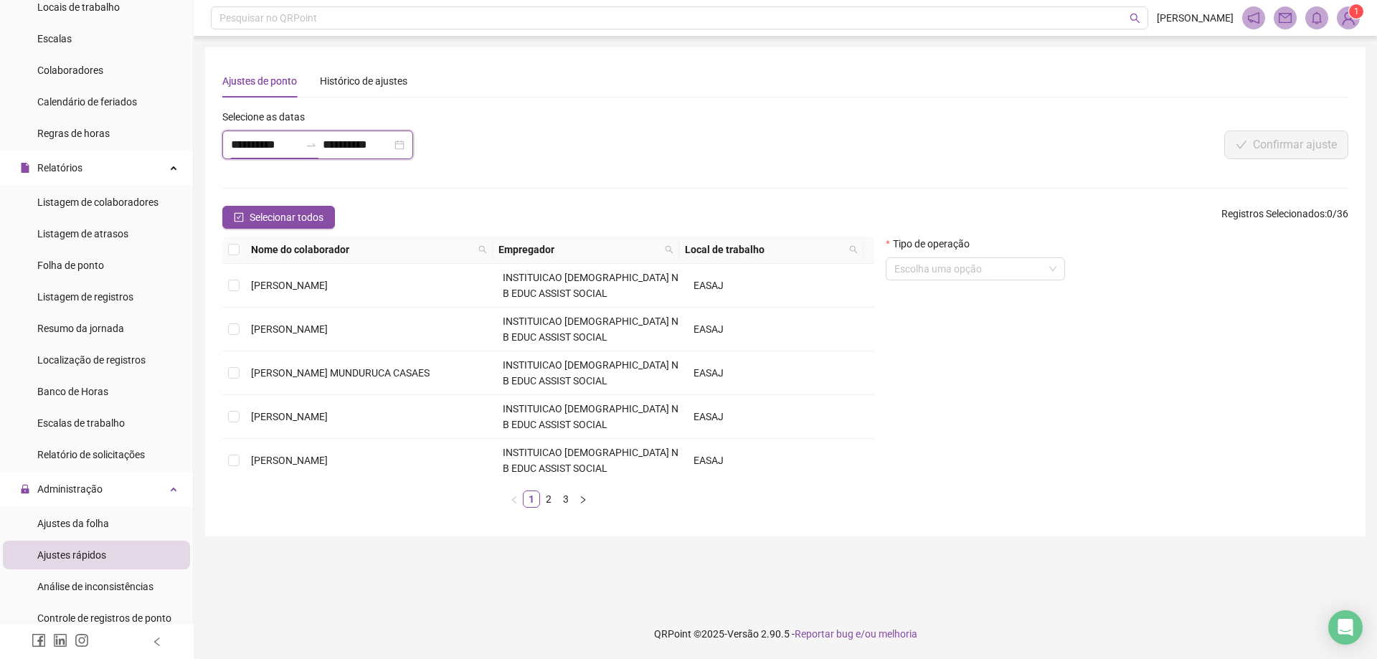
click at [238, 148] on input "**********" at bounding box center [265, 144] width 69 height 17
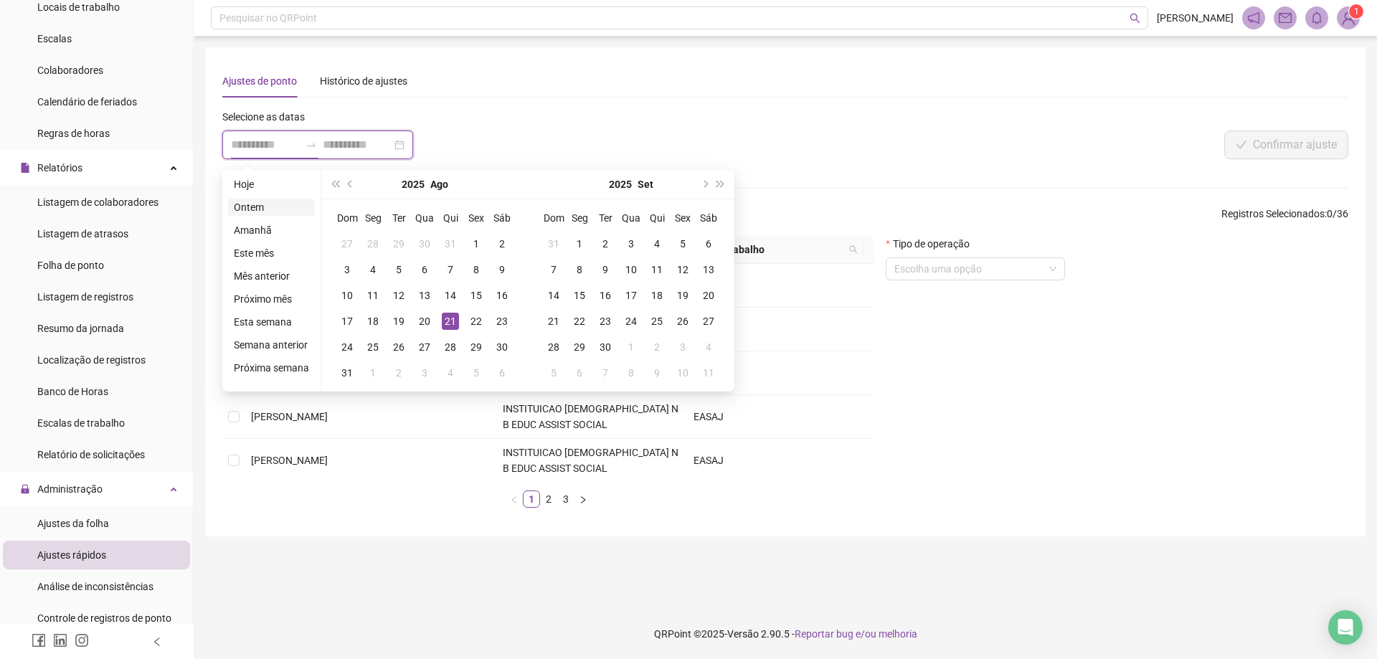
type input "**********"
click at [345, 180] on button "prev-year" at bounding box center [351, 184] width 16 height 29
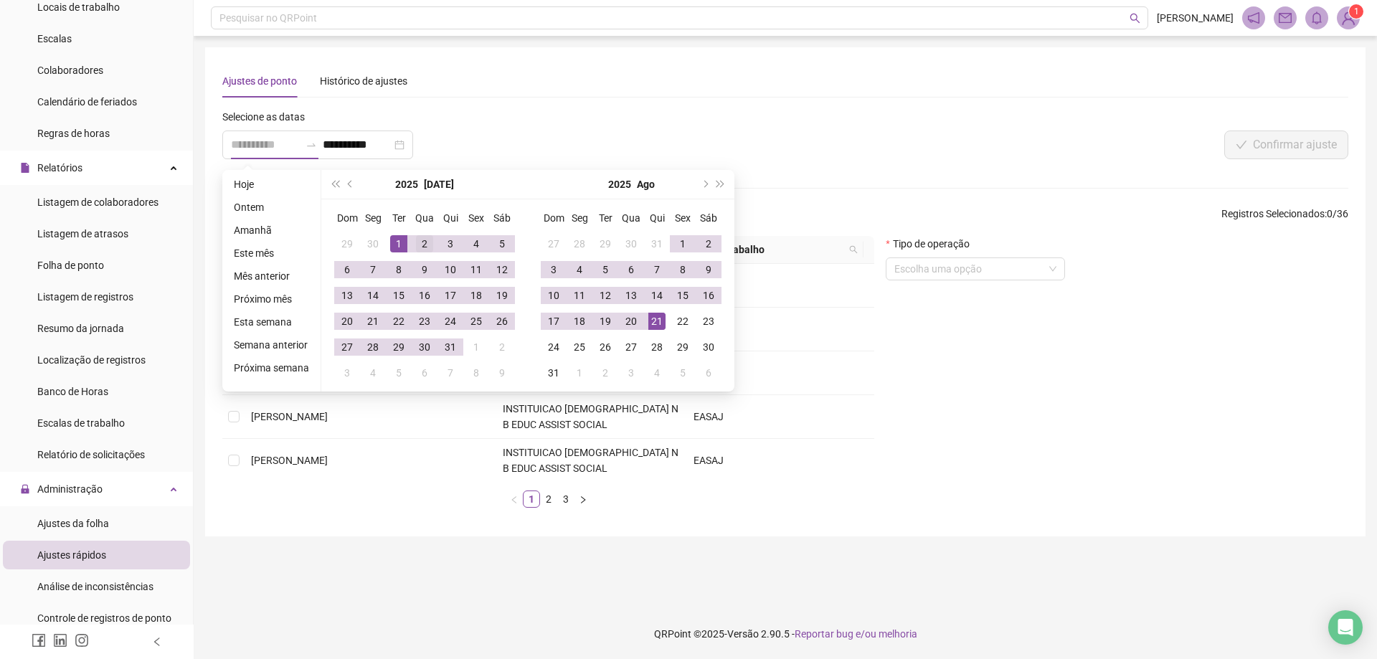
type input "**********"
click at [419, 243] on div "2" at bounding box center [424, 243] width 17 height 17
type input "**********"
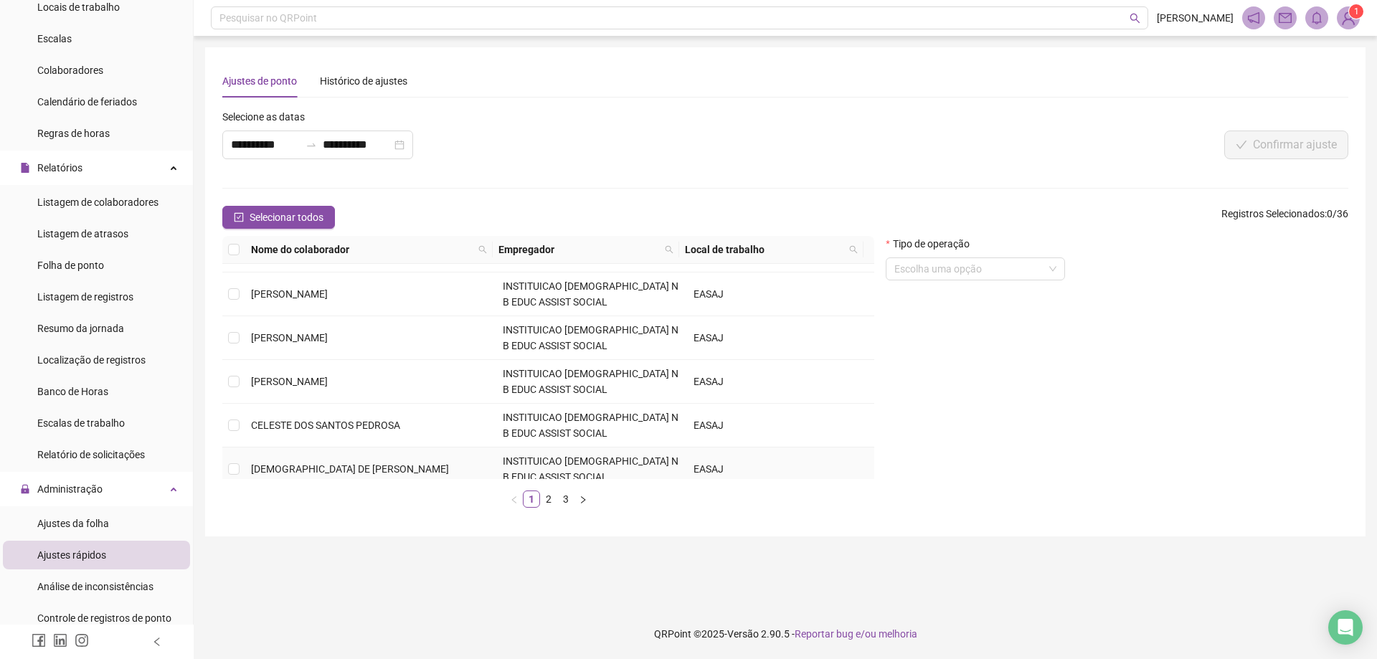
scroll to position [143, 0]
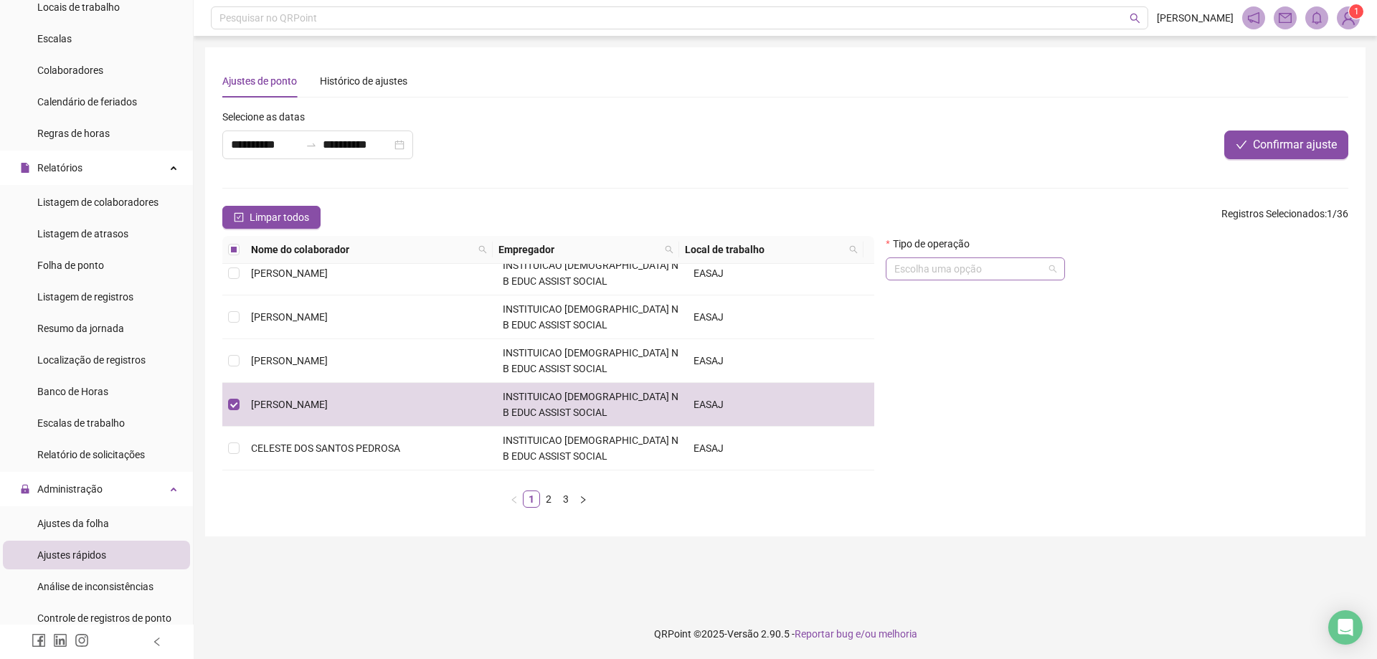
click at [1055, 271] on span at bounding box center [975, 269] width 162 height 22
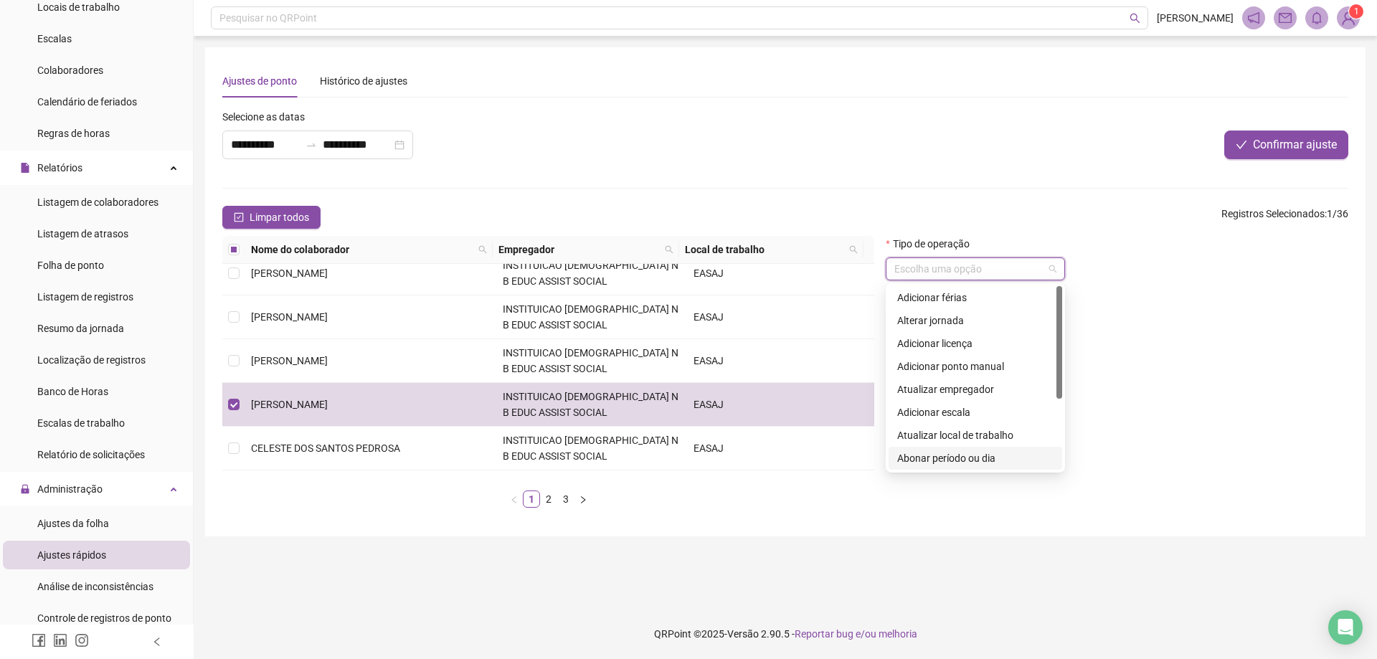
click at [985, 460] on div "Abonar período ou dia" at bounding box center [975, 458] width 156 height 16
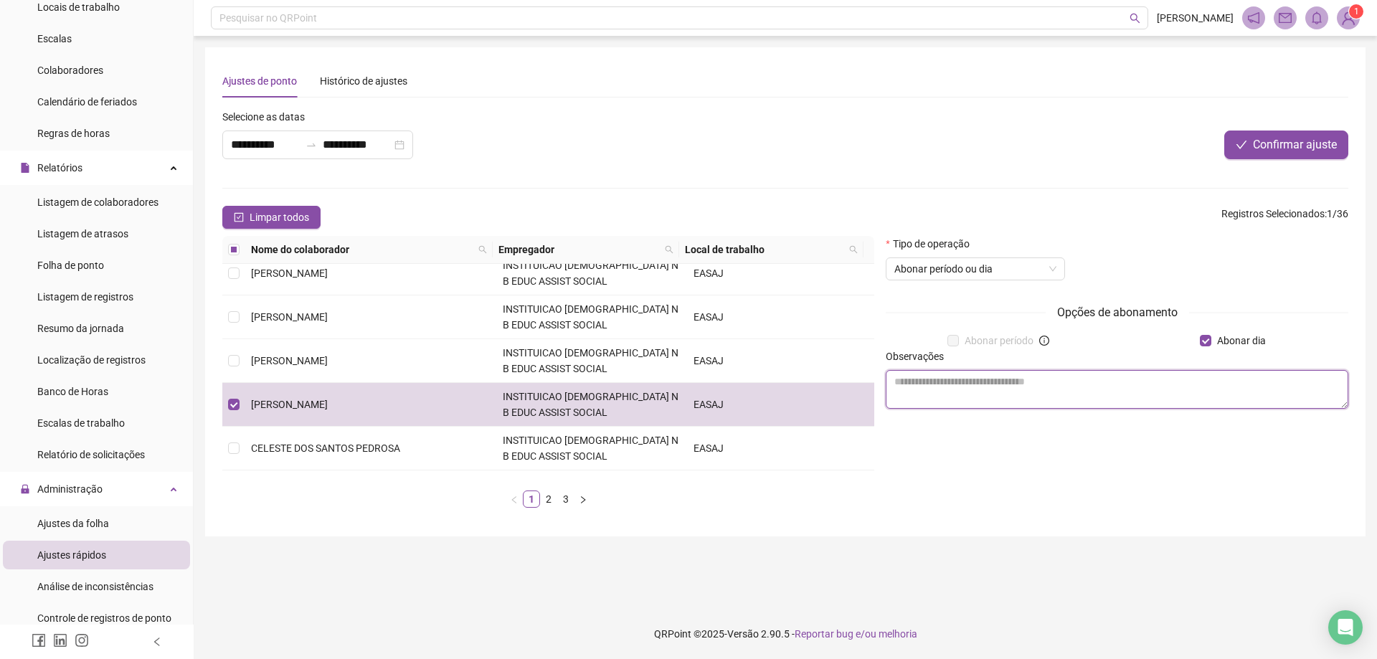
click at [905, 387] on textarea at bounding box center [1117, 389] width 463 height 39
type textarea "*******"
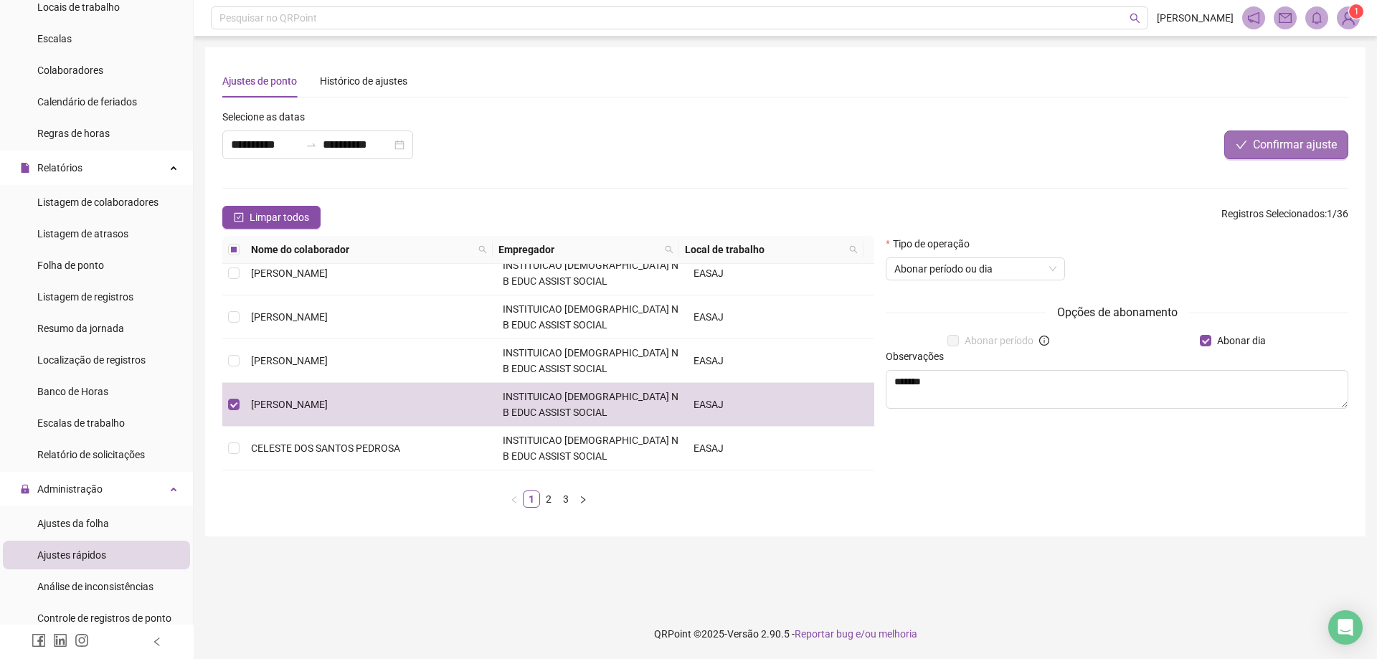
click at [1284, 142] on span "Confirmar ajuste" at bounding box center [1295, 144] width 84 height 17
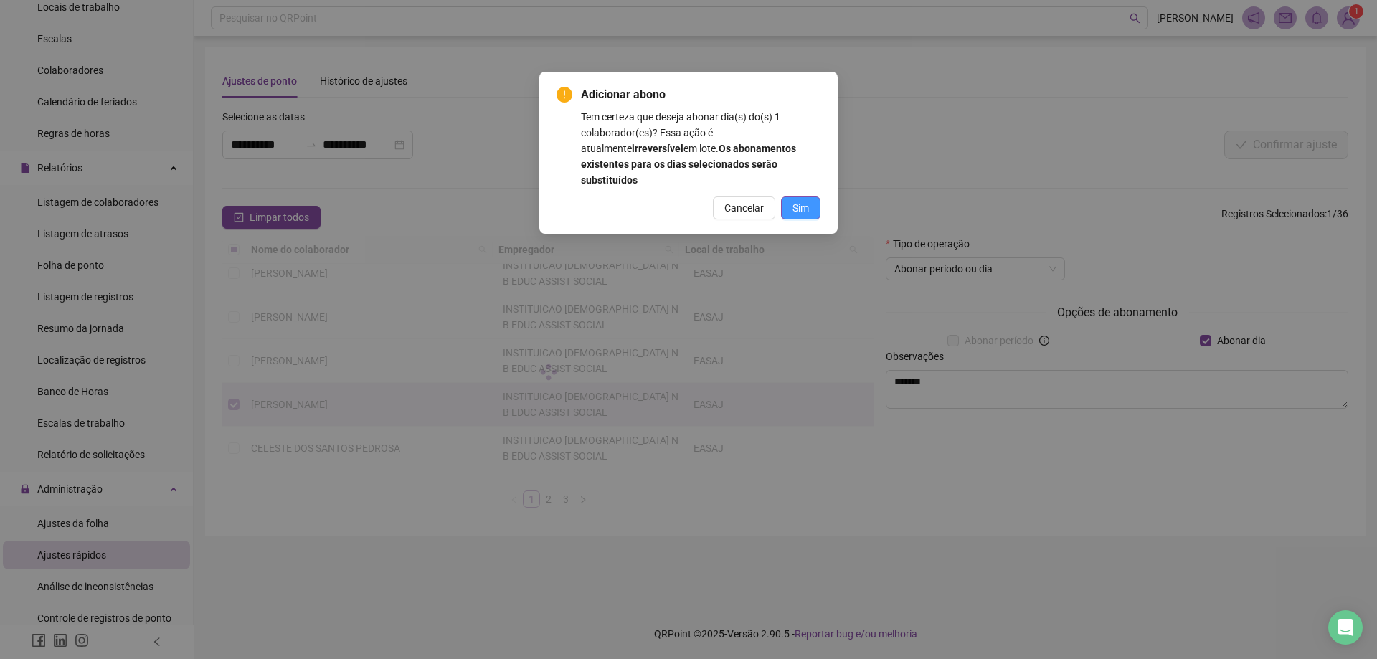
click at [801, 200] on span "Sim" at bounding box center [800, 208] width 16 height 16
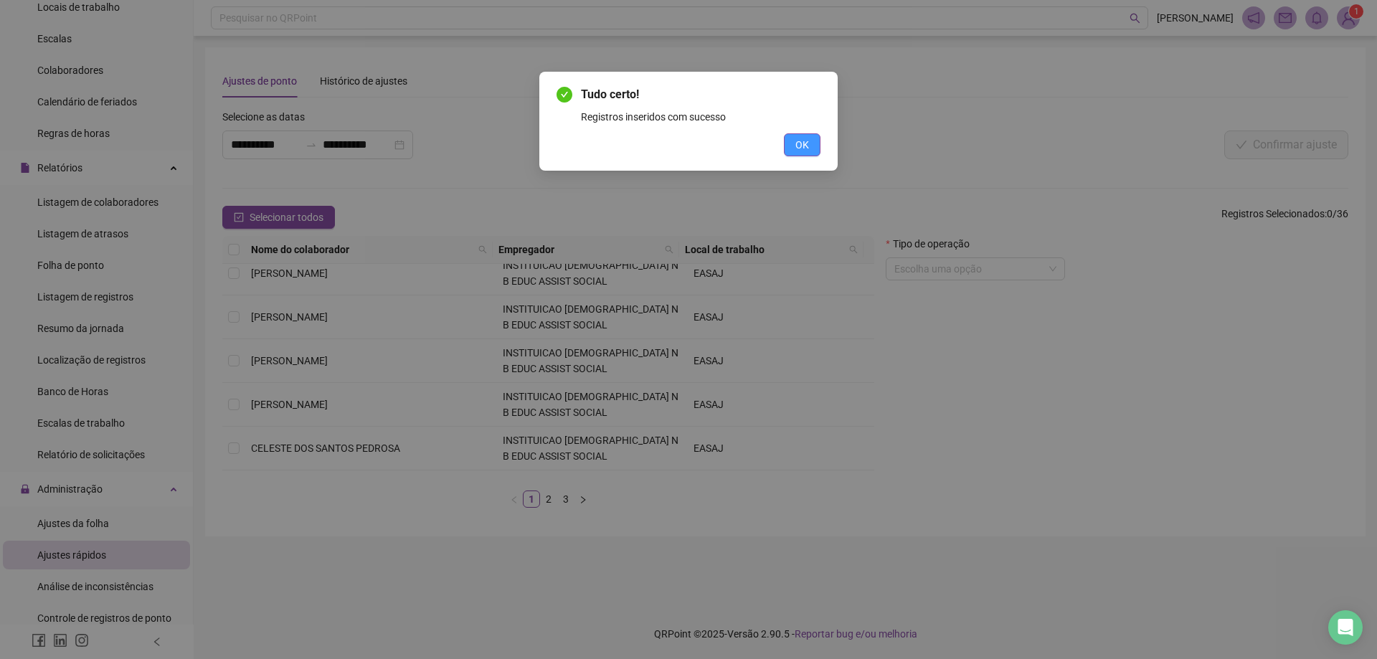
click at [807, 142] on span "OK" at bounding box center [802, 145] width 14 height 16
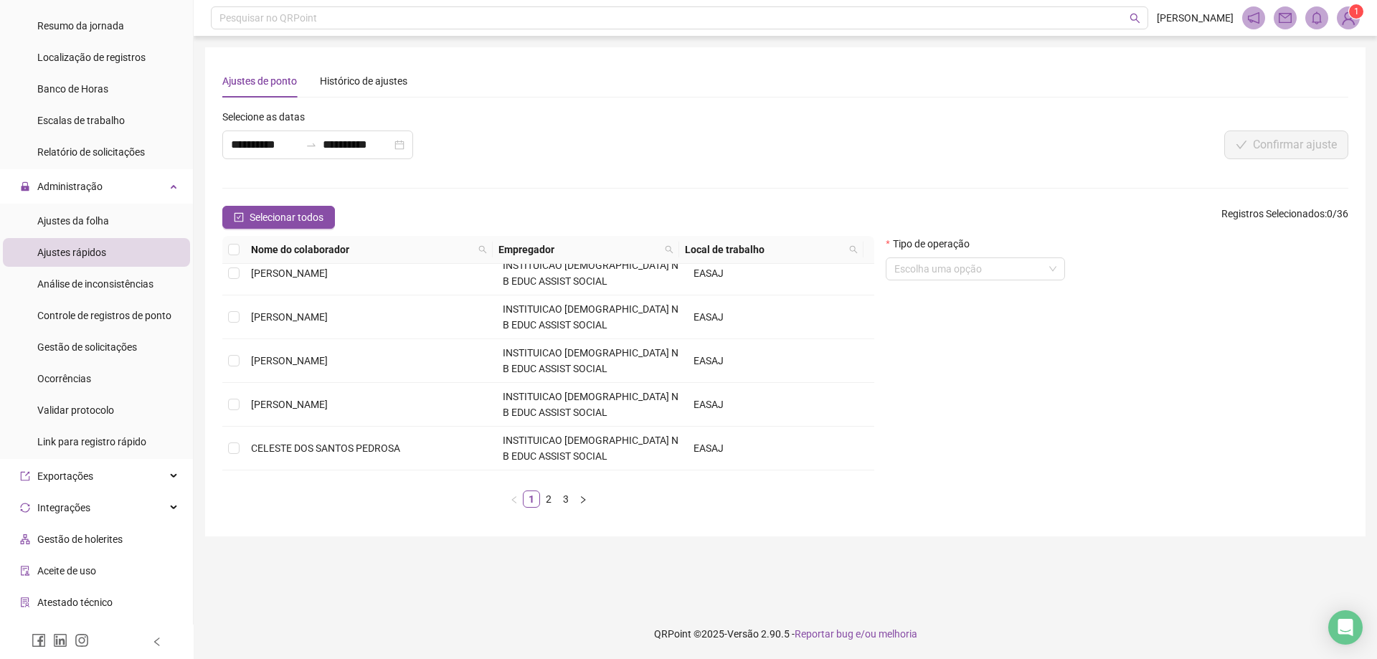
scroll to position [501, 0]
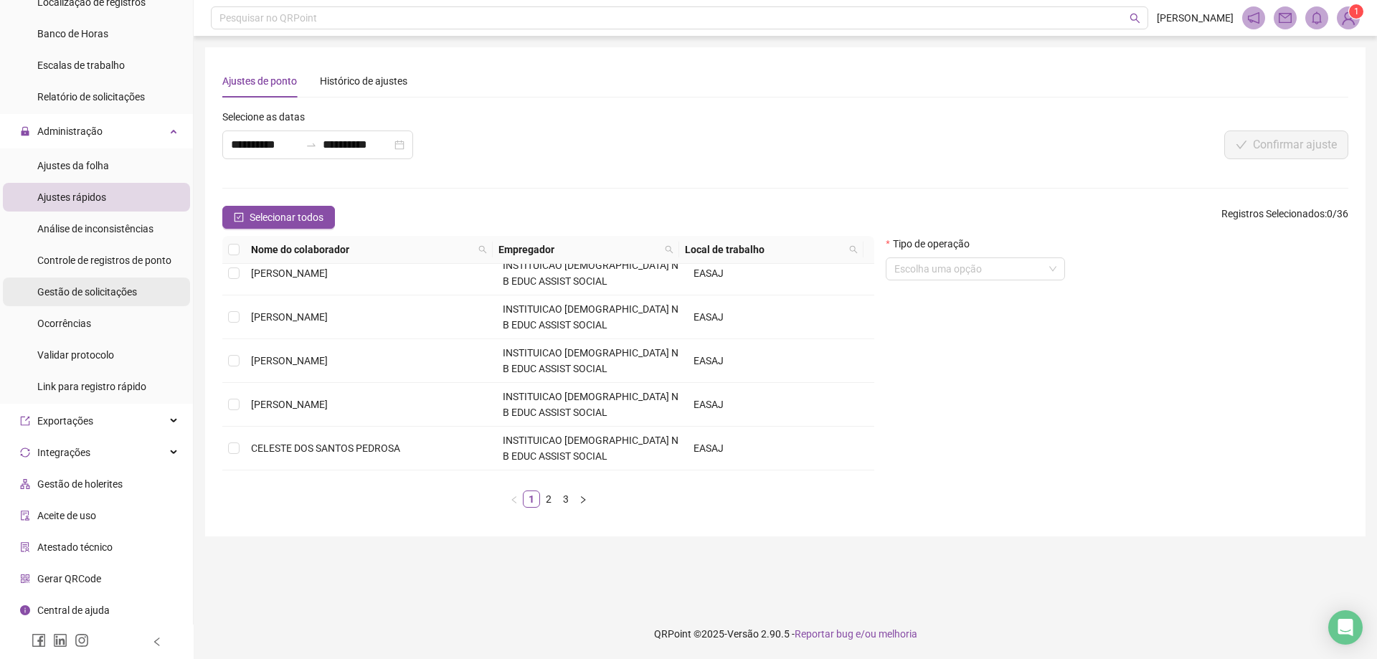
click at [99, 290] on span "Gestão de solicitações" at bounding box center [87, 291] width 100 height 11
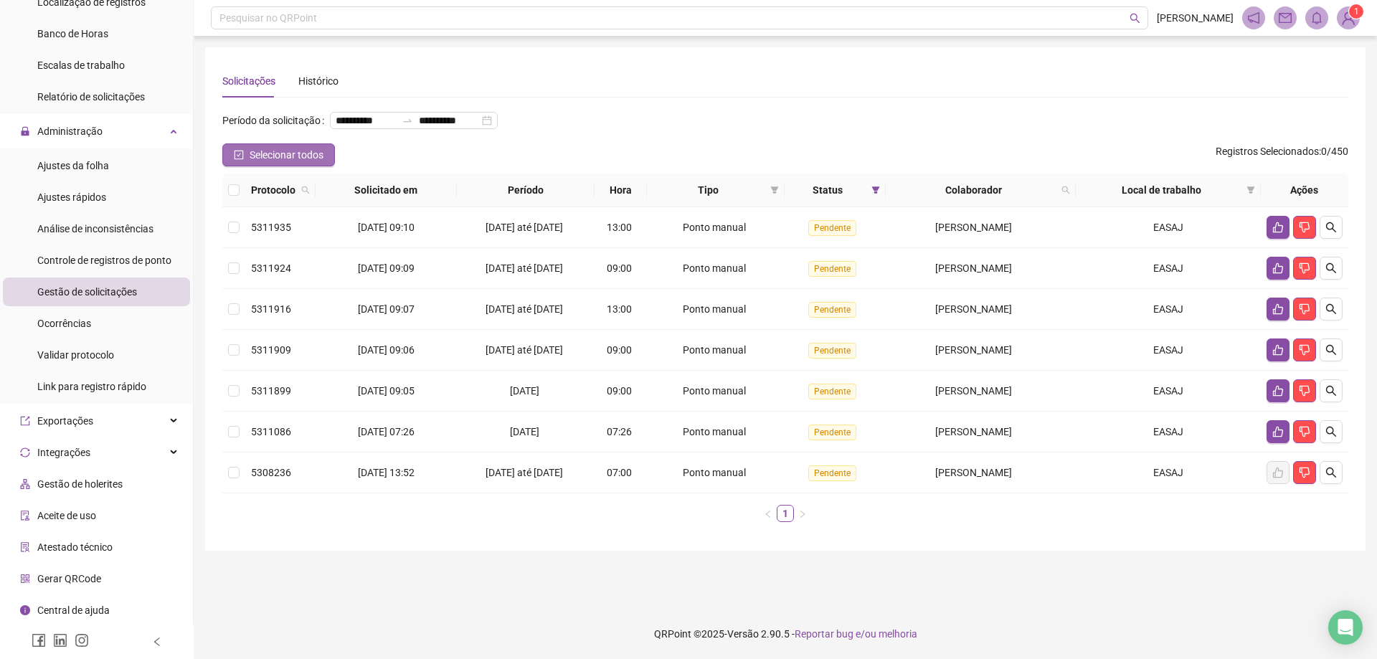
click at [236, 160] on icon "check-square" at bounding box center [239, 155] width 10 height 10
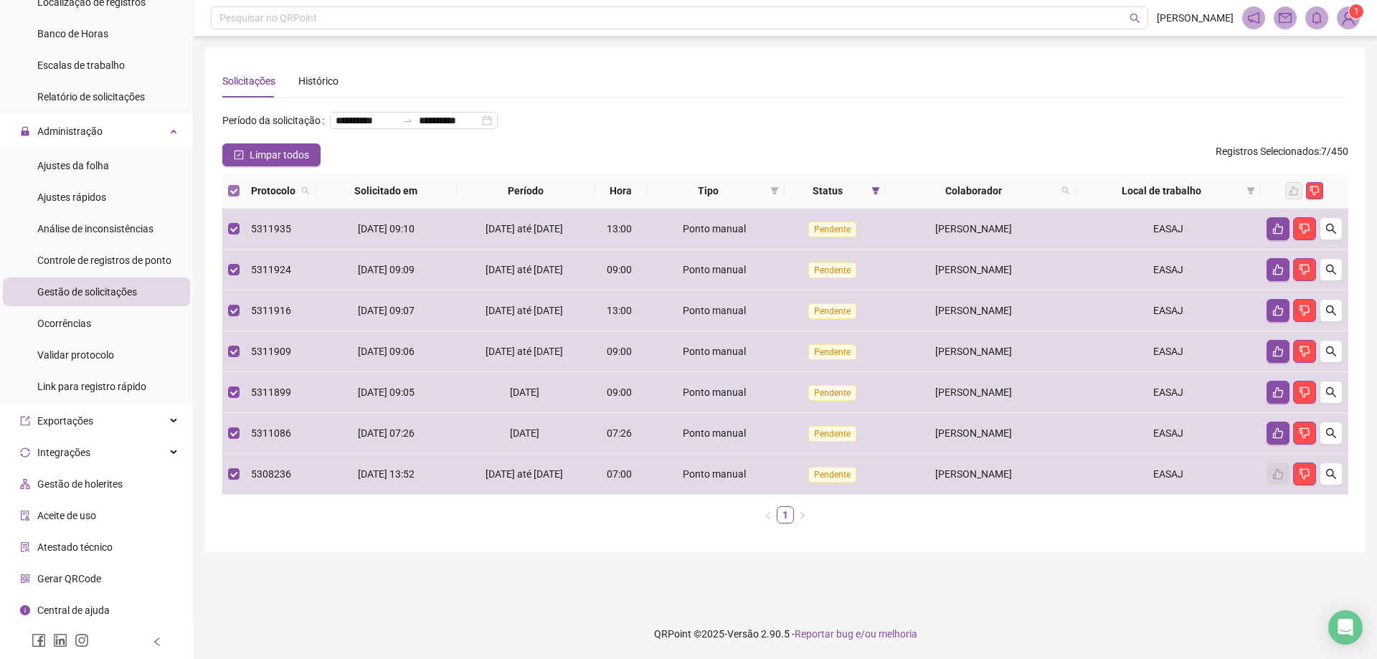
click at [234, 199] on label at bounding box center [233, 191] width 11 height 16
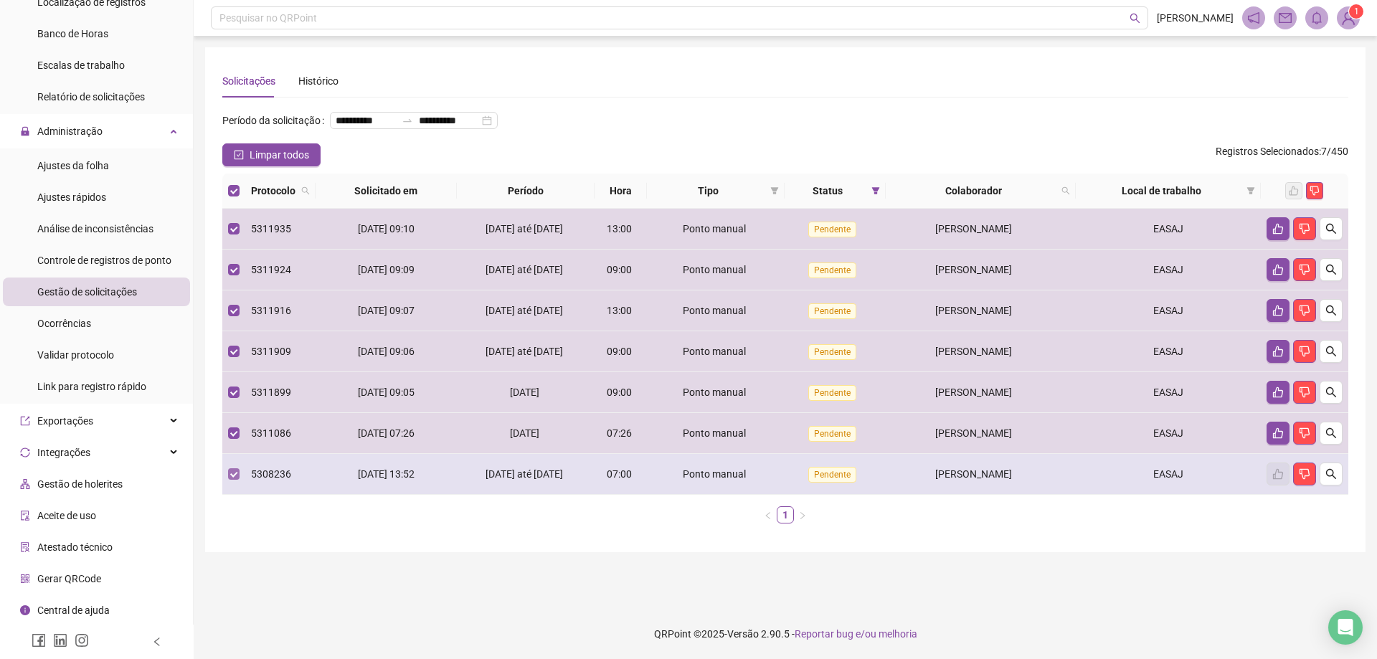
click at [234, 482] on label at bounding box center [233, 474] width 11 height 16
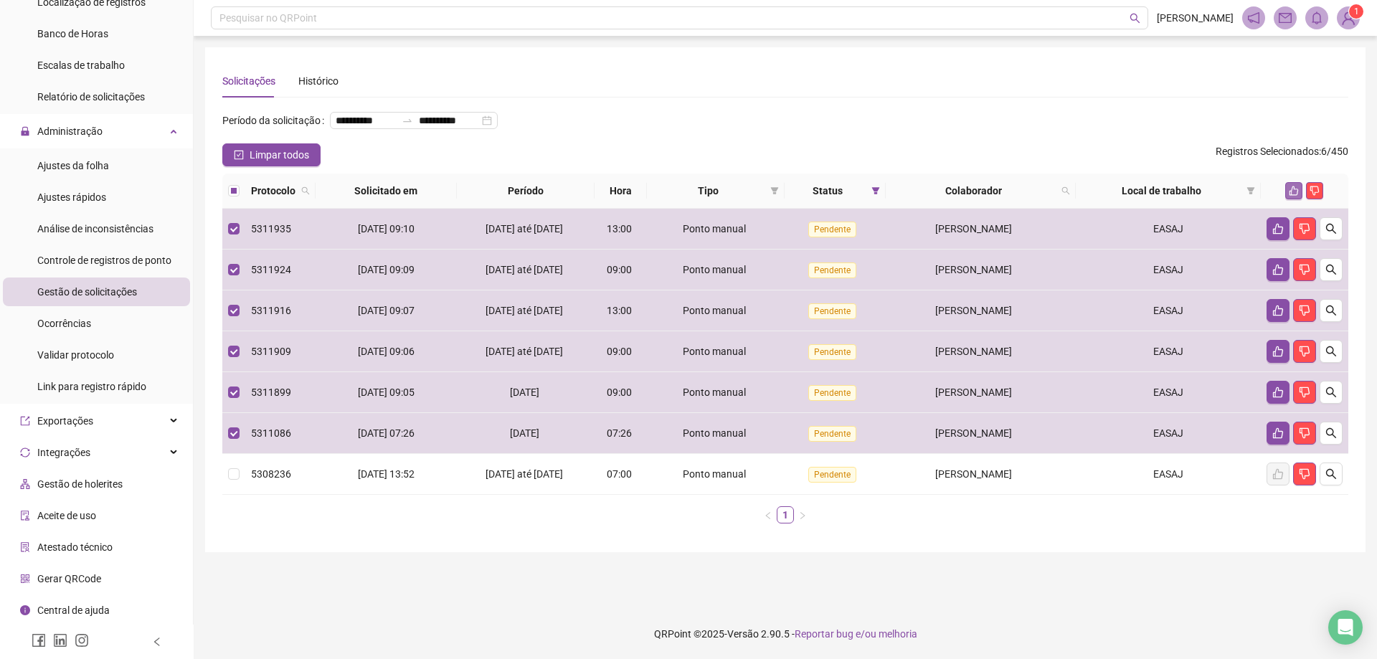
click at [1292, 196] on icon "like" at bounding box center [1293, 190] width 9 height 9
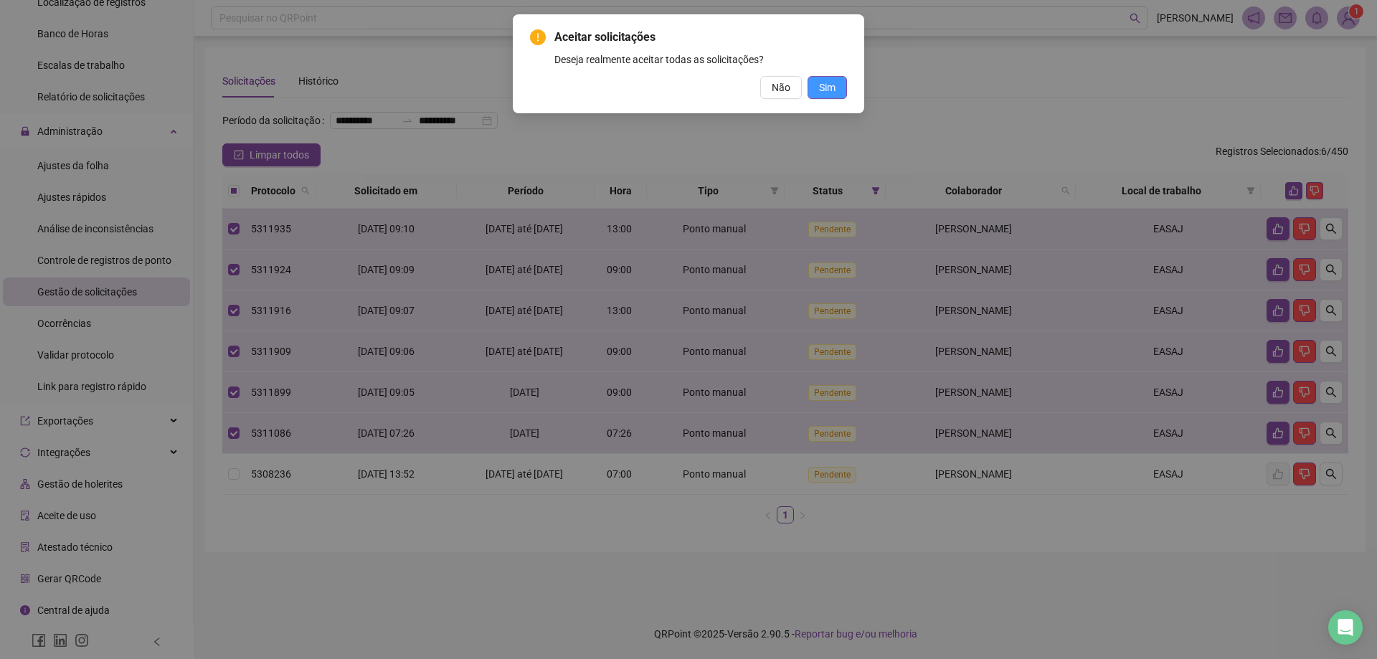
click at [817, 84] on button "Sim" at bounding box center [826, 87] width 39 height 23
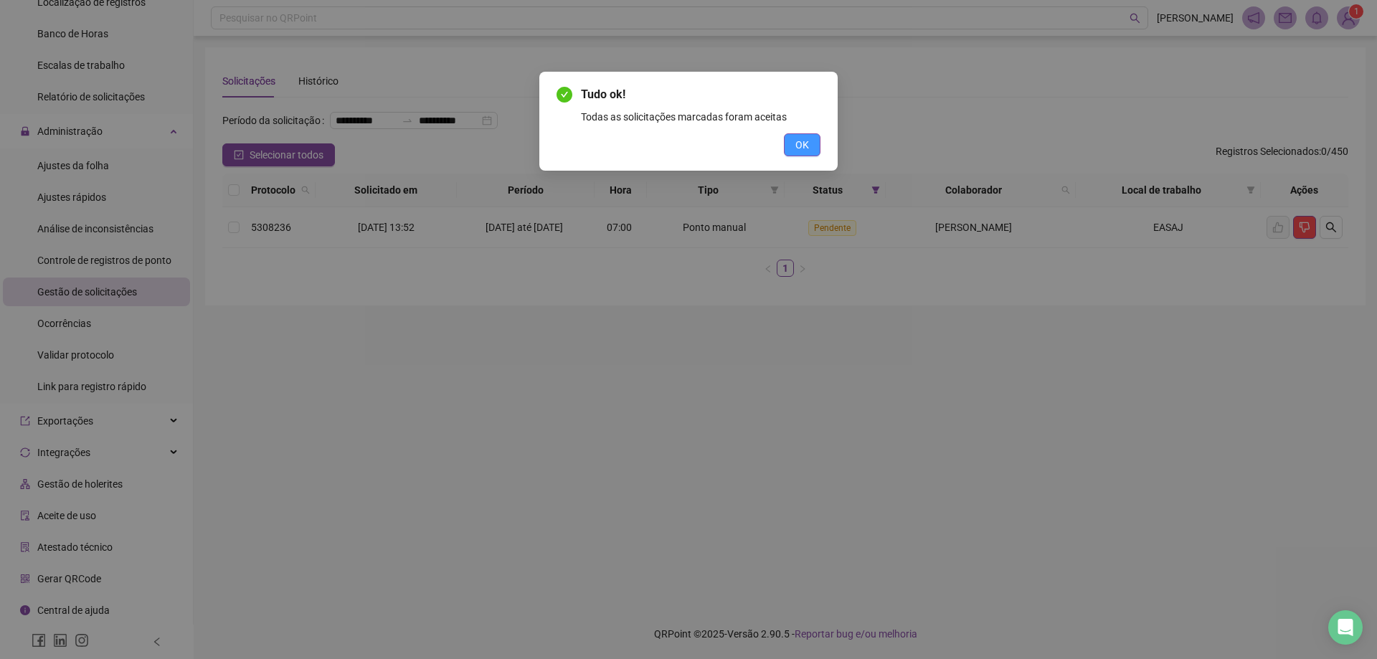
click at [797, 136] on button "OK" at bounding box center [802, 144] width 37 height 23
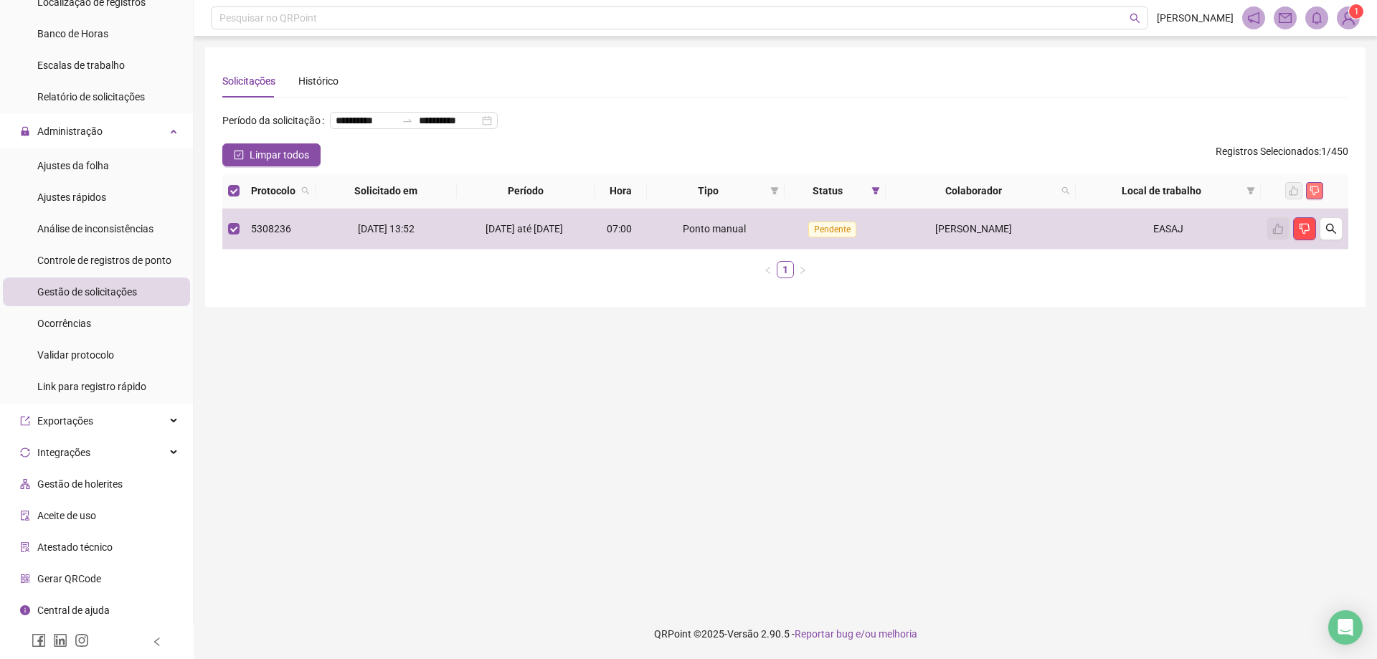
click at [1310, 196] on icon "dislike" at bounding box center [1314, 191] width 10 height 10
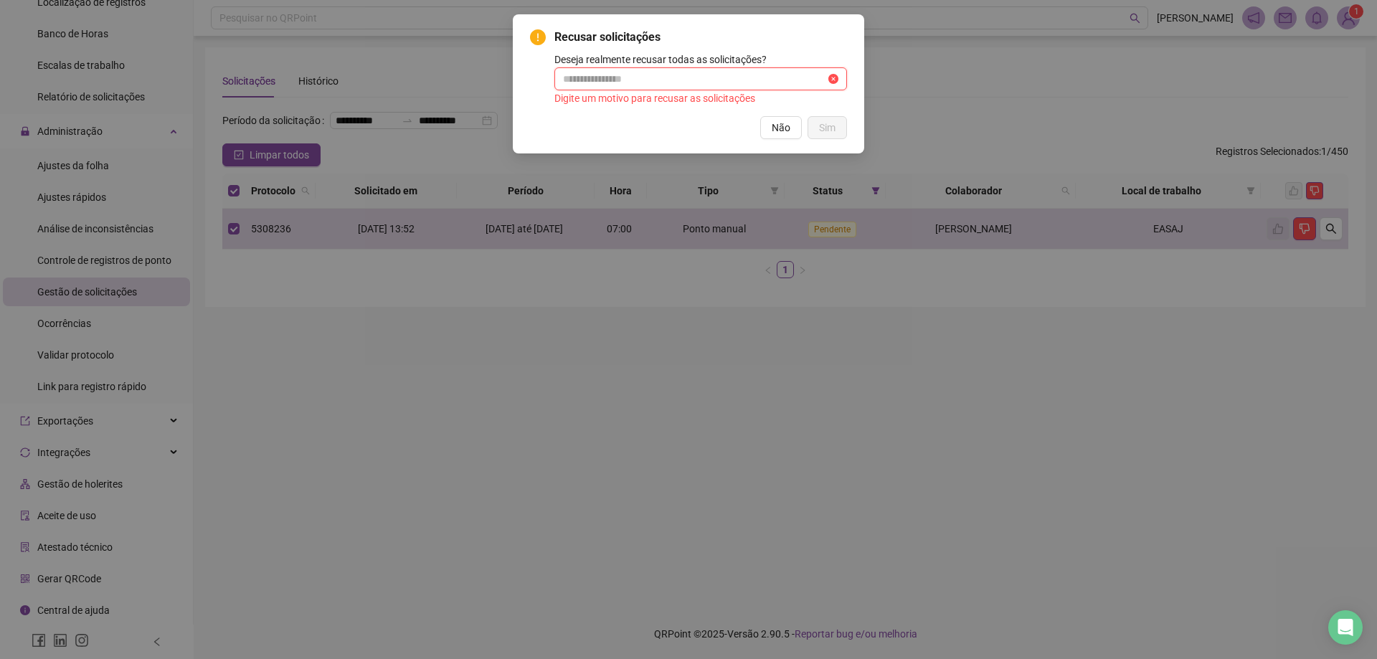
click at [589, 76] on input "text" at bounding box center [694, 79] width 262 height 16
click at [929, 95] on div "Recusar solicitações Deseja realmente recusar todas as solicitações? Digite um …" at bounding box center [688, 329] width 1377 height 659
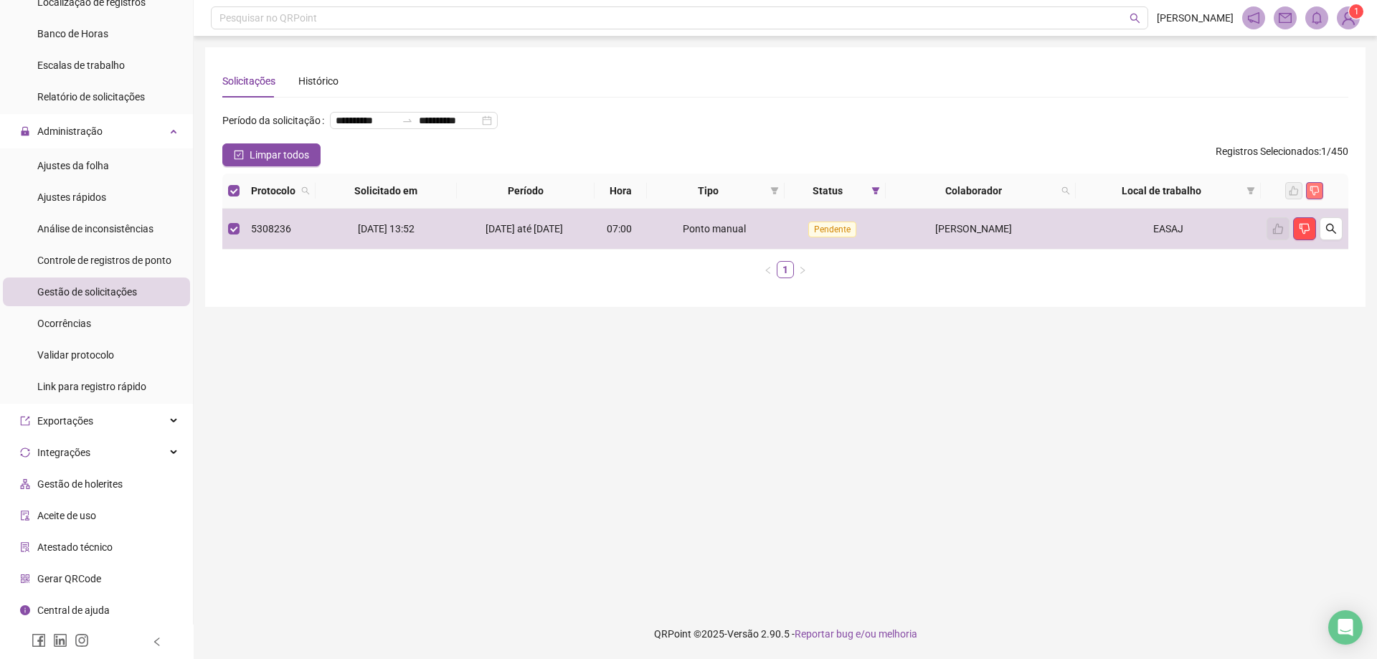
click at [1311, 196] on icon "dislike" at bounding box center [1314, 190] width 9 height 9
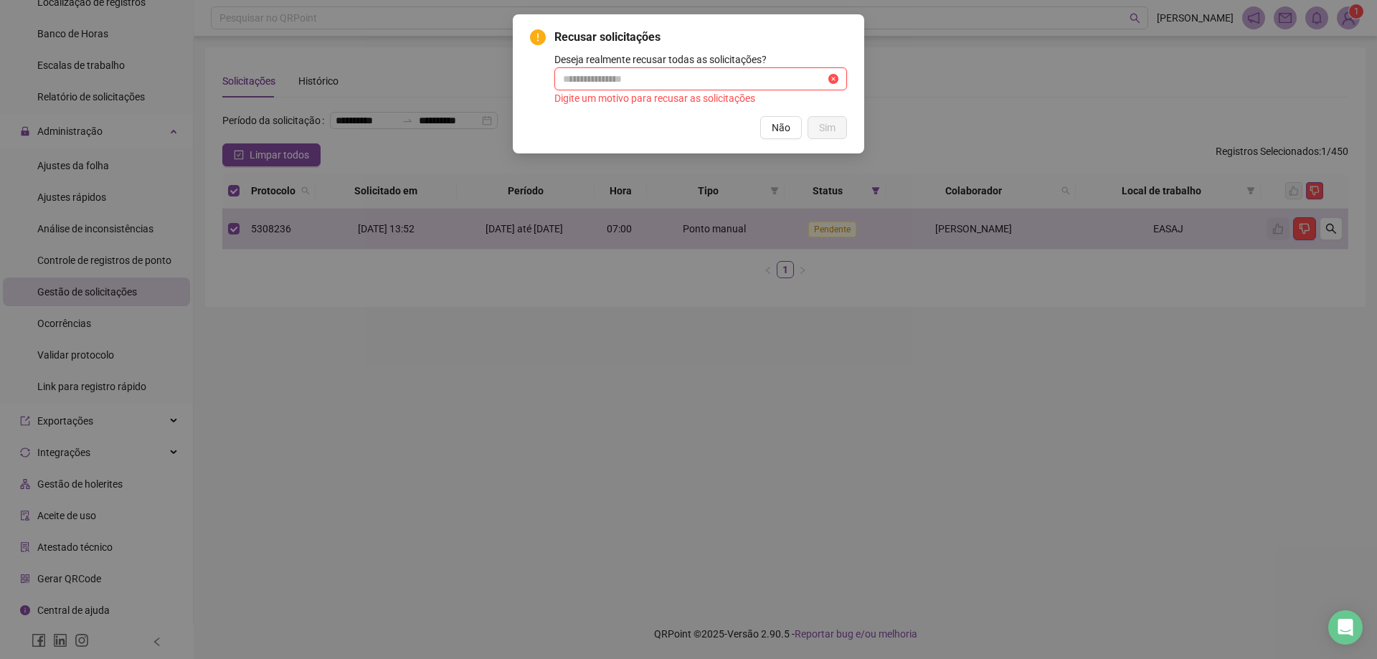
click at [577, 80] on input "text" at bounding box center [694, 79] width 262 height 16
click at [1020, 115] on div "Recusar solicitações Deseja realmente recusar todas as solicitações? Digite um …" at bounding box center [688, 329] width 1377 height 659
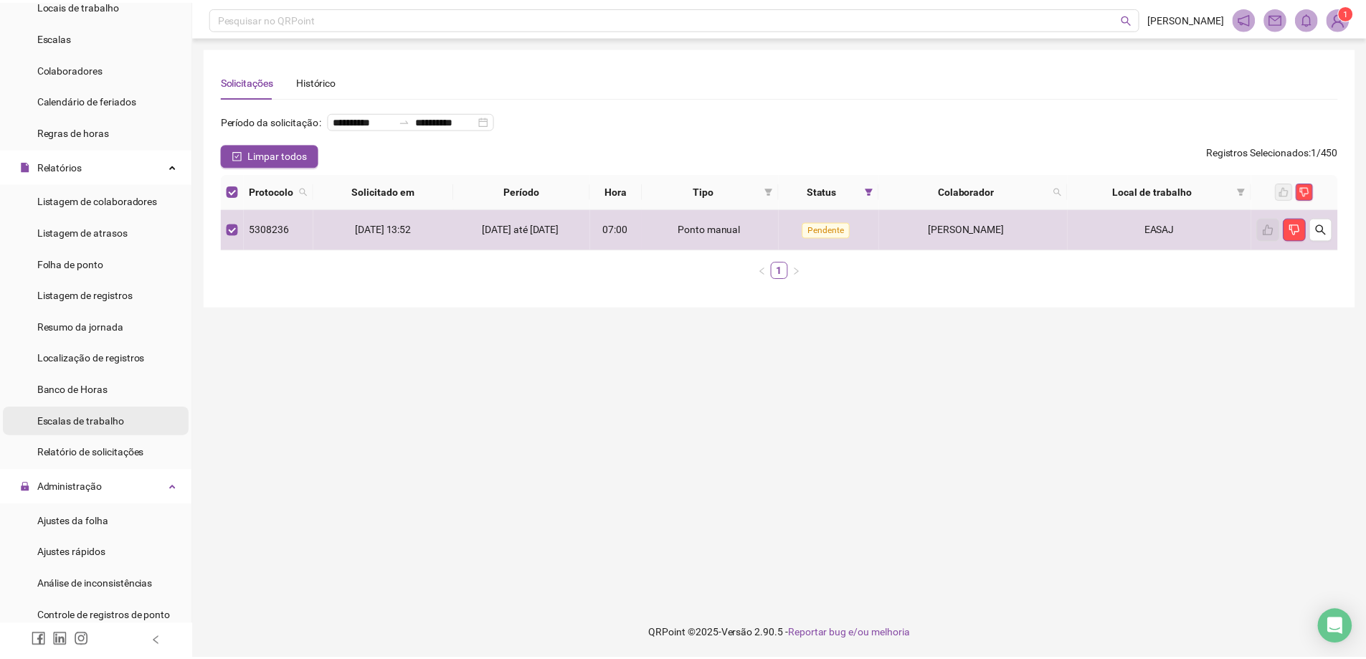
scroll to position [143, 0]
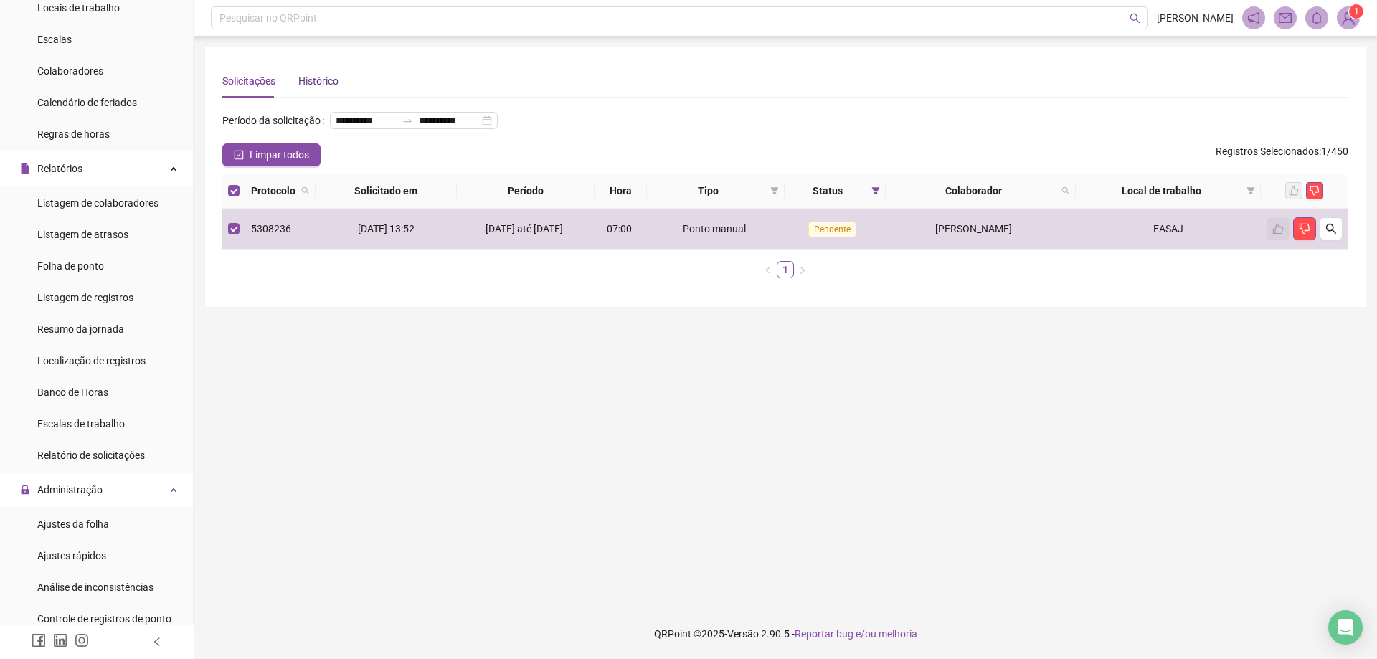
click at [316, 82] on div "Histórico" at bounding box center [318, 81] width 40 height 16
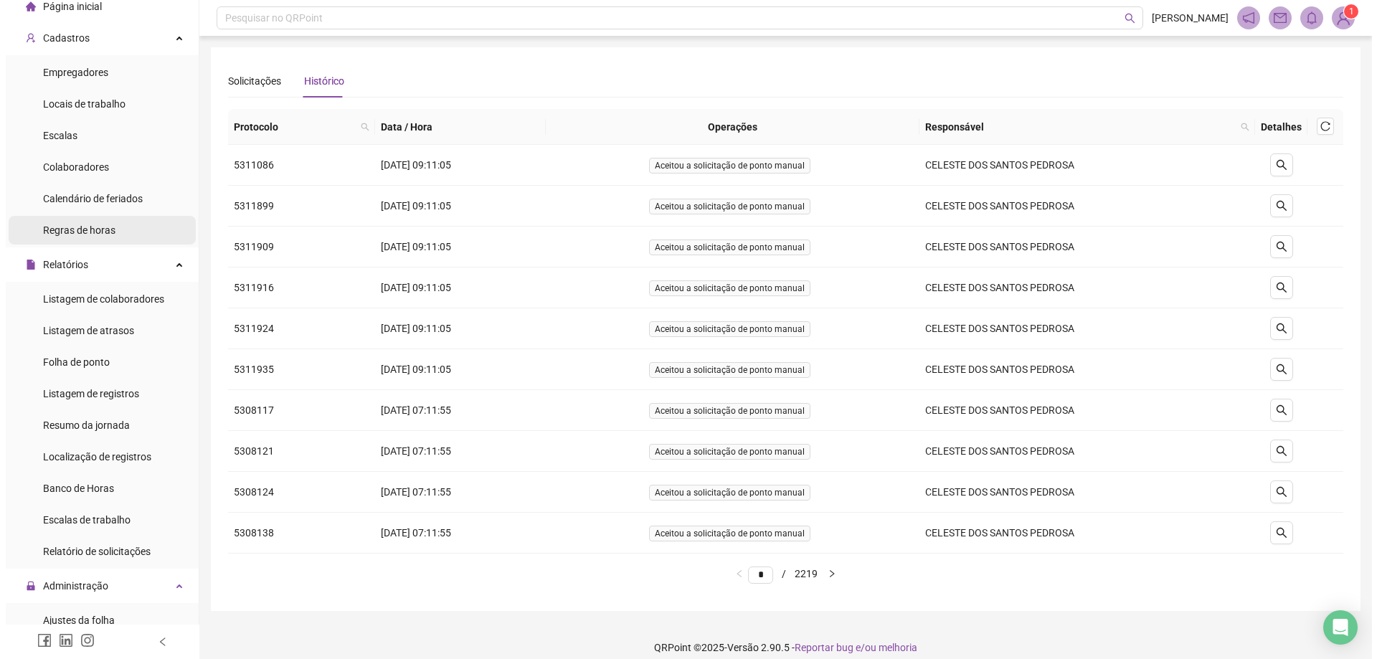
scroll to position [72, 0]
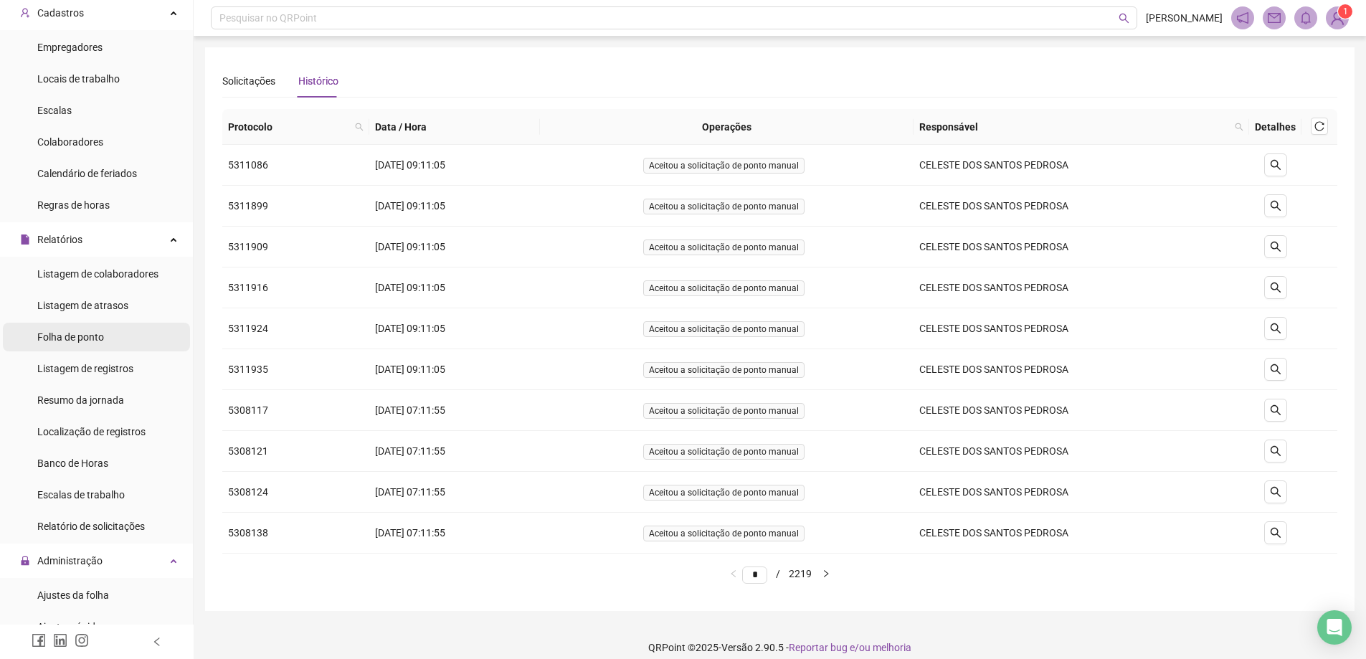
click at [82, 333] on span "Folha de ponto" at bounding box center [70, 336] width 67 height 11
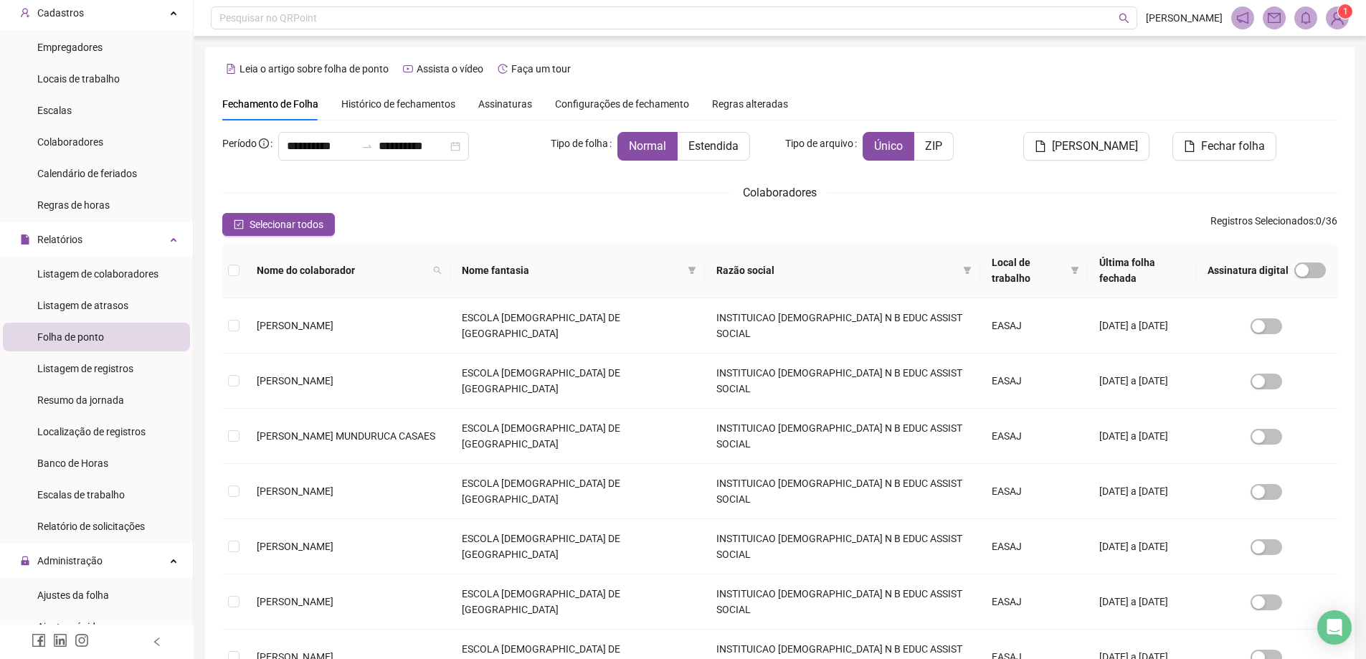
click at [384, 103] on span "Histórico de fechamentos" at bounding box center [398, 103] width 114 height 11
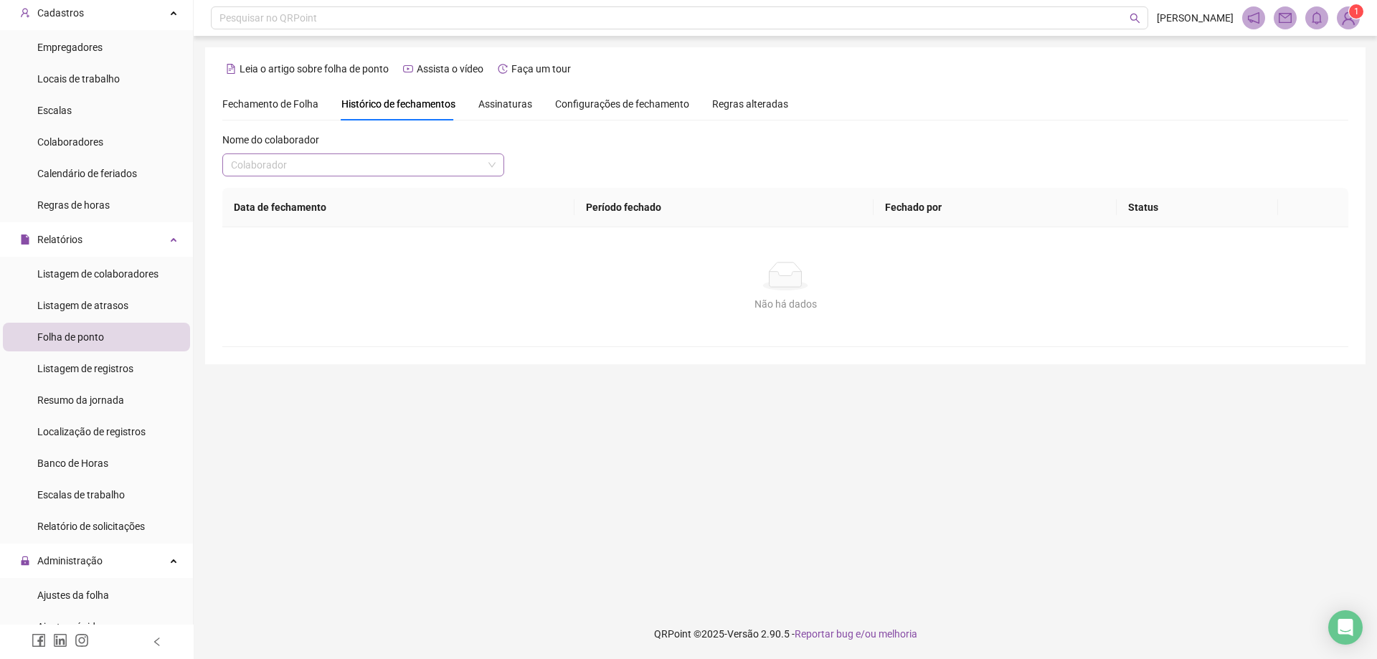
click at [233, 163] on input "search" at bounding box center [357, 165] width 252 height 22
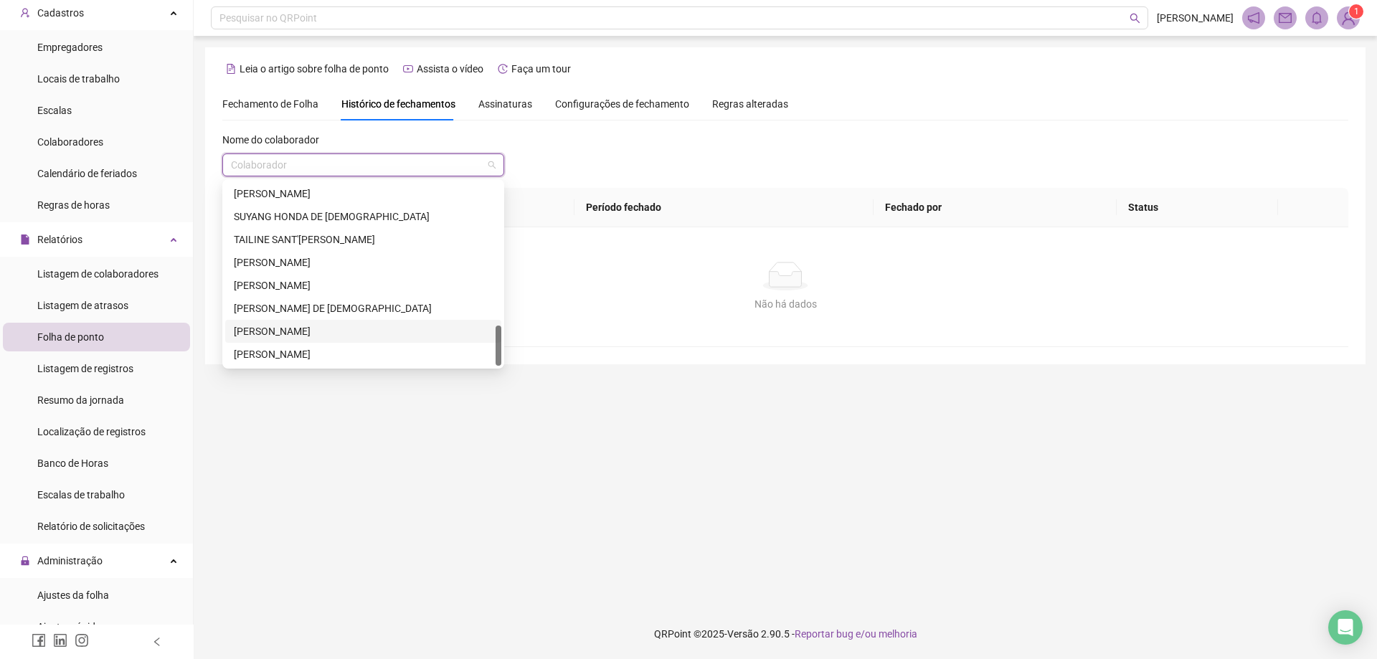
click at [305, 322] on div "[PERSON_NAME]" at bounding box center [363, 331] width 276 height 23
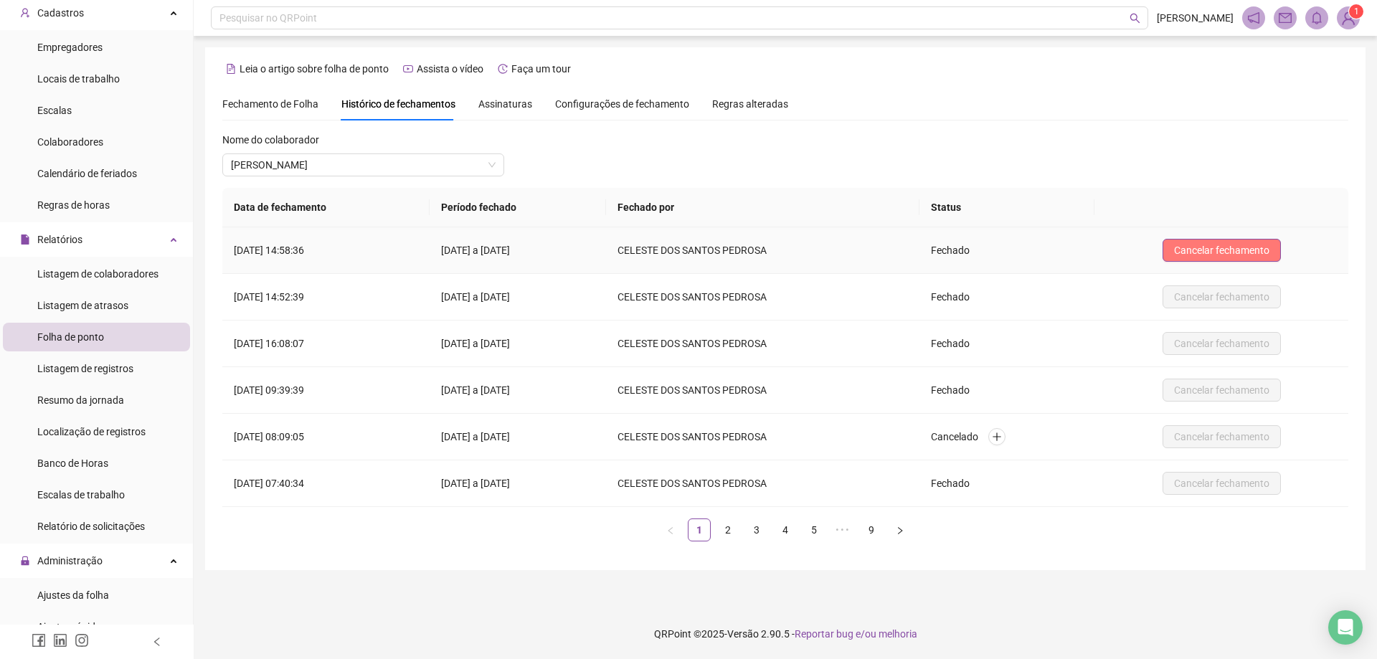
click at [1228, 250] on span "Cancelar fechamento" at bounding box center [1221, 250] width 95 height 16
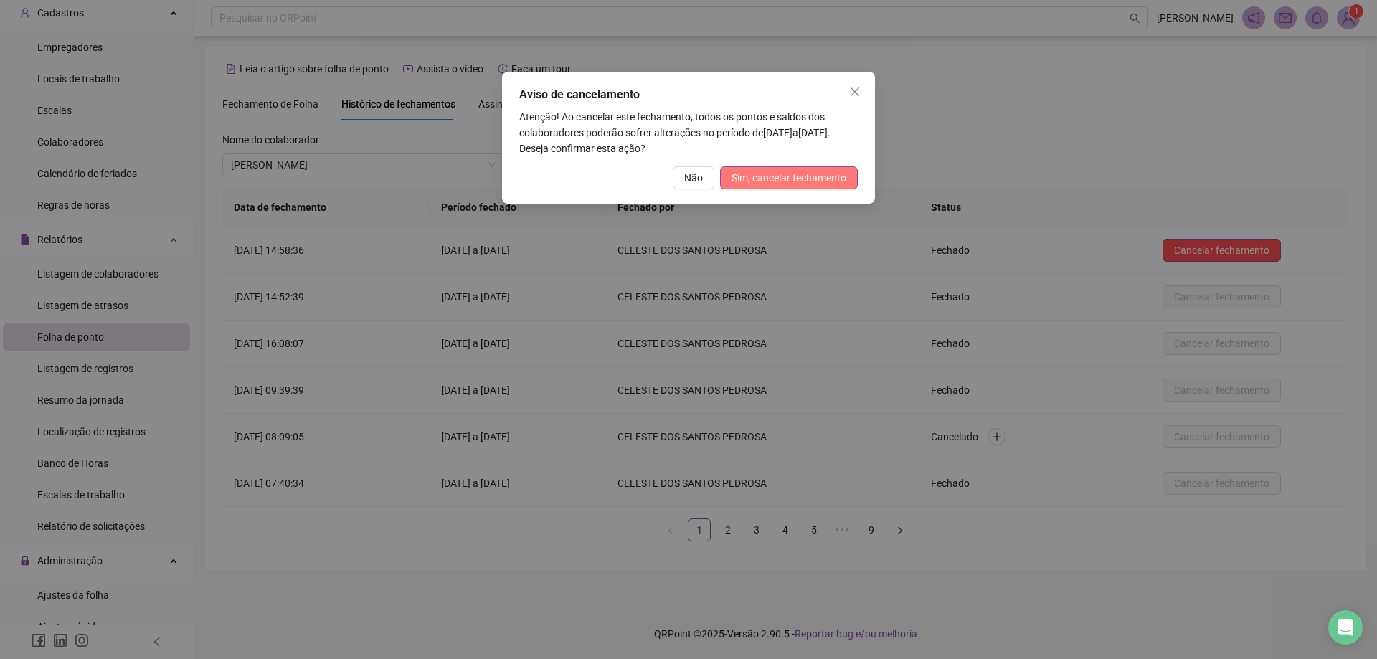
click at [804, 176] on span "Sim, cancelar fechamento" at bounding box center [788, 178] width 115 height 16
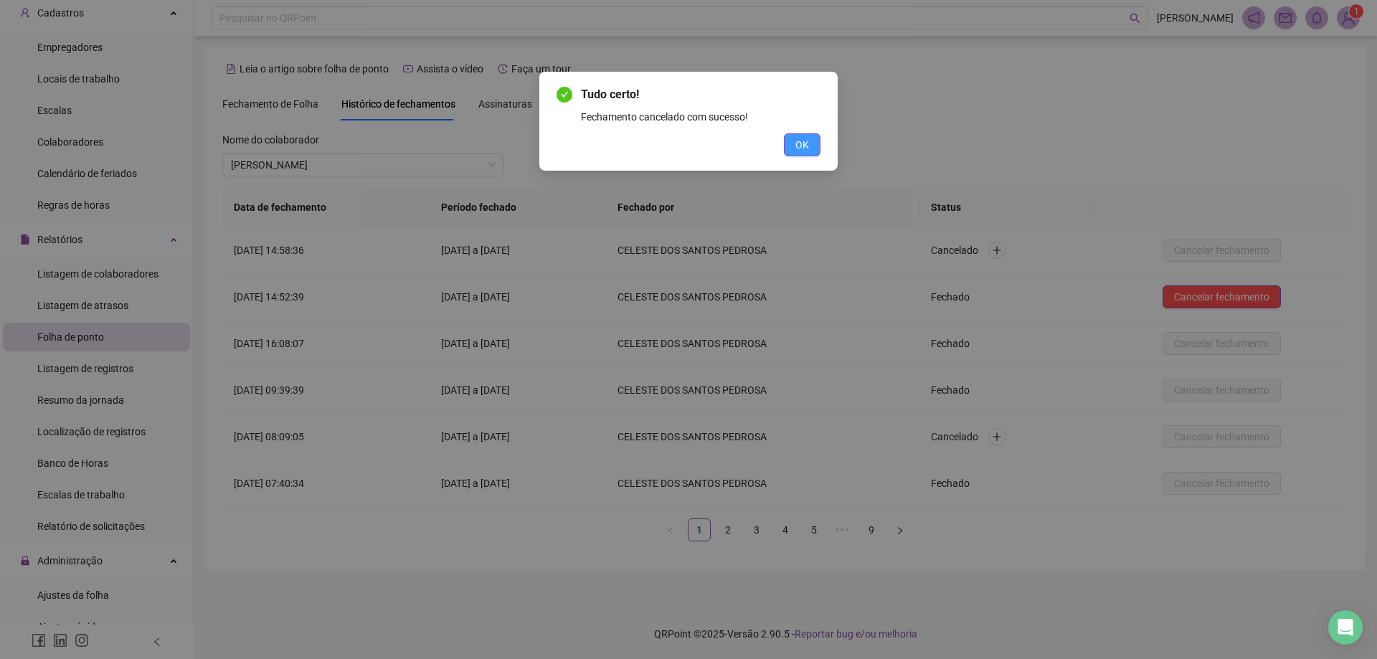
click at [803, 149] on span "OK" at bounding box center [802, 145] width 14 height 16
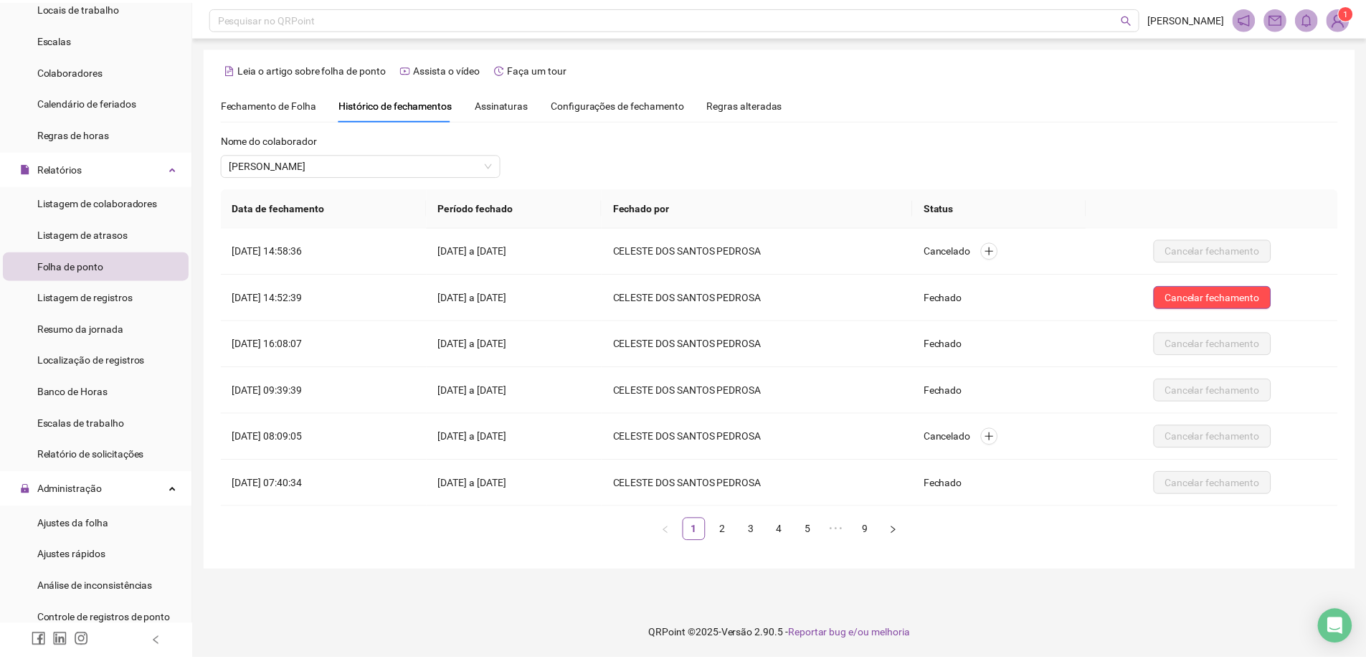
scroll to position [215, 0]
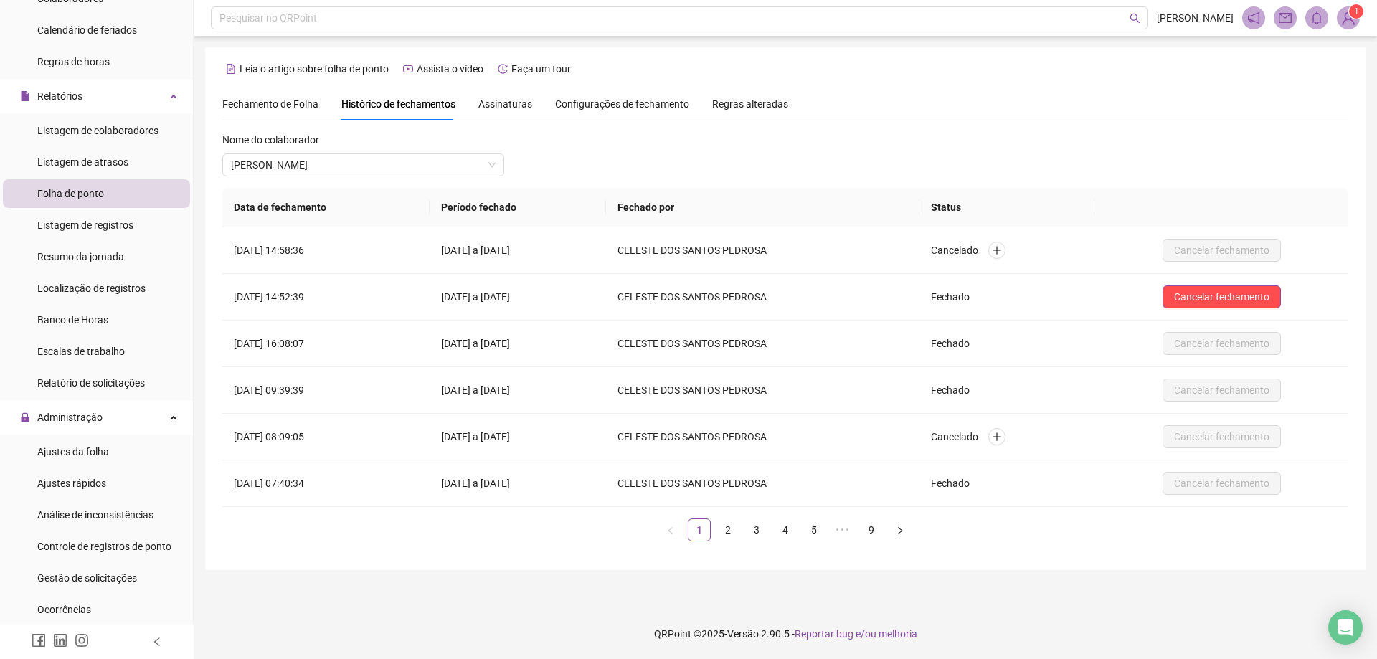
click at [263, 103] on span "Fechamento de Folha" at bounding box center [270, 103] width 96 height 11
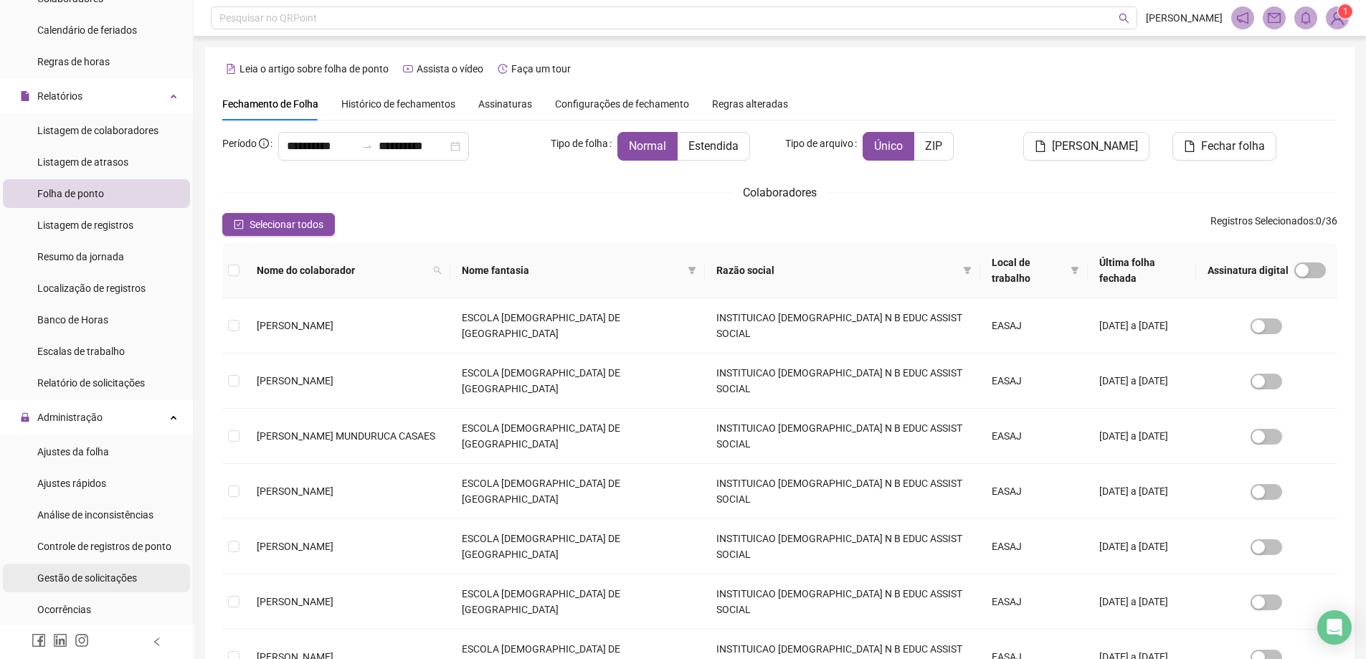
click at [75, 574] on span "Gestão de solicitações" at bounding box center [87, 577] width 100 height 11
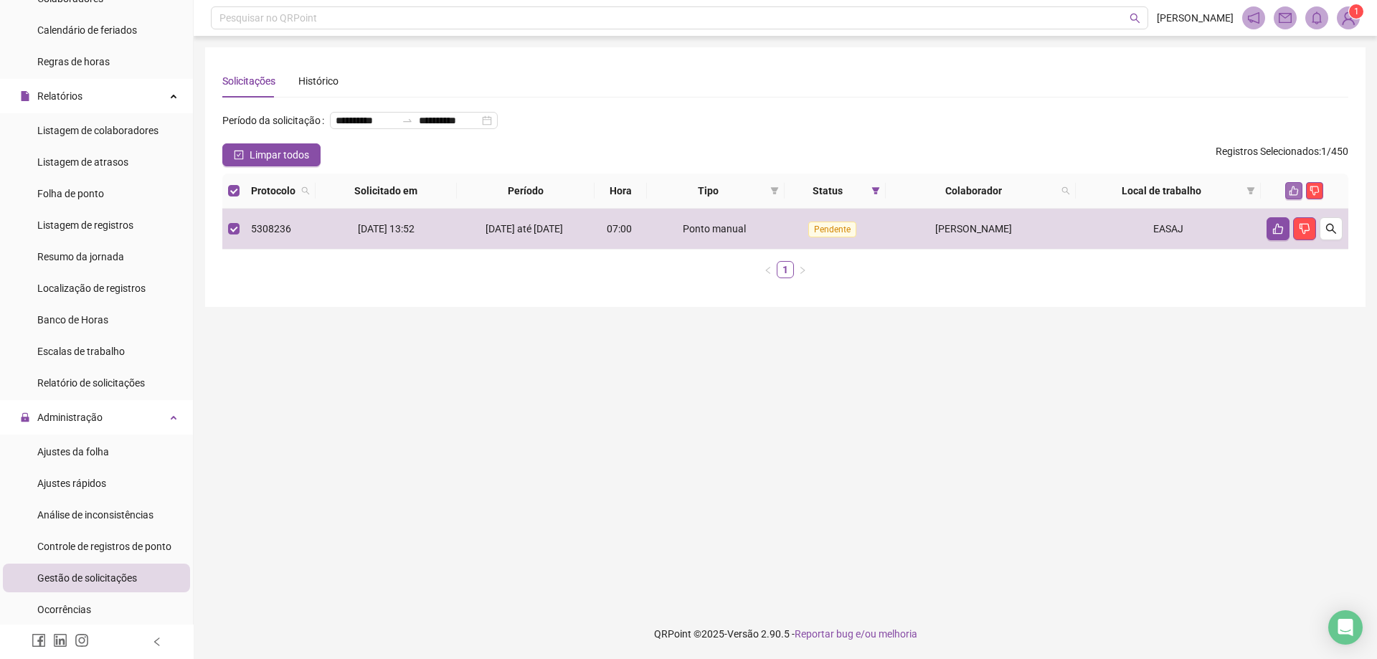
click at [1296, 196] on icon "like" at bounding box center [1293, 190] width 9 height 9
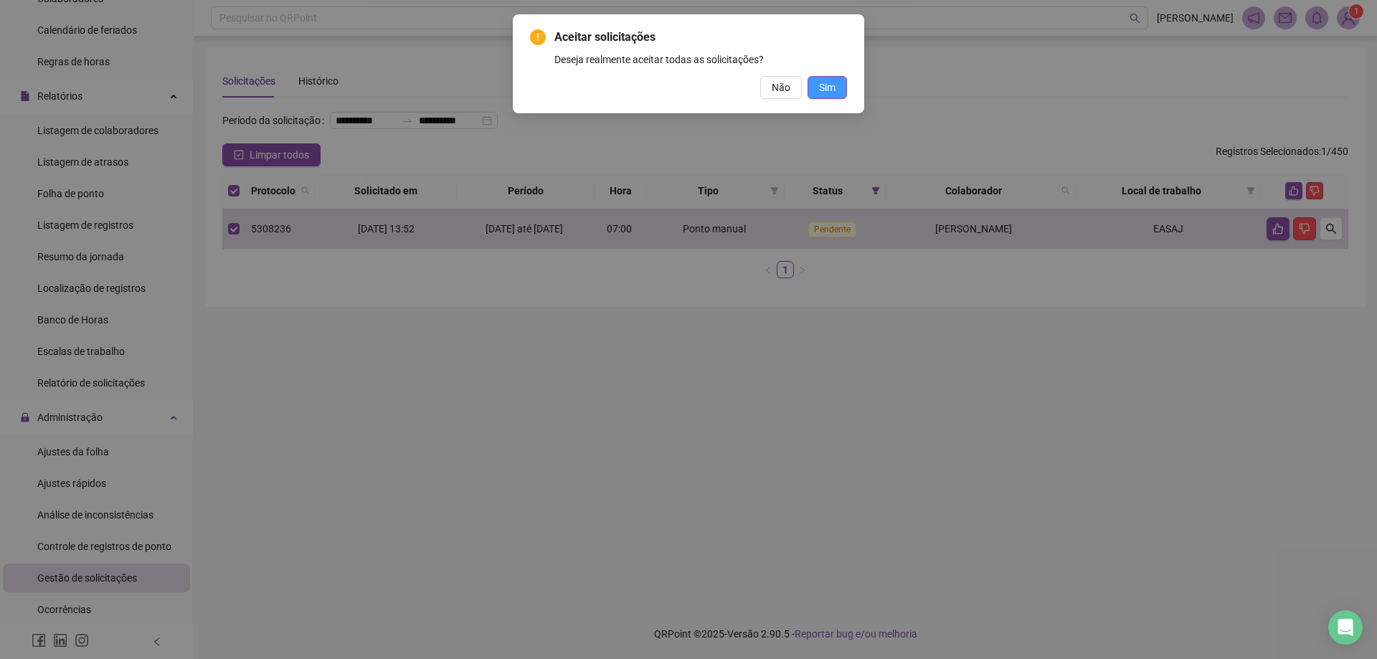
click at [835, 85] on button "Sim" at bounding box center [826, 87] width 39 height 23
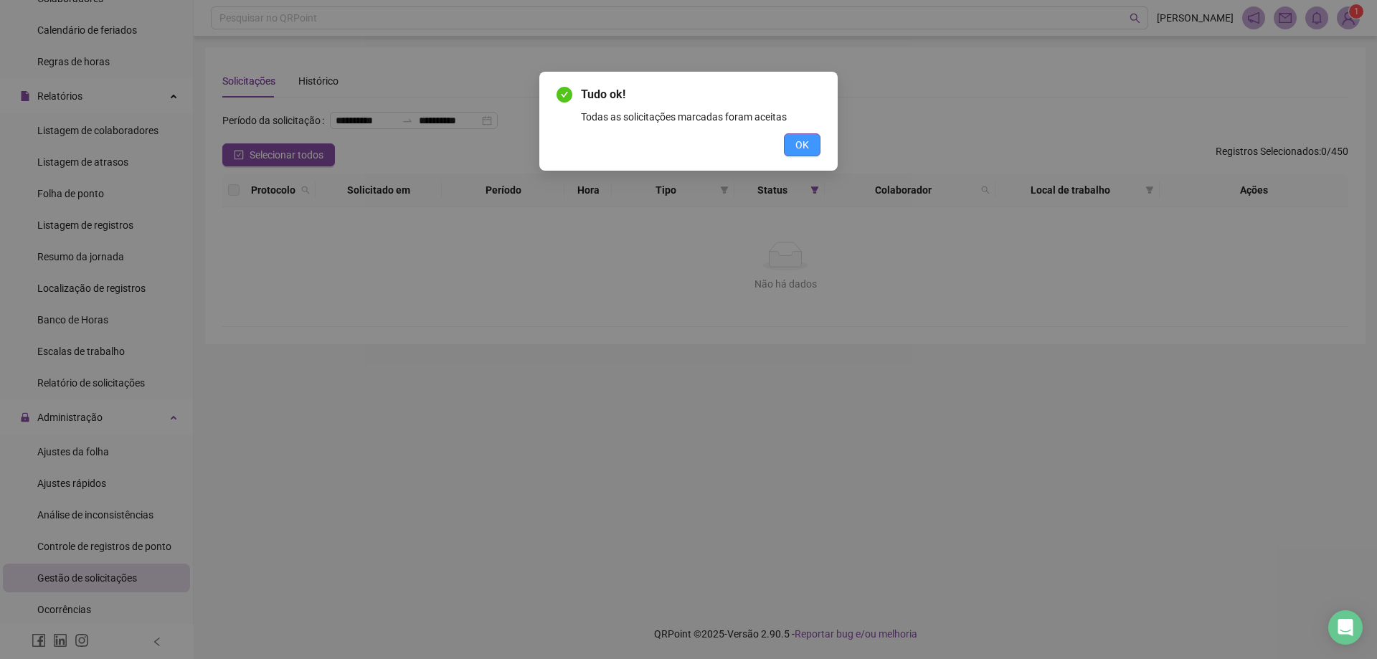
click at [795, 149] on button "OK" at bounding box center [802, 144] width 37 height 23
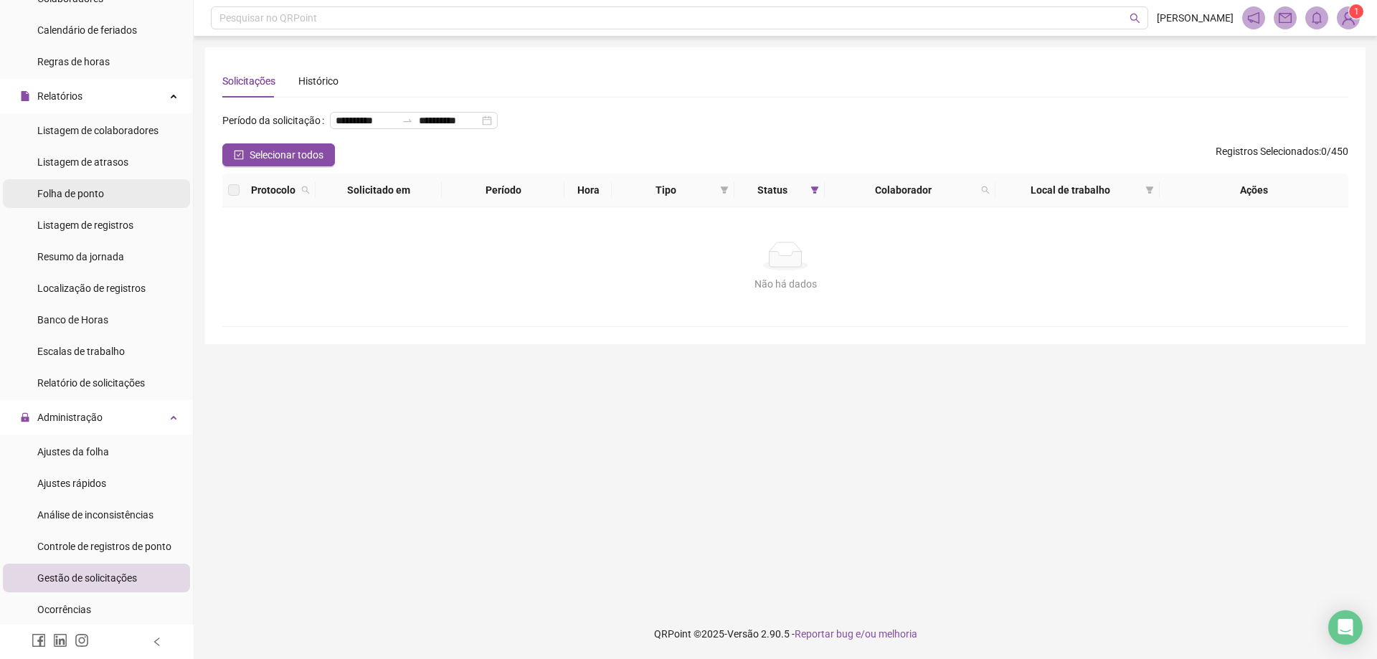
click at [92, 190] on span "Folha de ponto" at bounding box center [70, 193] width 67 height 11
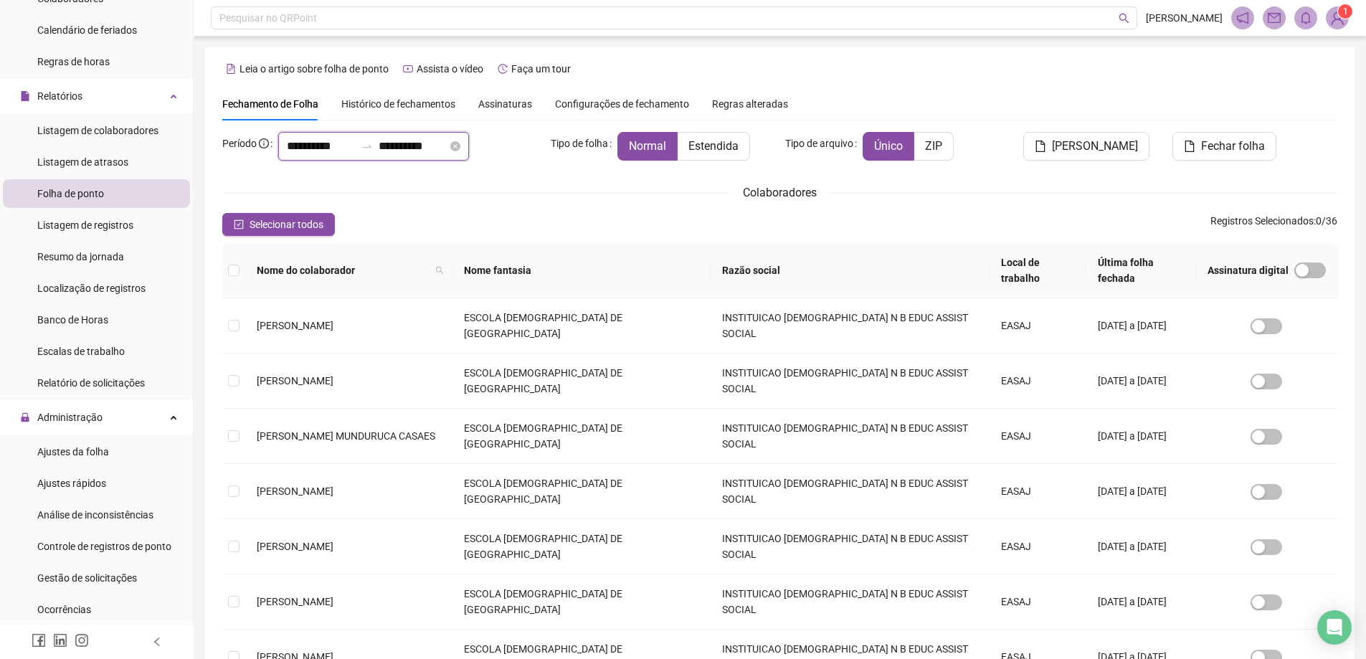
click at [295, 149] on input "**********" at bounding box center [321, 146] width 69 height 17
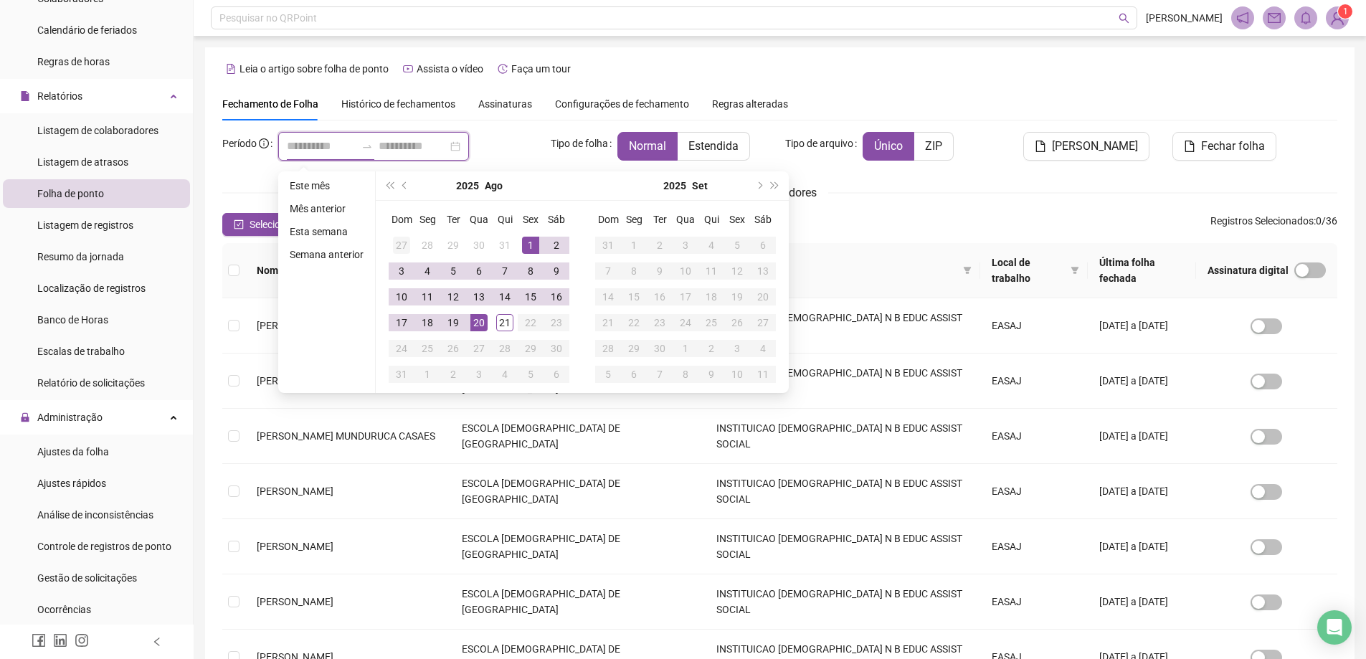
type input "**********"
click at [403, 186] on span "prev-year" at bounding box center [405, 185] width 7 height 7
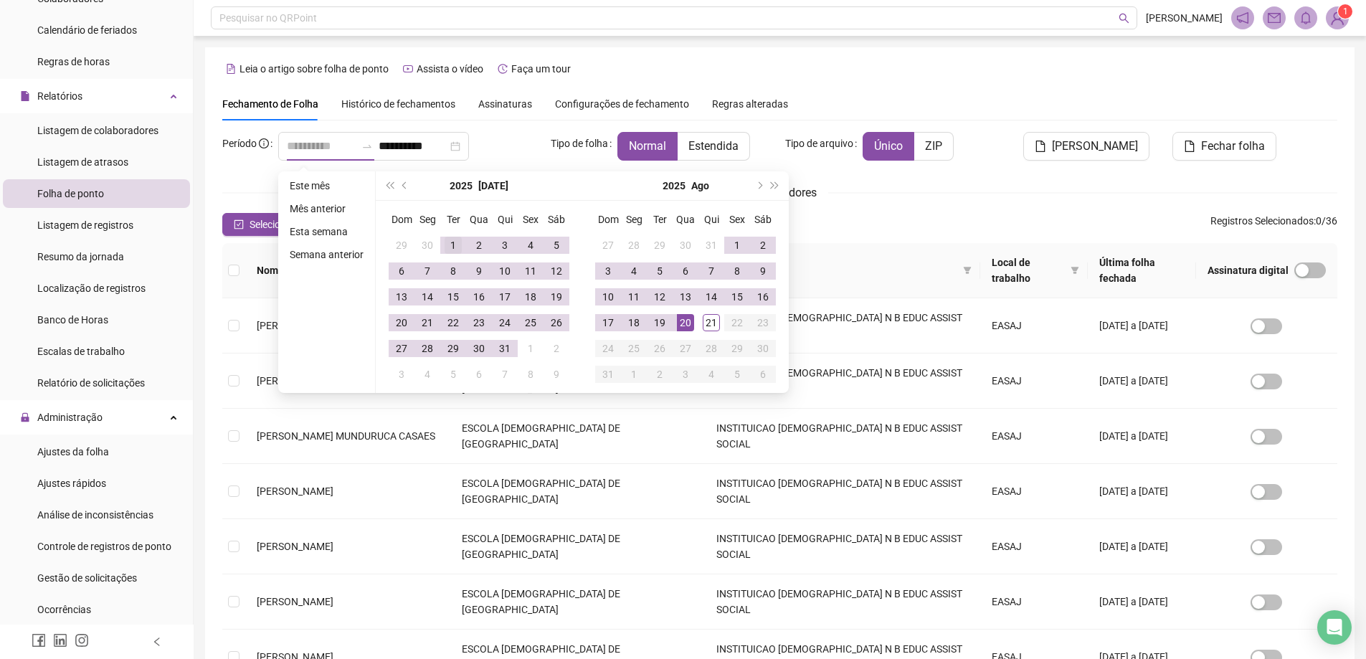
type input "**********"
click at [451, 241] on div "1" at bounding box center [453, 245] width 17 height 17
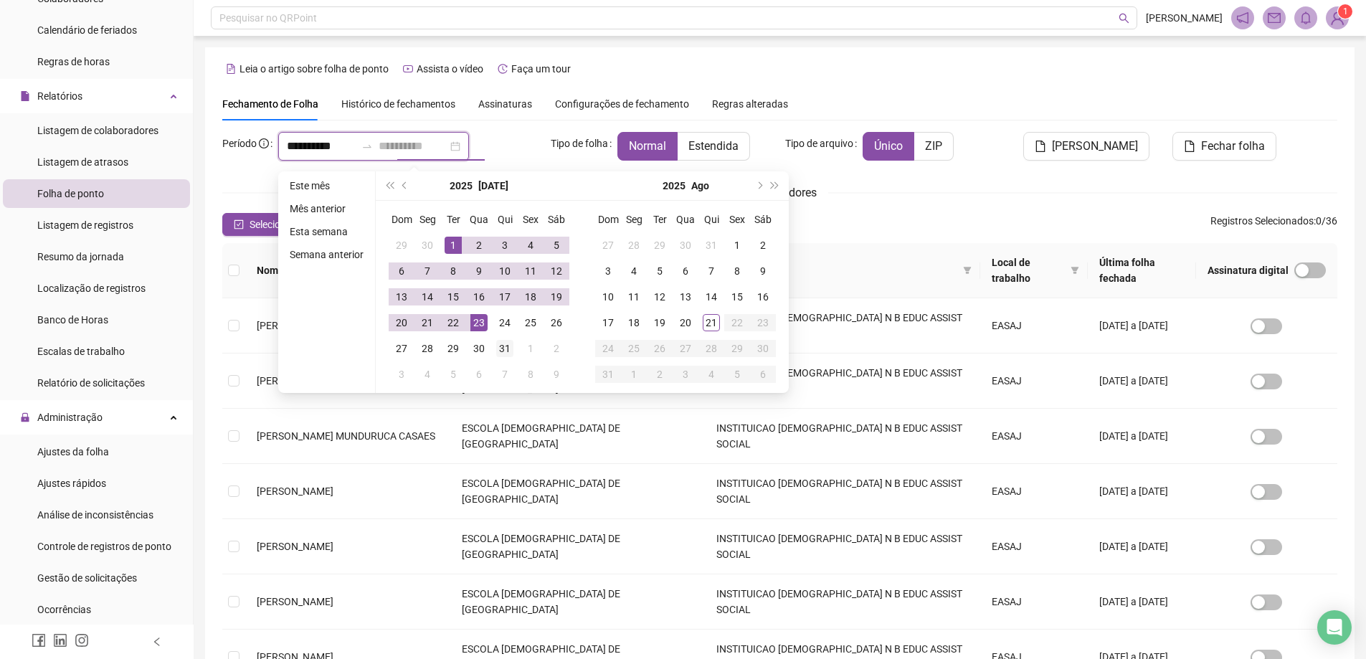
type input "**********"
click at [503, 344] on div "31" at bounding box center [504, 348] width 17 height 17
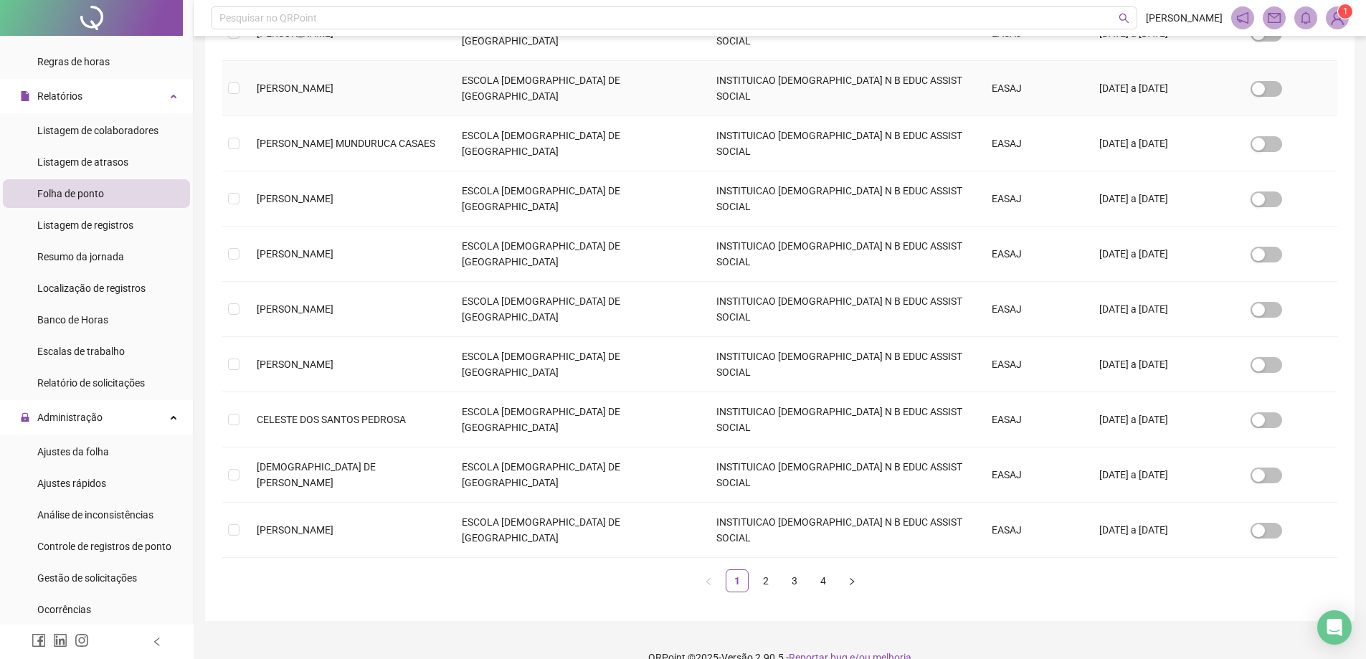
scroll to position [316, 0]
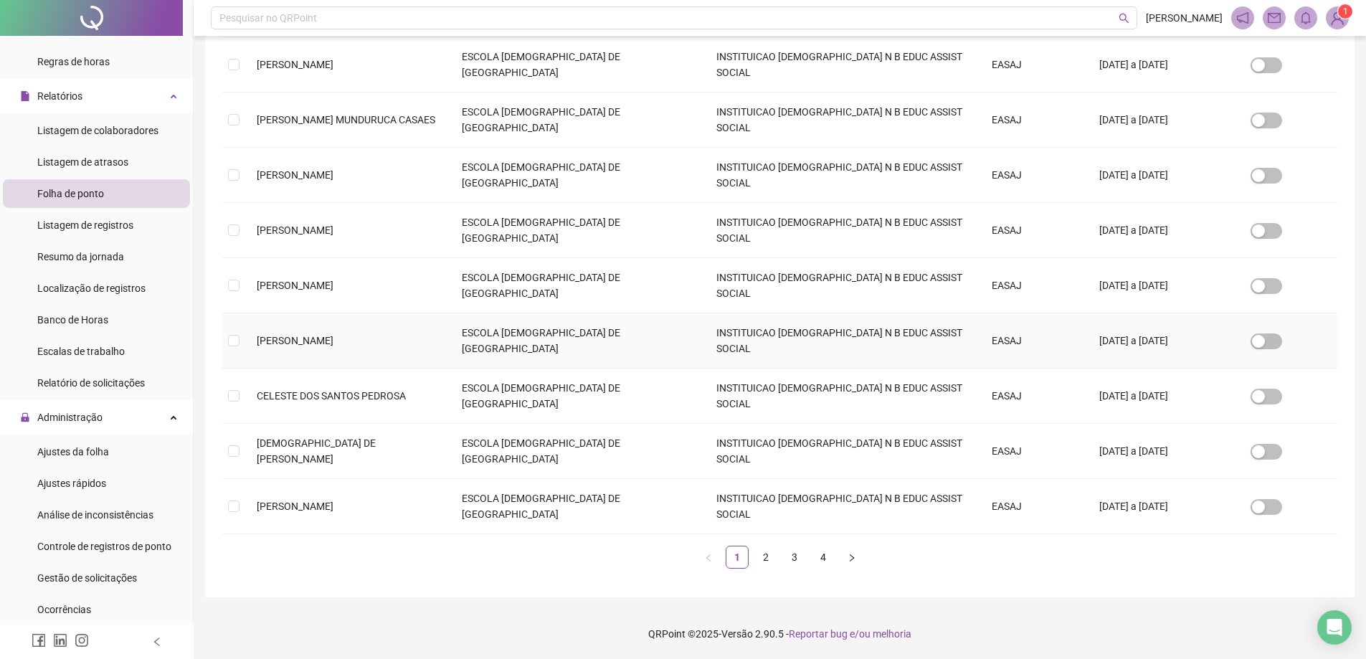
click at [227, 340] on td at bounding box center [233, 340] width 23 height 55
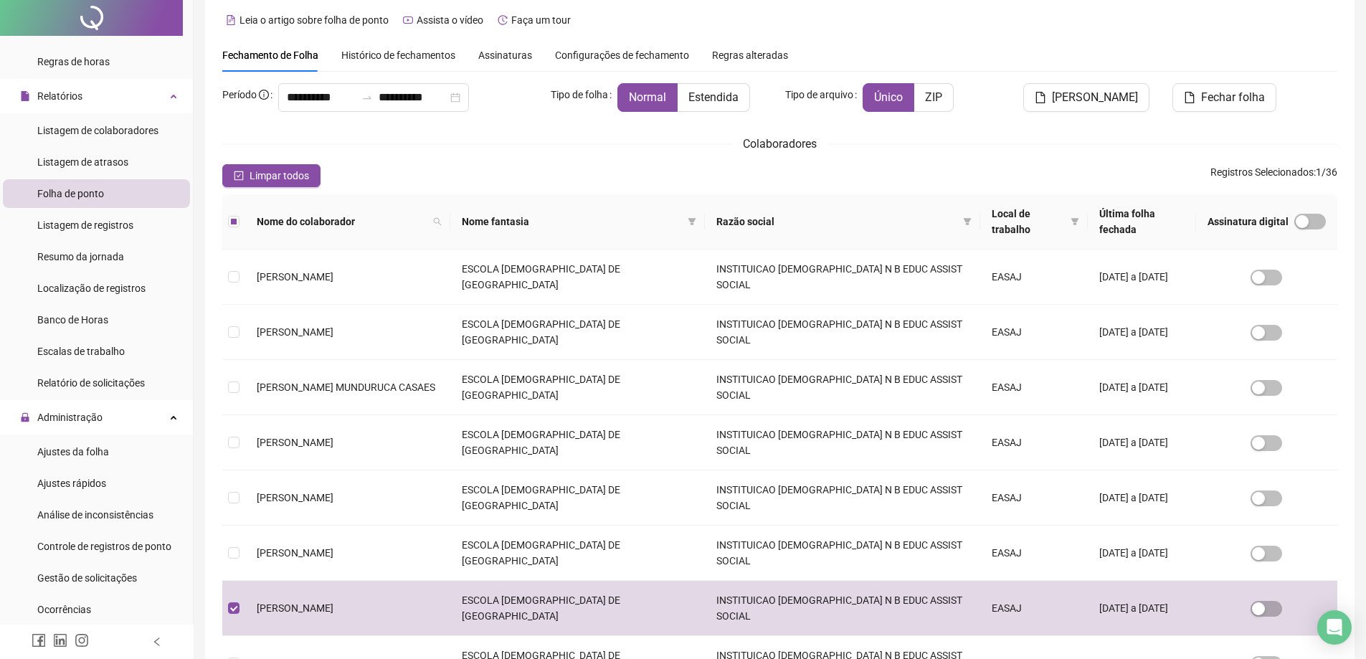
scroll to position [0, 0]
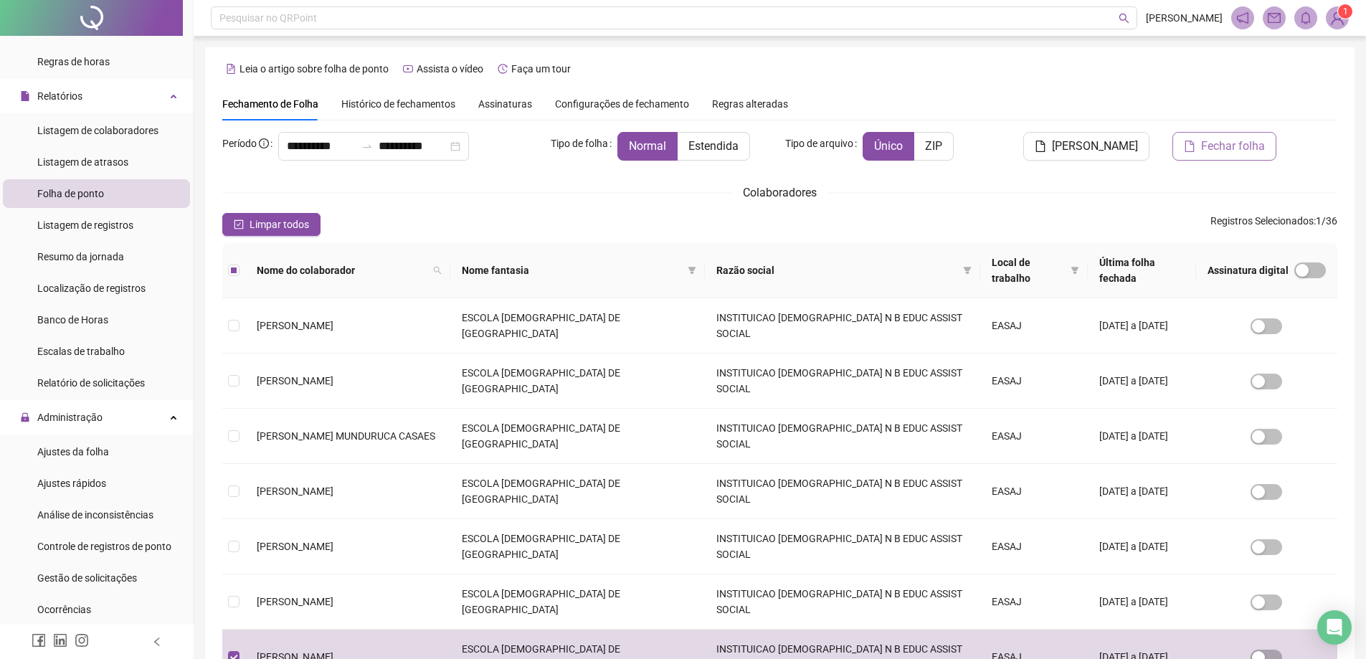
click at [1234, 146] on span "Fechar folha" at bounding box center [1233, 146] width 64 height 17
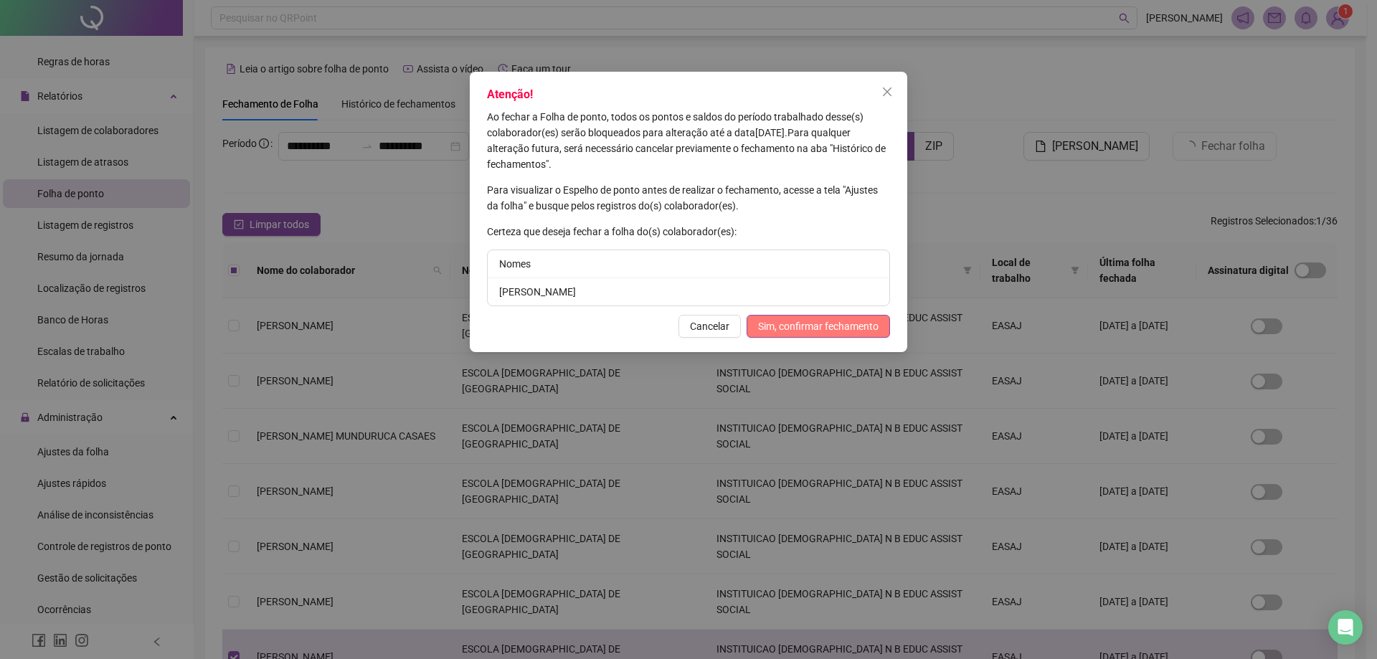
click at [804, 318] on span "Sim, confirmar fechamento" at bounding box center [818, 326] width 120 height 16
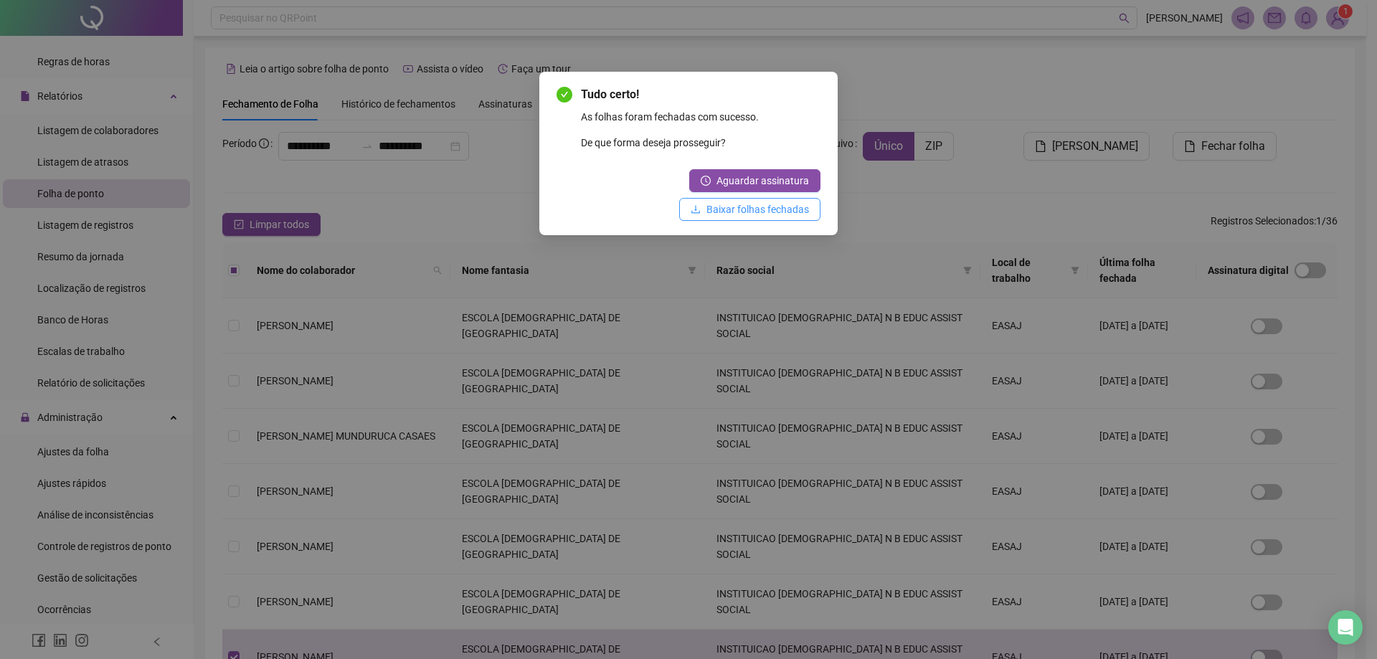
click at [769, 213] on span "Baixar folhas fechadas" at bounding box center [757, 210] width 103 height 16
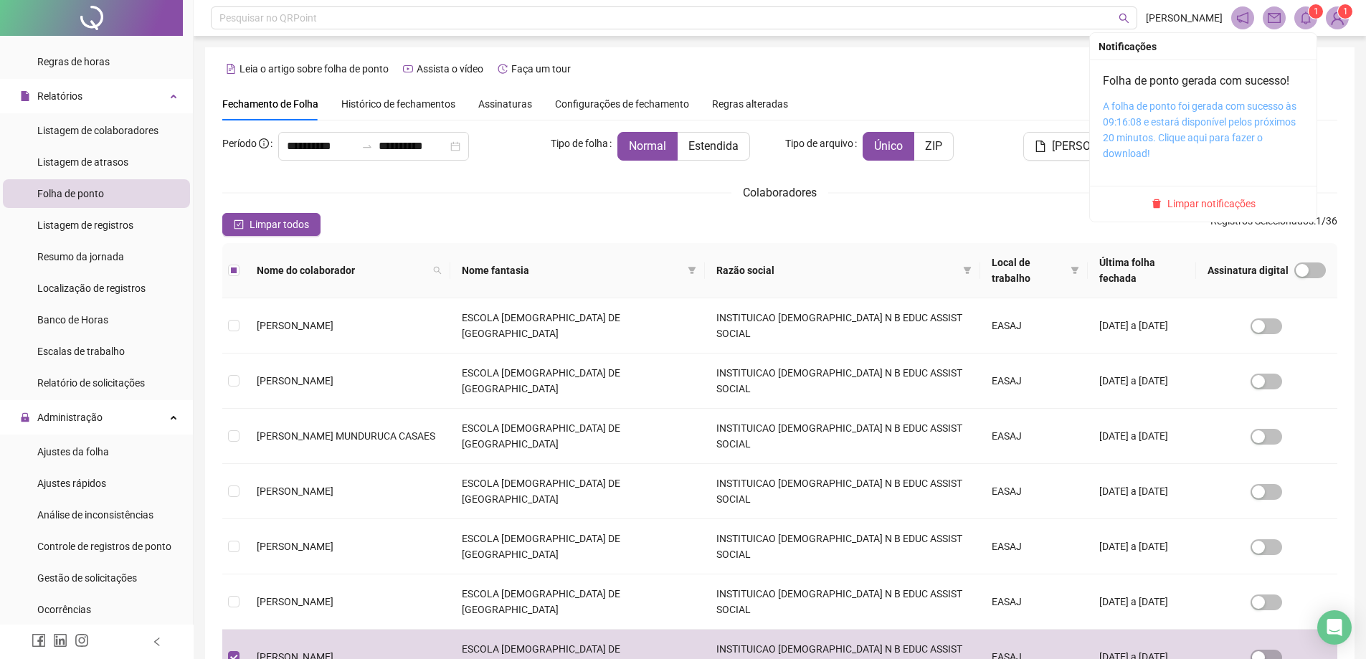
click at [1219, 110] on link "A folha de ponto foi gerada com sucesso às 09:16:08 e estará disponível pelos p…" at bounding box center [1200, 129] width 194 height 59
